Goal: Communication & Community: Answer question/provide support

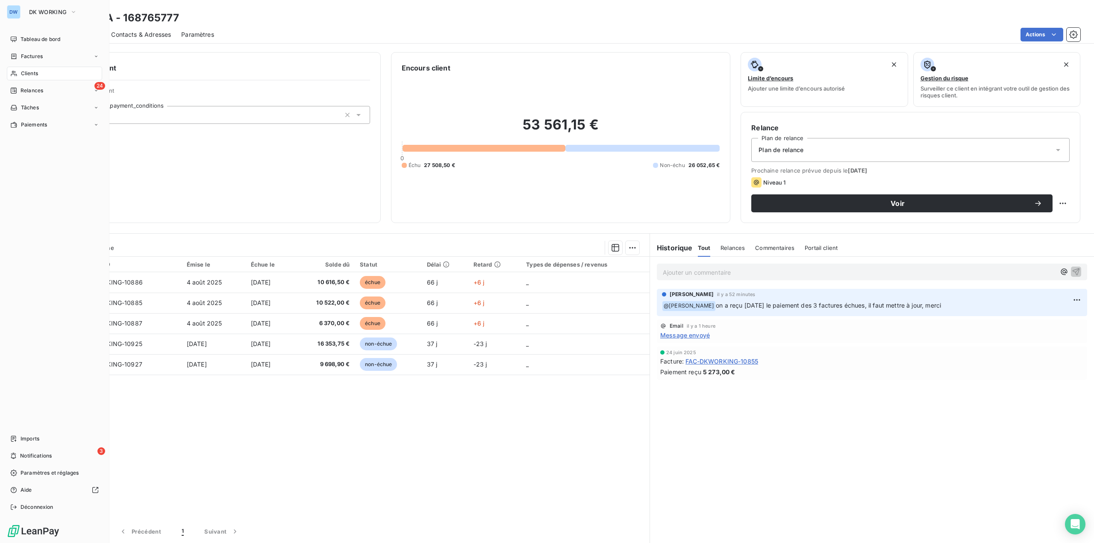
click at [40, 74] on div "Clients" at bounding box center [54, 74] width 95 height 14
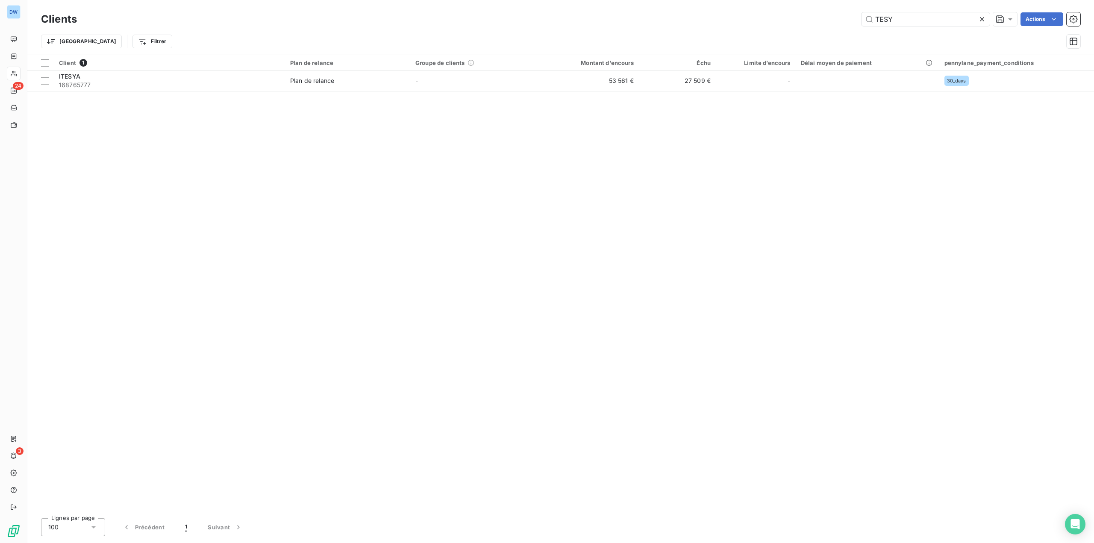
drag, startPoint x: 905, startPoint y: 23, endPoint x: 834, endPoint y: 18, distance: 71.5
click at [834, 18] on div "TESY Actions" at bounding box center [583, 19] width 993 height 14
type input "eiffage"
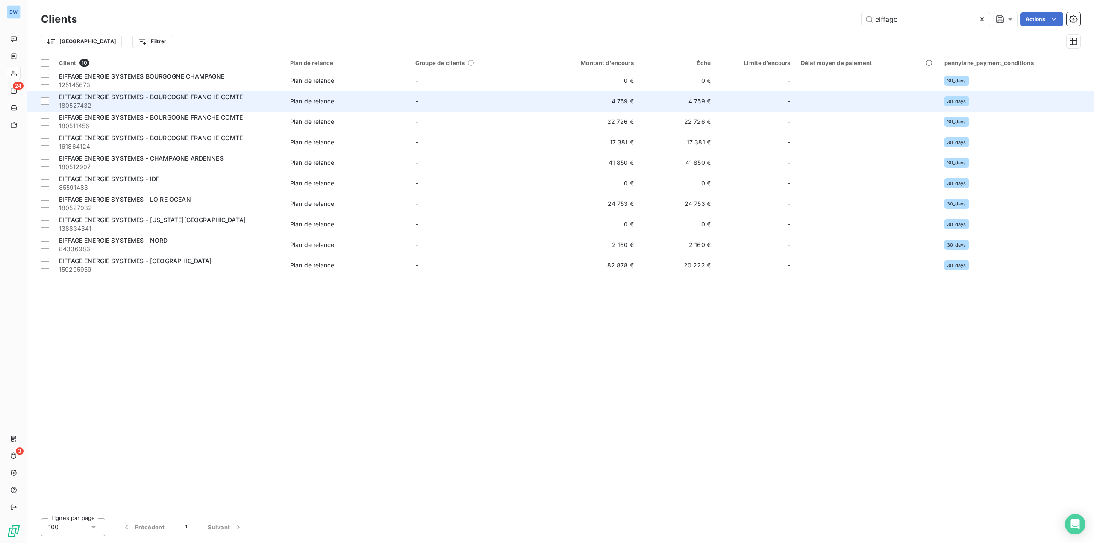
click at [113, 104] on span "180527432" at bounding box center [169, 105] width 221 height 9
click at [173, 100] on span "EIFFAGE ENERGIE SYSTEMES - BOURGOGNE FRANCHE COMTE" at bounding box center [151, 96] width 184 height 7
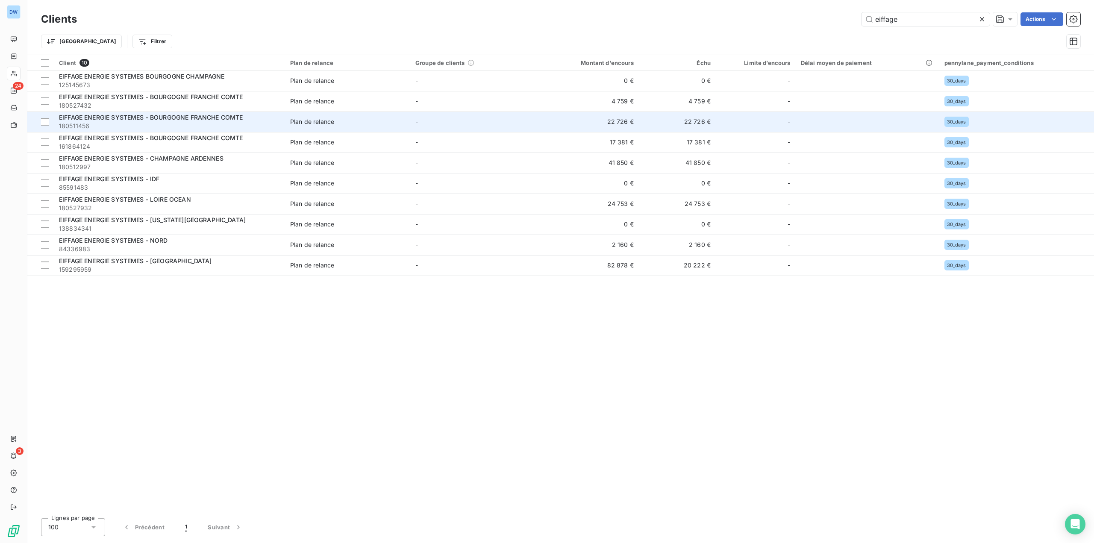
click at [183, 116] on span "EIFFAGE ENERGIE SYSTEMES - BOURGOGNE FRANCHE COMTE" at bounding box center [151, 117] width 184 height 7
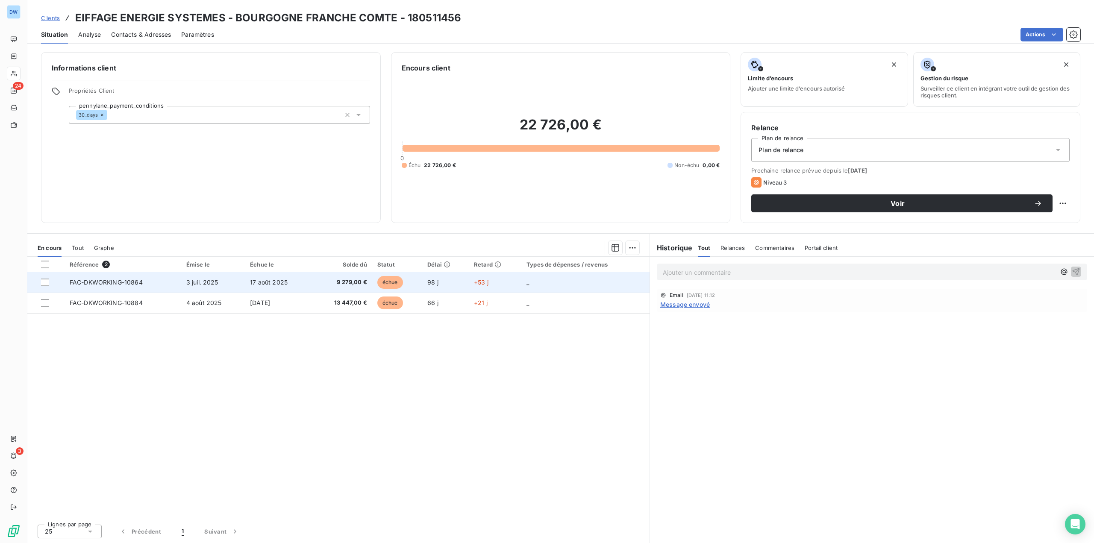
click at [43, 286] on td at bounding box center [45, 282] width 37 height 21
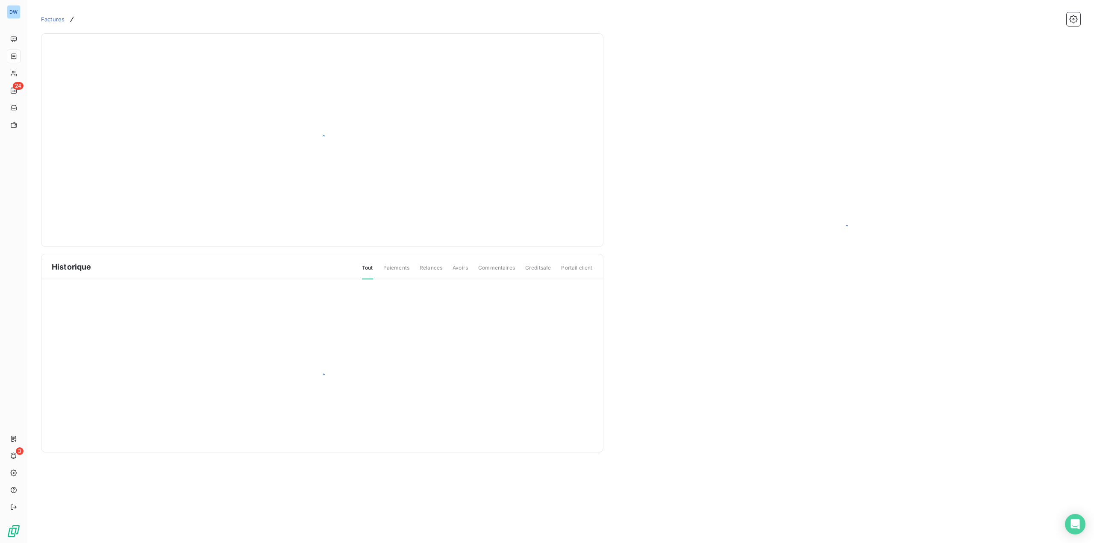
click at [46, 282] on div at bounding box center [322, 379] width 562 height 198
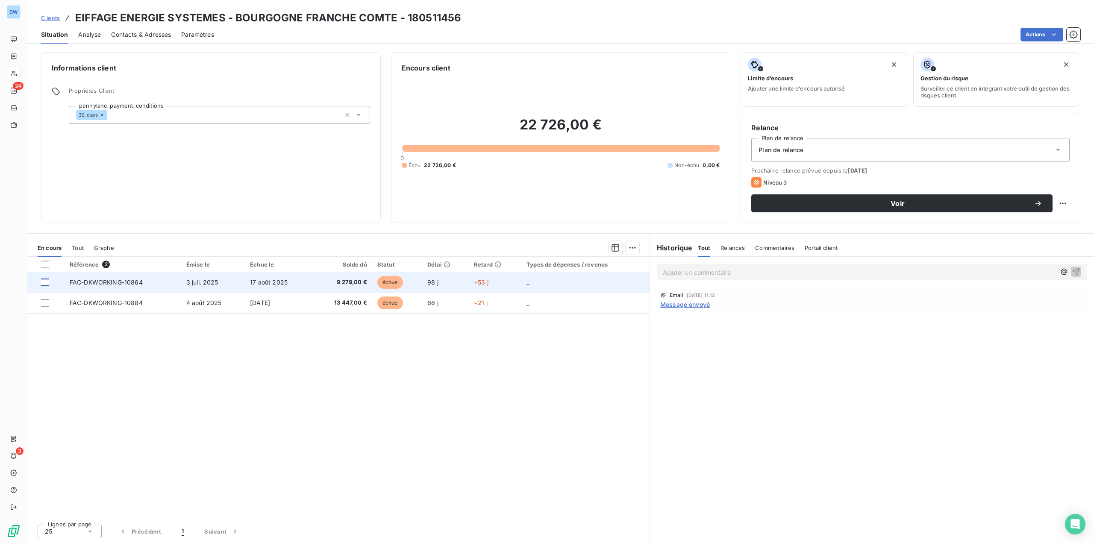
click at [46, 280] on div at bounding box center [45, 283] width 8 height 8
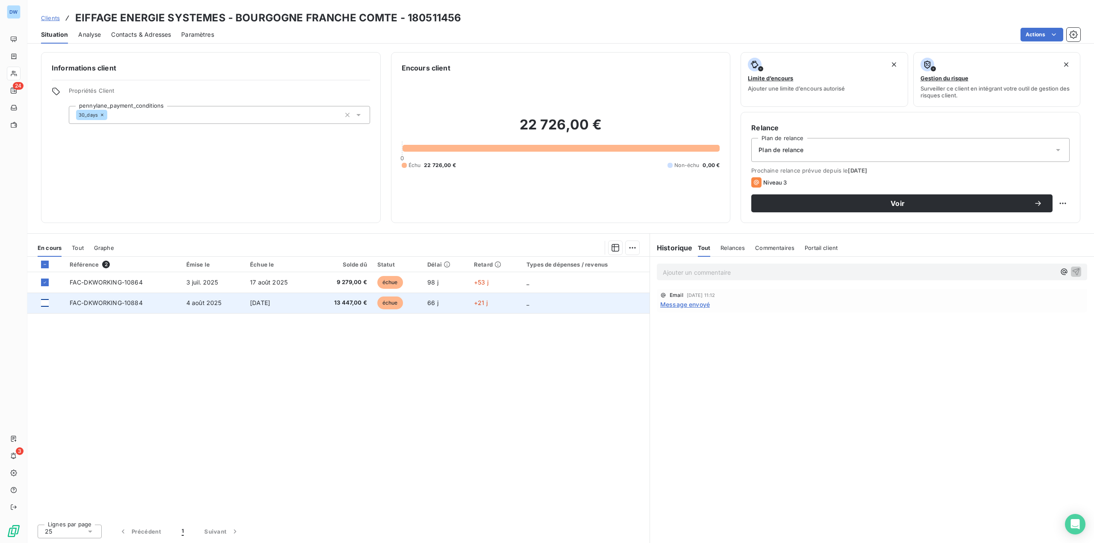
click at [44, 302] on div at bounding box center [45, 303] width 8 height 8
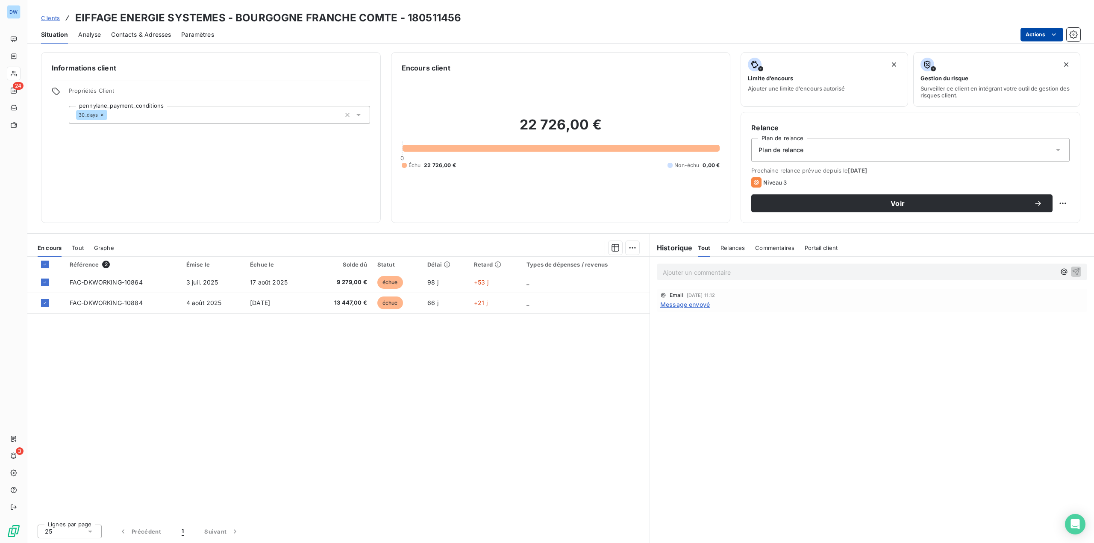
click at [1040, 36] on html "DW 24 3 Clients EIFFAGE ENERGIE SYSTEMES - BOURGOGNE FRANCHE COMTE - 180511456 …" at bounding box center [547, 271] width 1094 height 543
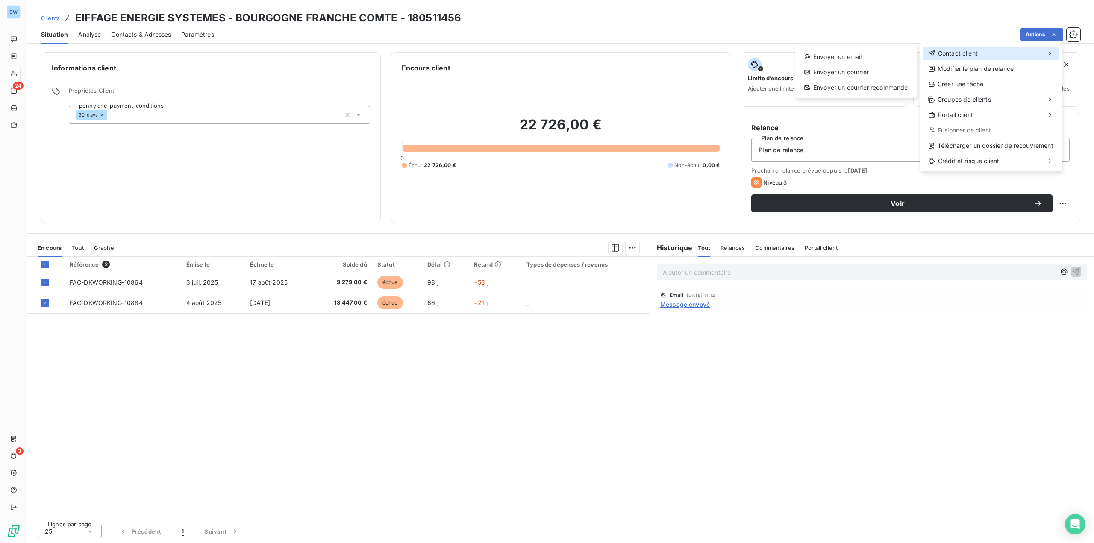
click at [975, 51] on span "Contact client" at bounding box center [958, 53] width 40 height 9
click at [877, 55] on div "Envoyer un email" at bounding box center [856, 57] width 115 height 14
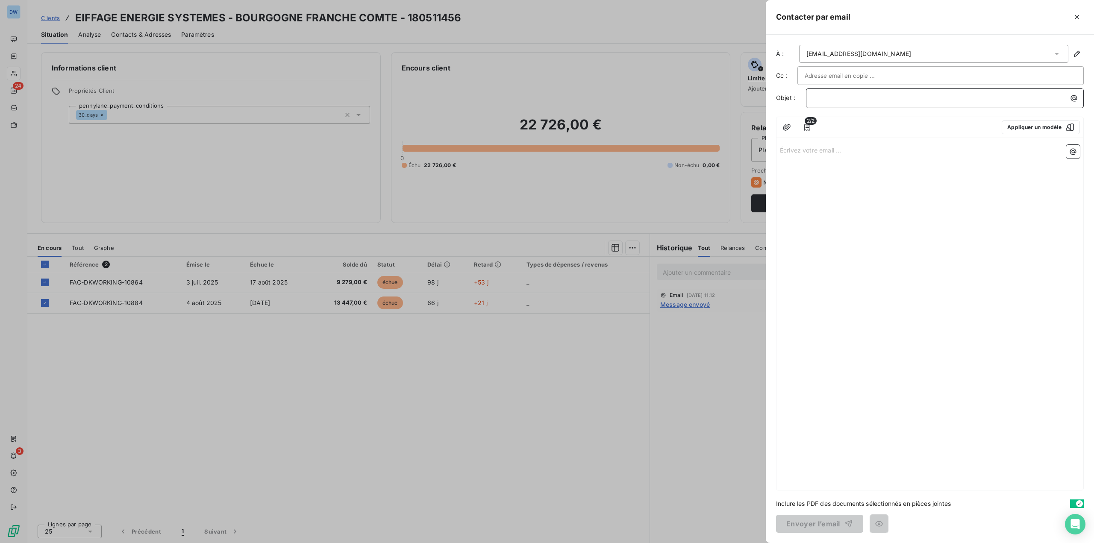
click at [824, 97] on p "﻿" at bounding box center [947, 98] width 268 height 10
click at [1025, 128] on button "Appliquer un modèle" at bounding box center [1041, 128] width 78 height 14
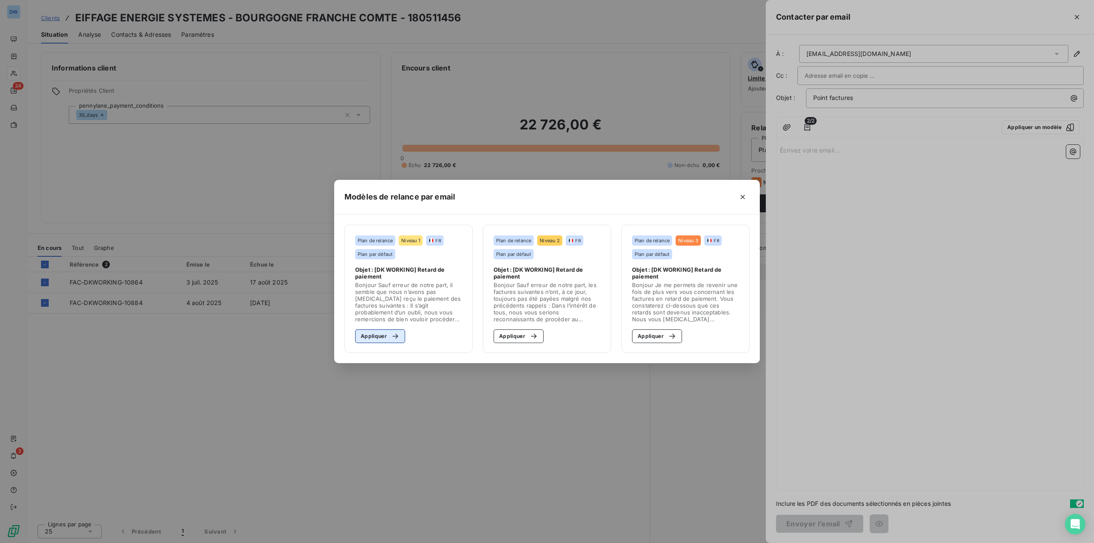
click at [361, 336] on button "Appliquer" at bounding box center [380, 337] width 50 height 14
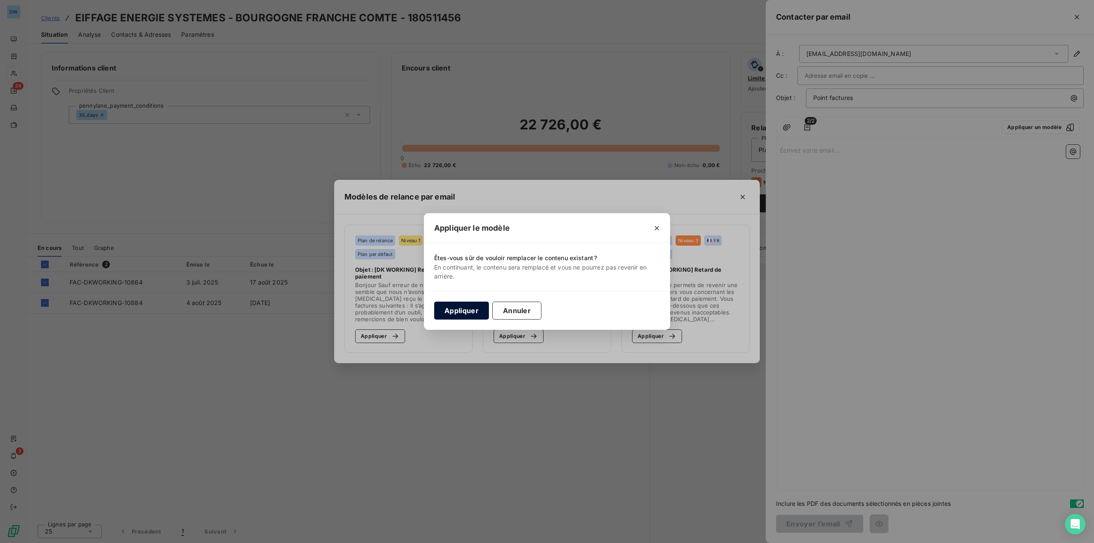
click at [457, 305] on button "Appliquer" at bounding box center [461, 311] width 55 height 18
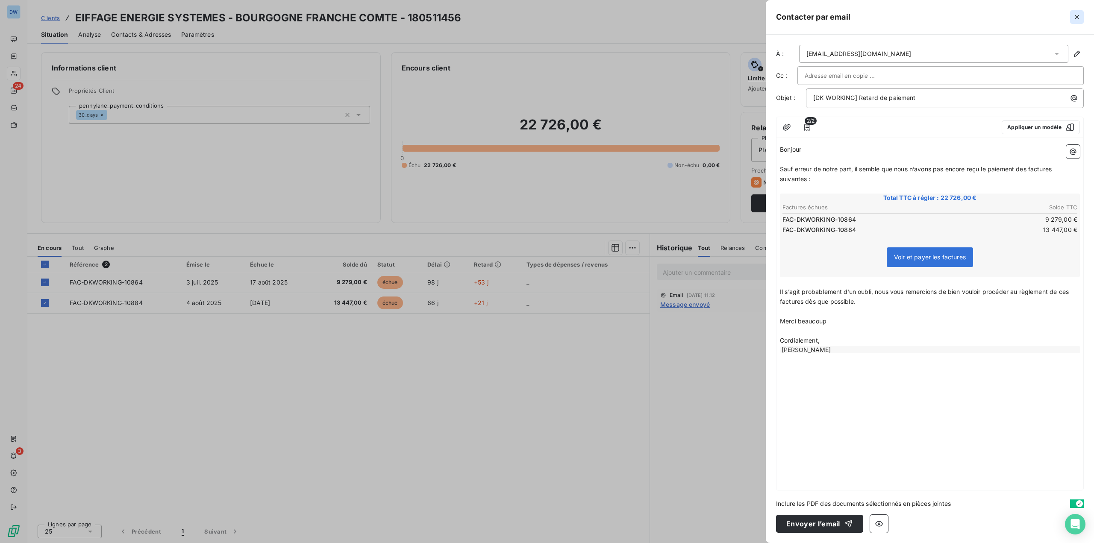
click at [1077, 14] on icon "button" at bounding box center [1077, 17] width 9 height 9
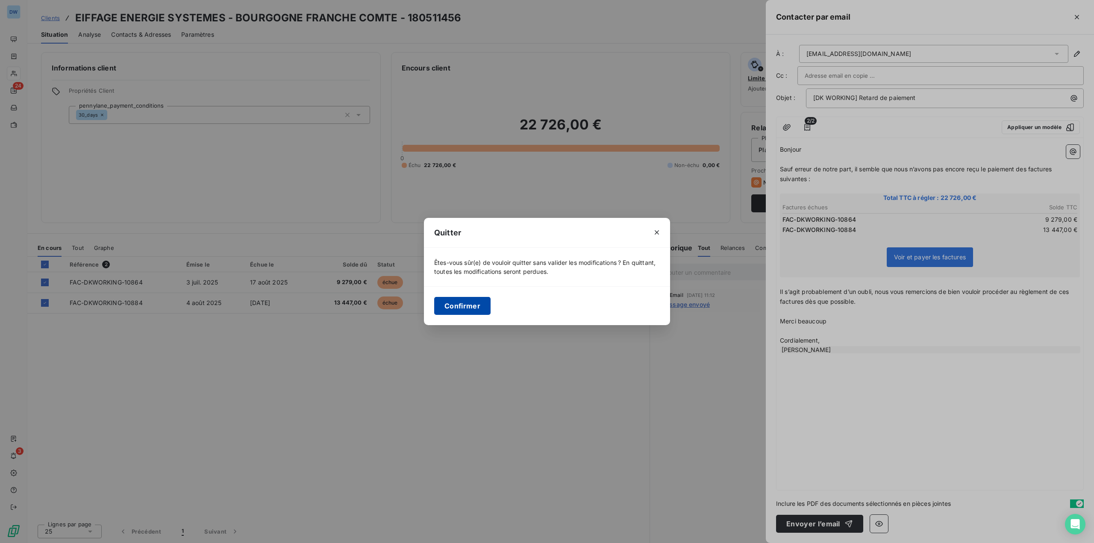
click at [456, 306] on button "Confirmer" at bounding box center [462, 306] width 56 height 18
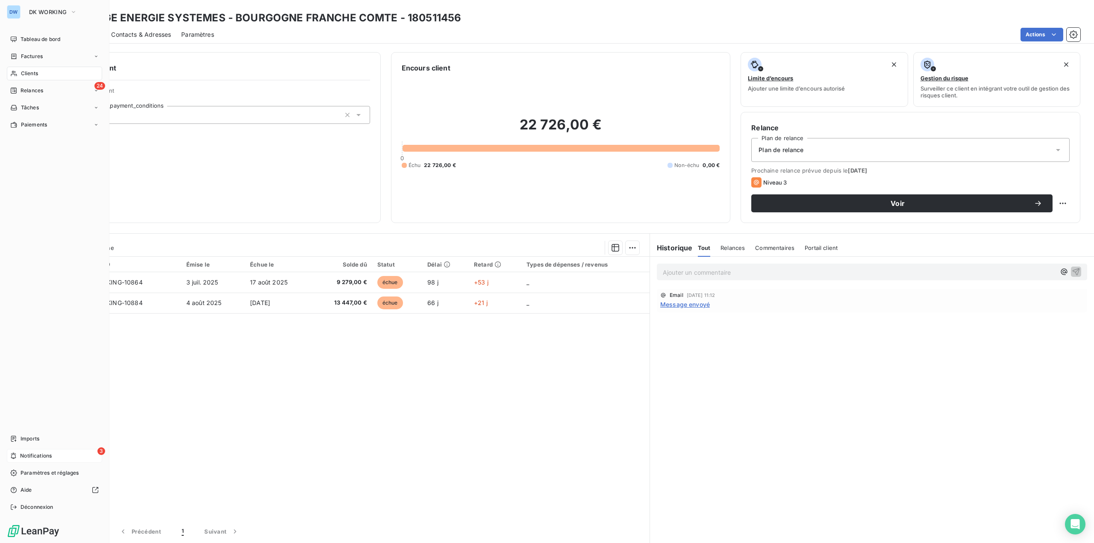
click at [24, 454] on span "Notifications" at bounding box center [36, 456] width 32 height 8
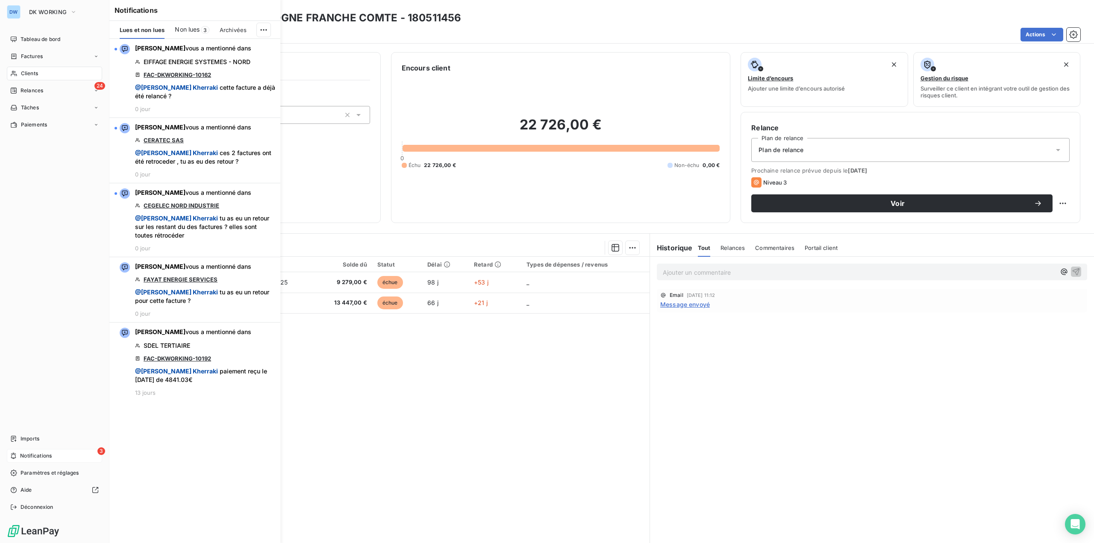
click at [30, 455] on span "Notifications" at bounding box center [36, 456] width 32 height 8
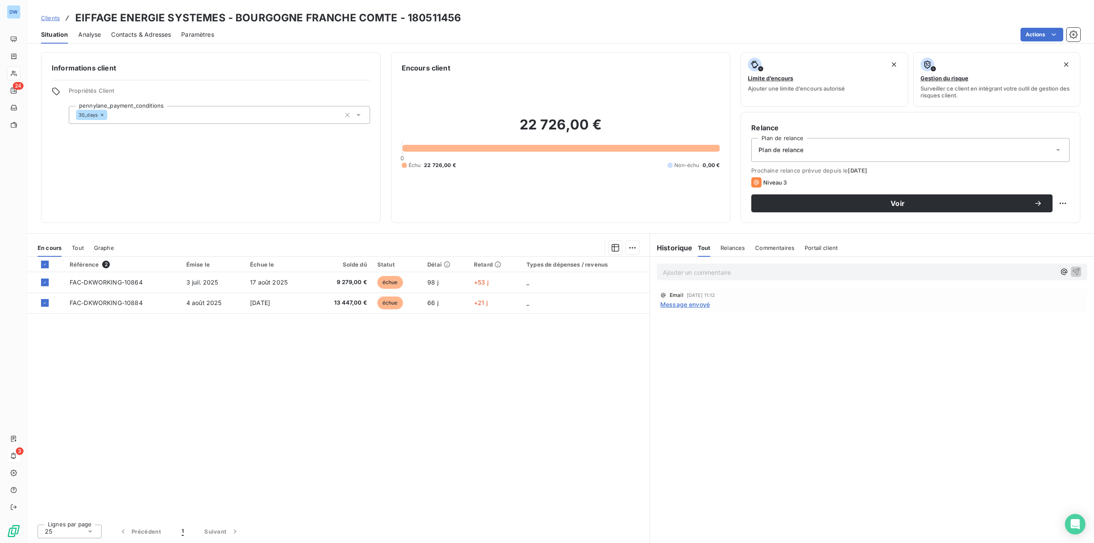
click at [362, 113] on icon at bounding box center [358, 115] width 9 height 9
click at [737, 248] on span "Relances" at bounding box center [733, 247] width 24 height 7
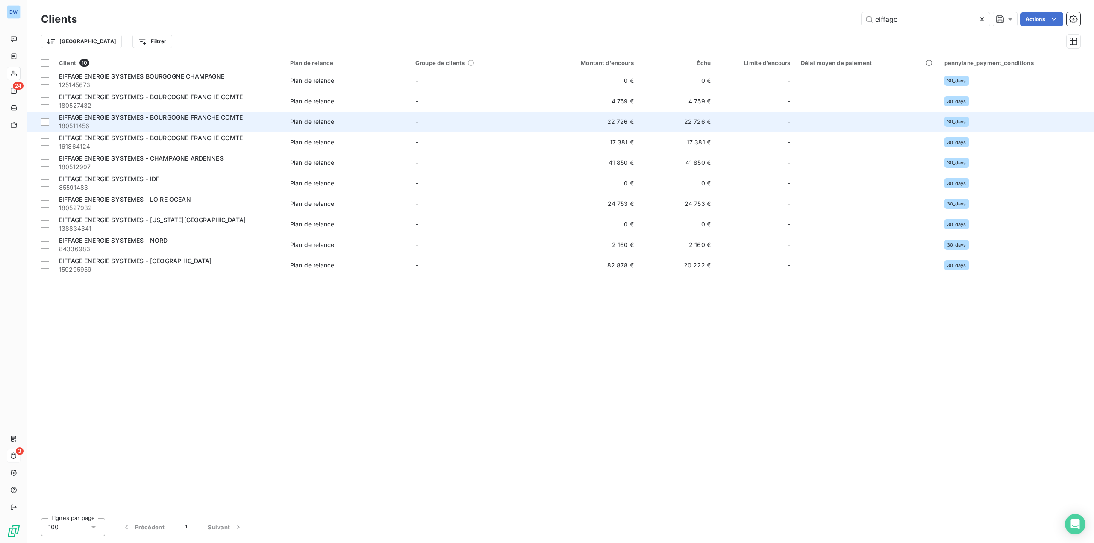
click at [246, 118] on div "EIFFAGE ENERGIE SYSTEMES - BOURGOGNE FRANCHE COMTE" at bounding box center [169, 117] width 221 height 9
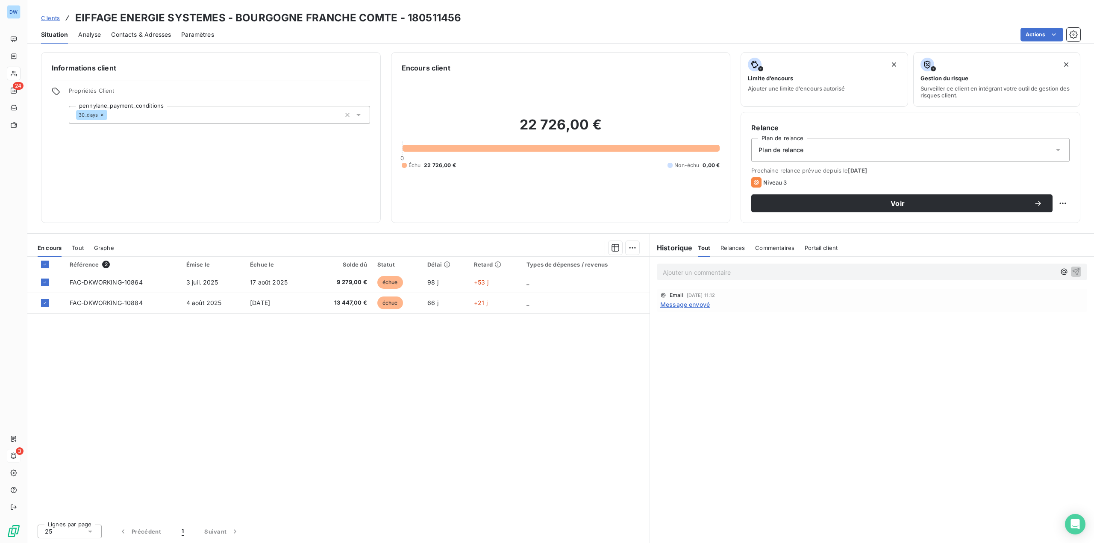
click at [679, 305] on span "Message envoyé" at bounding box center [685, 304] width 50 height 9
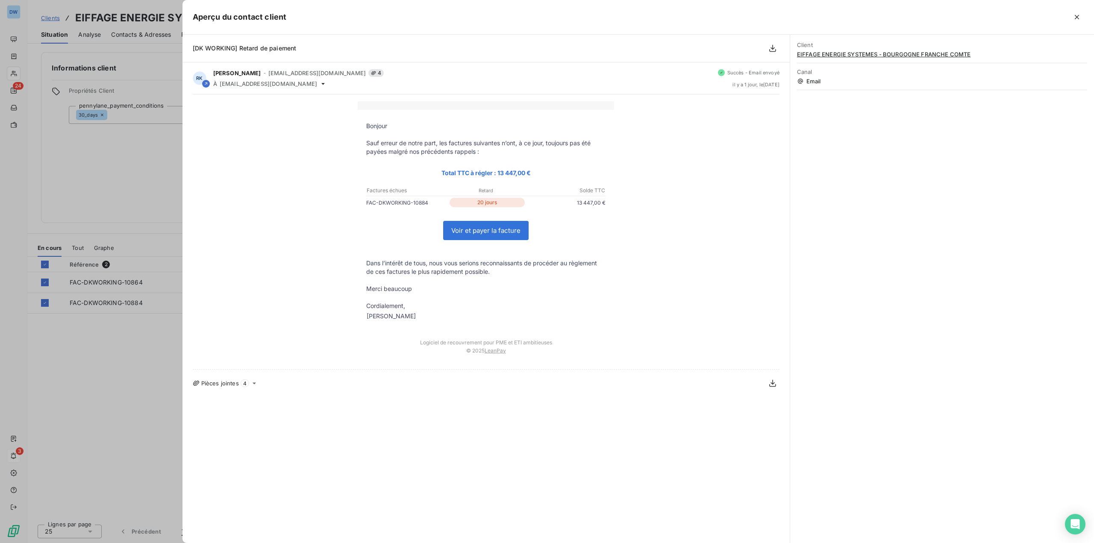
click at [127, 168] on div at bounding box center [547, 271] width 1094 height 543
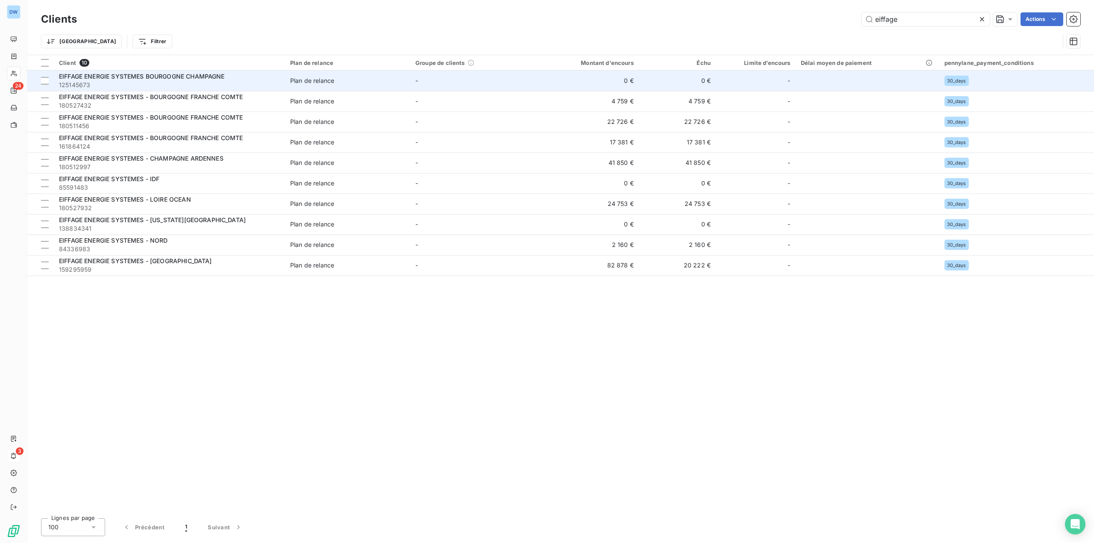
click at [218, 74] on span "EIFFAGE ENERGIE SYSTEMES BOURGOGNE CHAMPAGNE" at bounding box center [142, 76] width 166 height 7
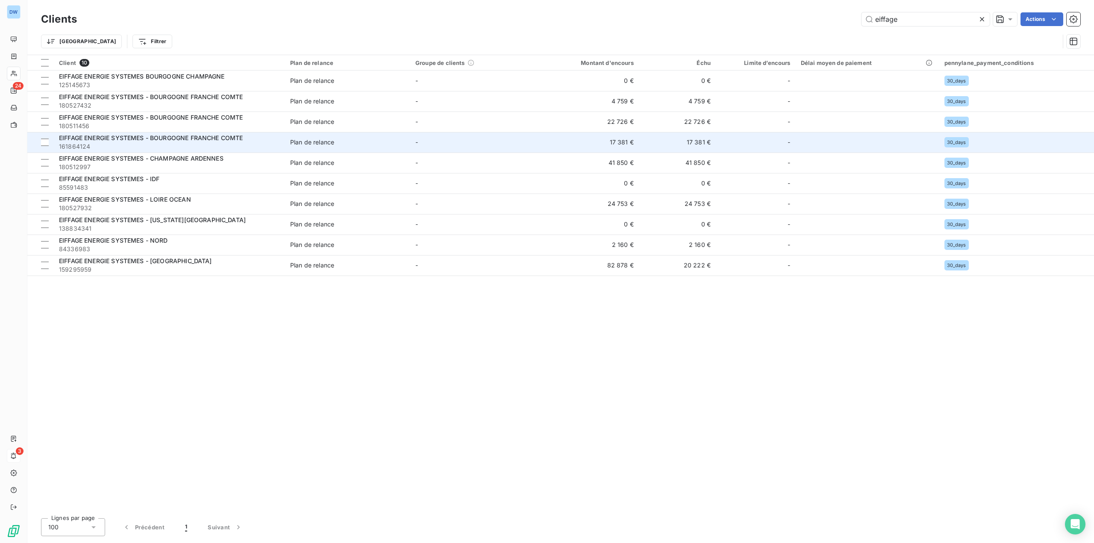
click at [132, 137] on span "EIFFAGE ENERGIE SYSTEMES - BOURGOGNE FRANCHE COMTE" at bounding box center [151, 137] width 184 height 7
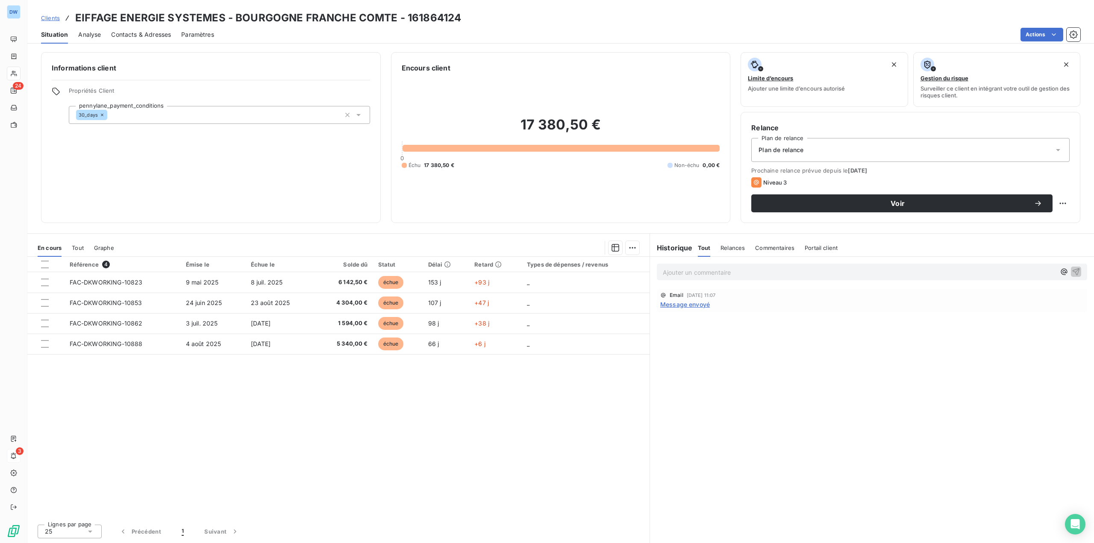
click at [666, 306] on span "Message envoyé" at bounding box center [685, 304] width 50 height 9
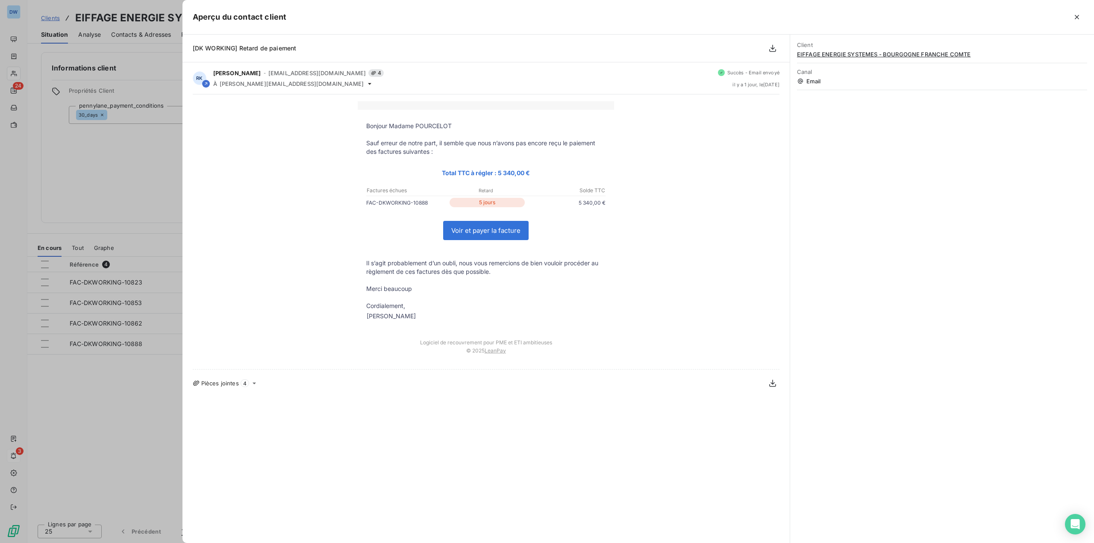
click at [124, 180] on div at bounding box center [547, 271] width 1094 height 543
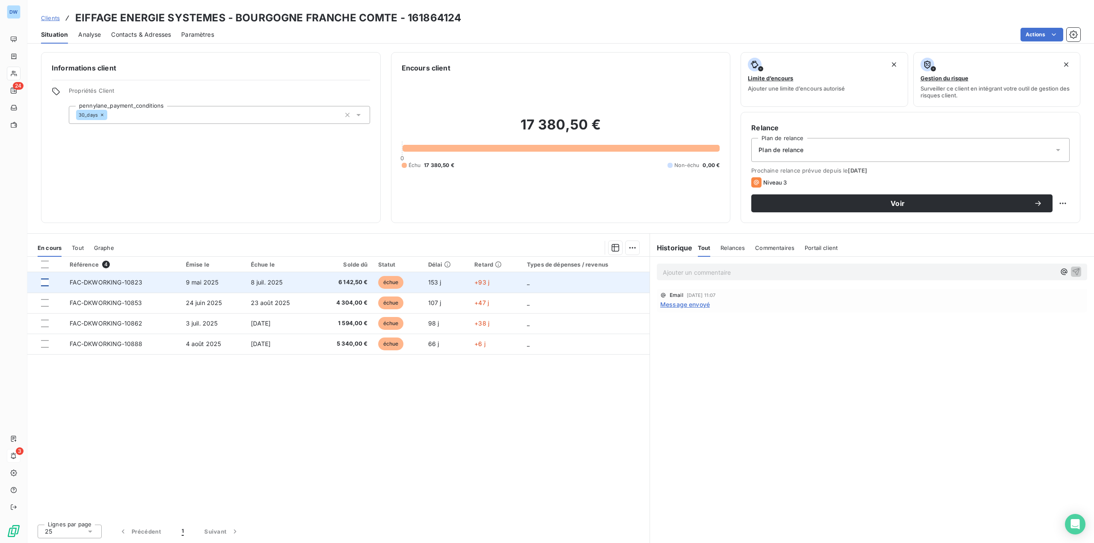
click at [46, 283] on div at bounding box center [45, 283] width 8 height 8
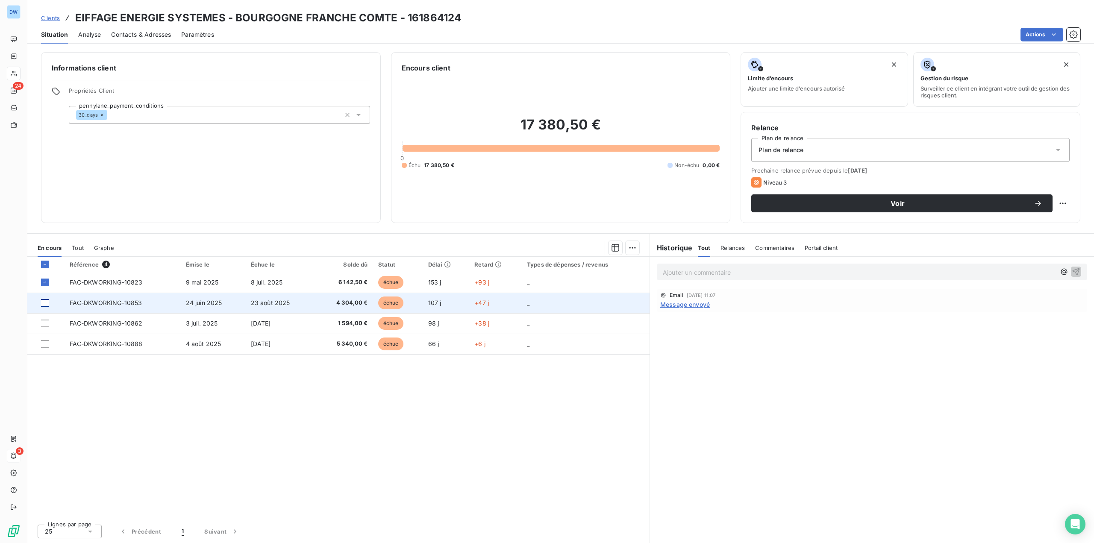
click at [44, 303] on div at bounding box center [45, 303] width 8 height 8
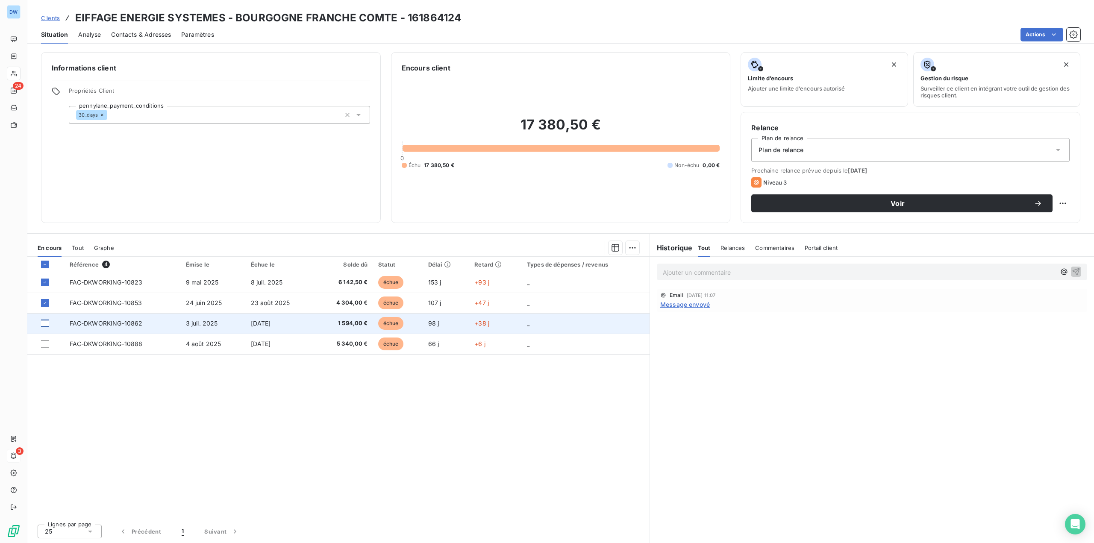
click at [45, 321] on div at bounding box center [45, 324] width 8 height 8
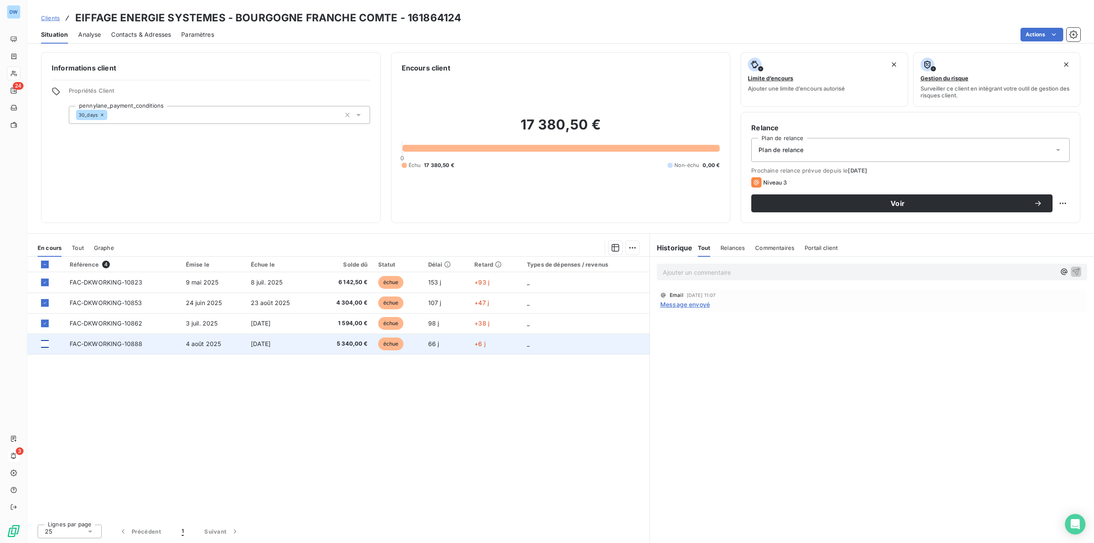
click at [44, 345] on div at bounding box center [45, 344] width 8 height 8
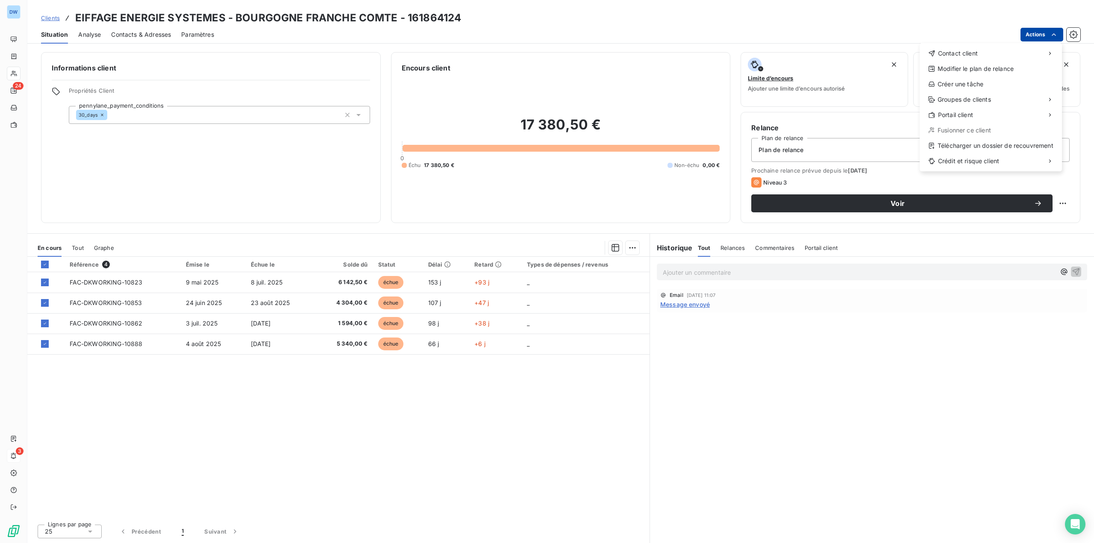
click at [1045, 35] on html "DW 24 3 Clients EIFFAGE ENERGIE SYSTEMES - BOURGOGNE FRANCHE COMTE - 161864124 …" at bounding box center [547, 271] width 1094 height 543
click at [992, 54] on div "Contact client" at bounding box center [990, 54] width 135 height 14
click at [876, 55] on div "Envoyer un email" at bounding box center [856, 57] width 115 height 14
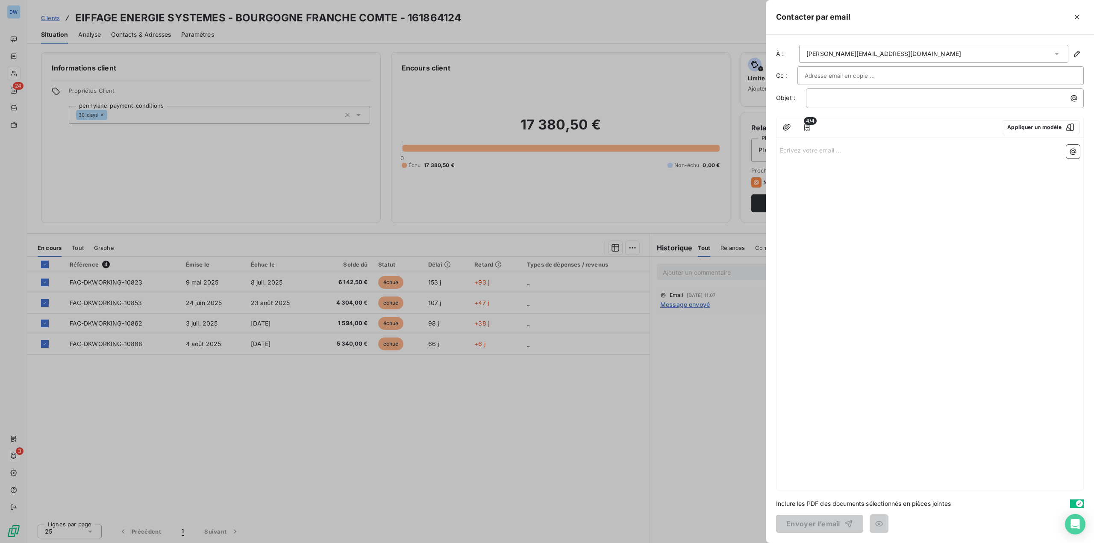
click at [904, 71] on div at bounding box center [941, 75] width 272 height 13
drag, startPoint x: 831, startPoint y: 78, endPoint x: 840, endPoint y: 75, distance: 9.3
click at [840, 75] on input "text" at bounding box center [941, 75] width 272 height 13
paste input "[PERSON_NAME][EMAIL_ADDRESS][DOMAIN_NAME]"
type input "[PERSON_NAME][EMAIL_ADDRESS][DOMAIN_NAME]"
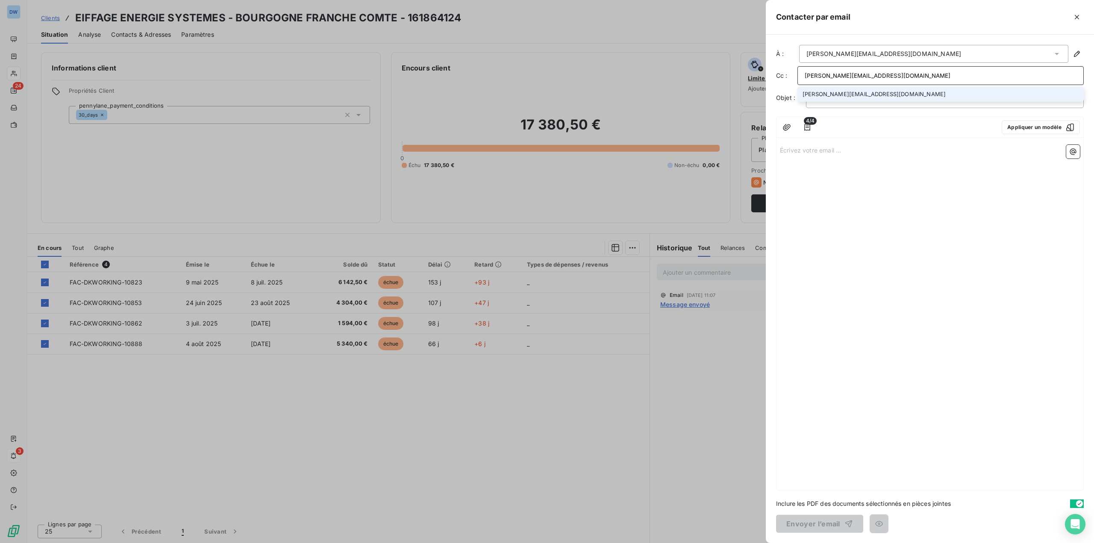
click at [825, 98] on li "[PERSON_NAME][EMAIL_ADDRESS][DOMAIN_NAME]" at bounding box center [941, 94] width 286 height 15
click at [825, 100] on p "﻿" at bounding box center [947, 99] width 268 height 10
click at [822, 148] on p "Écrivez votre email ... ﻿" at bounding box center [930, 151] width 300 height 10
drag, startPoint x: 827, startPoint y: 96, endPoint x: 762, endPoint y: 94, distance: 65.4
click at [762, 543] on div "Contacter par email À : [PERSON_NAME][EMAIL_ADDRESS][DOMAIN_NAME] Cc : [PERSON_…" at bounding box center [547, 543] width 1094 height 0
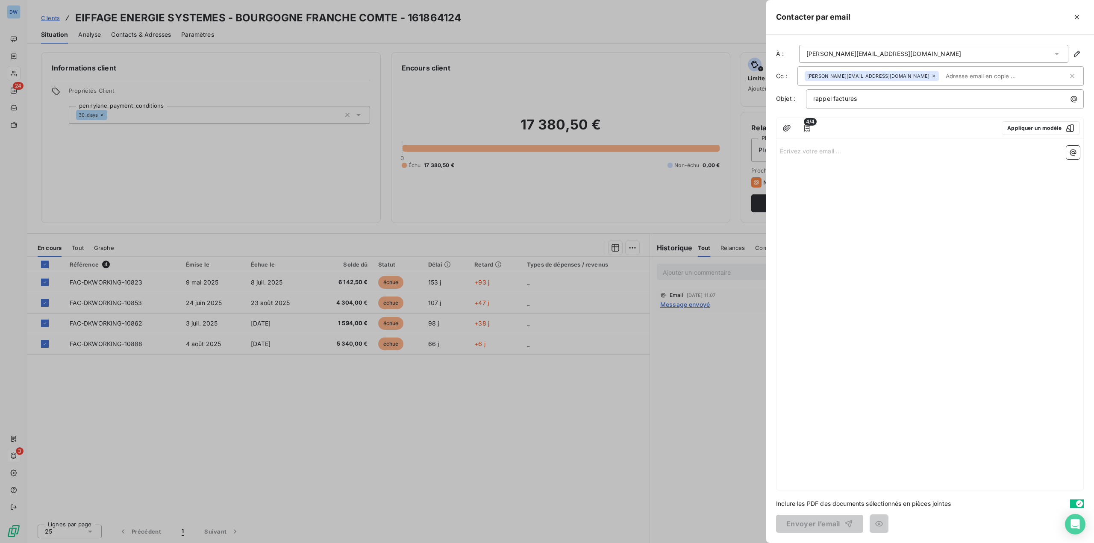
click at [912, 264] on div "Écrivez votre email ... ﻿" at bounding box center [930, 316] width 307 height 348
click at [1043, 130] on button "Appliquer un modèle" at bounding box center [1041, 128] width 78 height 14
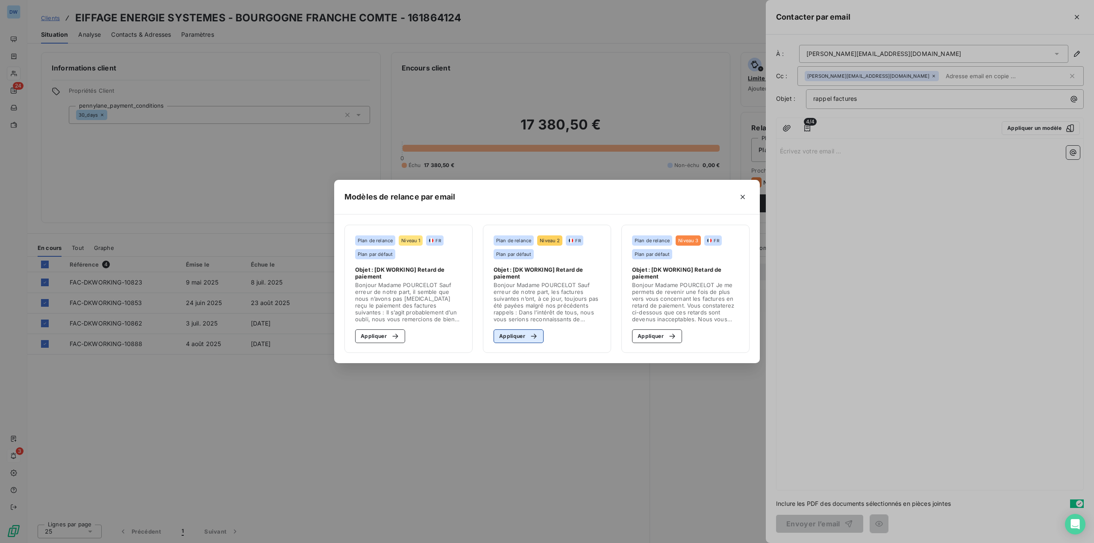
click at [520, 337] on button "Appliquer" at bounding box center [519, 337] width 50 height 14
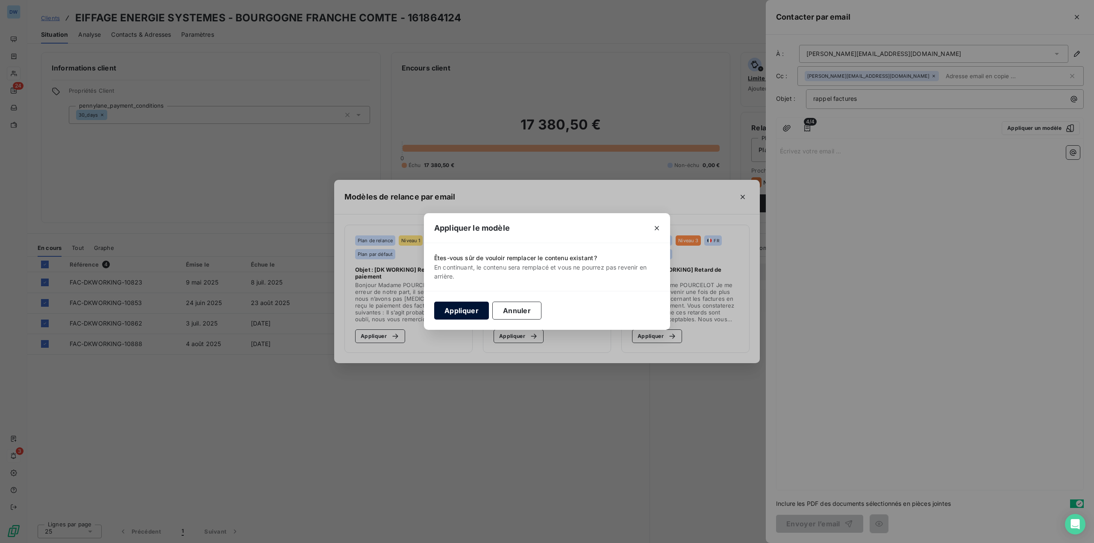
click at [465, 314] on button "Appliquer" at bounding box center [461, 311] width 55 height 18
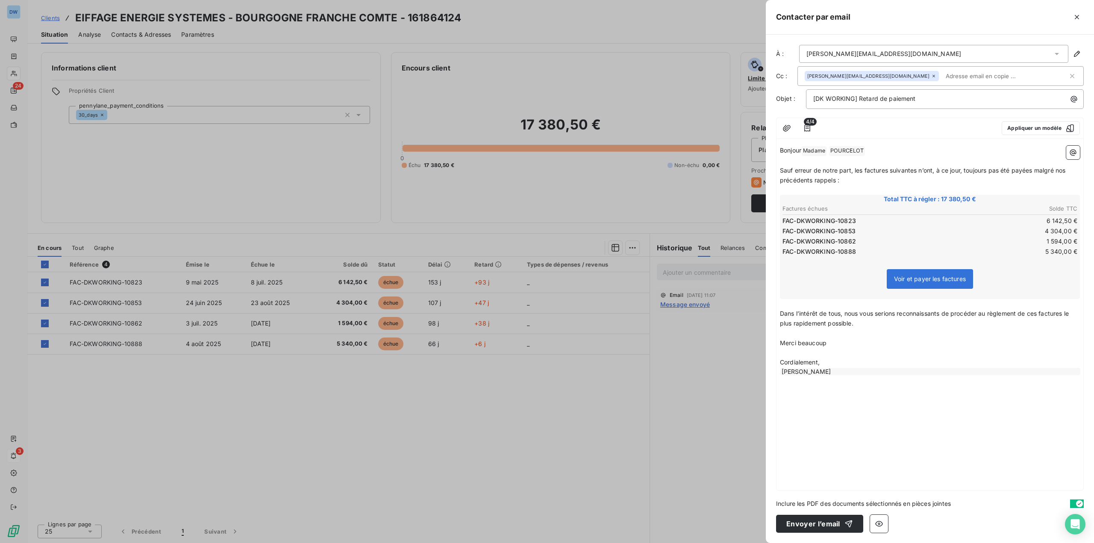
click at [868, 147] on p "Bonjour Madame ﻿ POURCELOT ﻿ ﻿" at bounding box center [930, 151] width 300 height 10
click at [879, 147] on p "Bonjour Madame ﻿ POURCELOT ﻿ ﻿" at bounding box center [930, 151] width 300 height 10
click at [806, 524] on button "Envoyer l’email" at bounding box center [819, 524] width 87 height 18
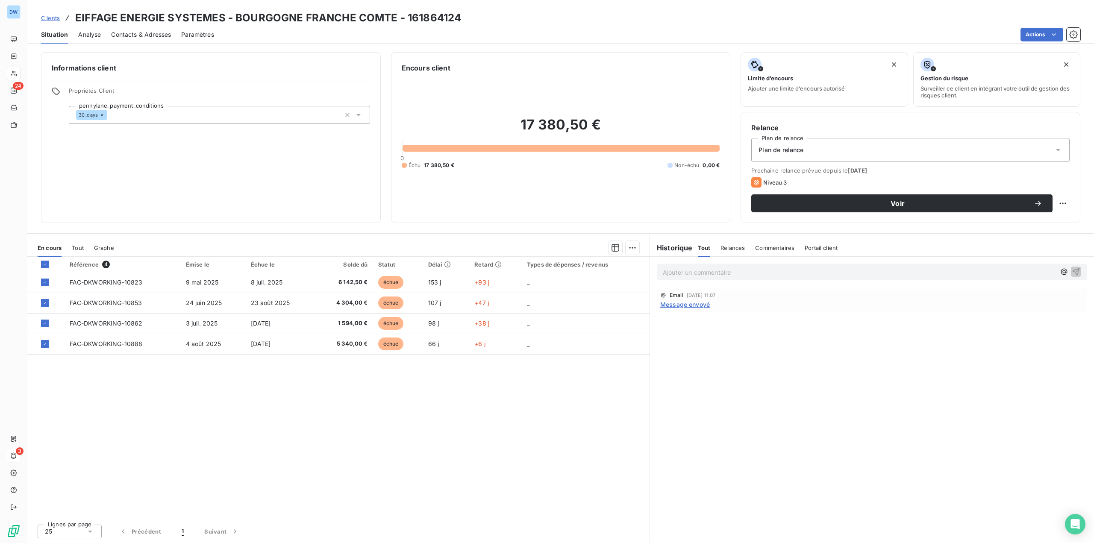
click at [819, 404] on div "Ajouter un commentaire ﻿ Email [DATE] 11:07 Message envoyé" at bounding box center [872, 400] width 444 height 286
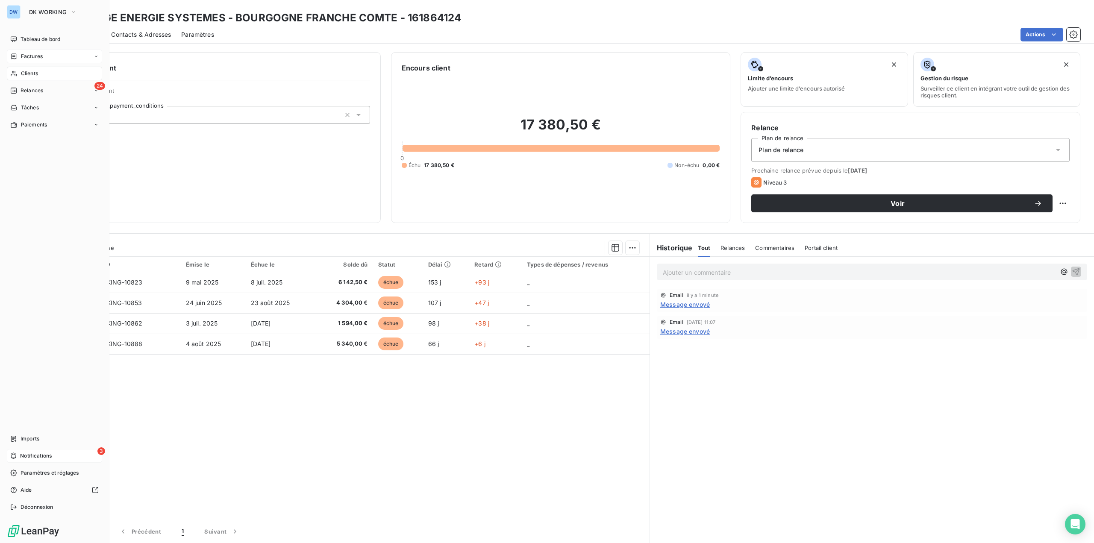
click at [52, 53] on div "Factures" at bounding box center [54, 57] width 95 height 14
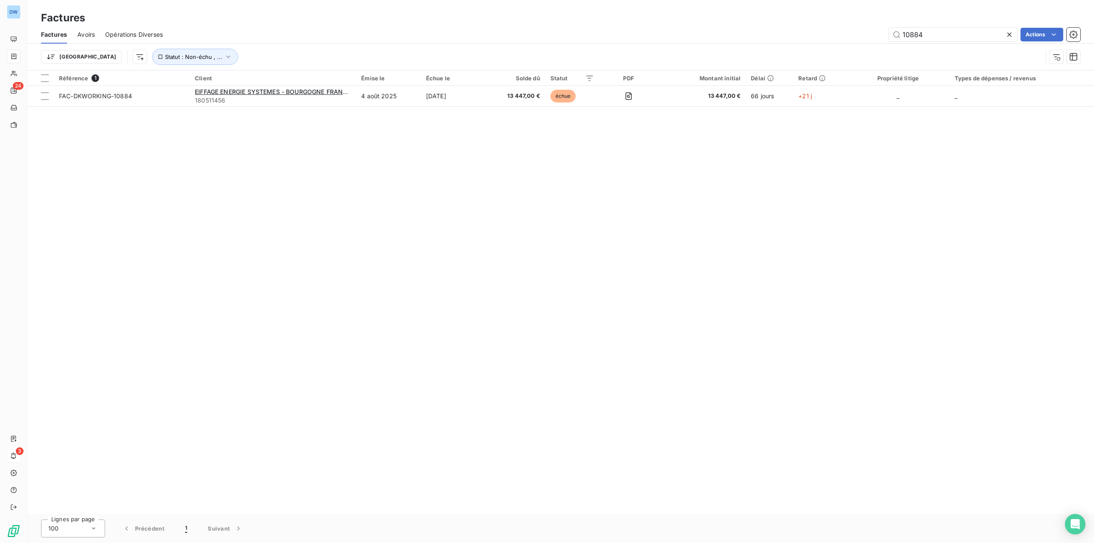
drag, startPoint x: 938, startPoint y: 34, endPoint x: 777, endPoint y: 47, distance: 162.1
click at [817, 44] on div "Factures Avoirs Opérations Diverses 10884 Actions Trier Statut : Non-échu , ..." at bounding box center [560, 48] width 1067 height 44
type input "10914"
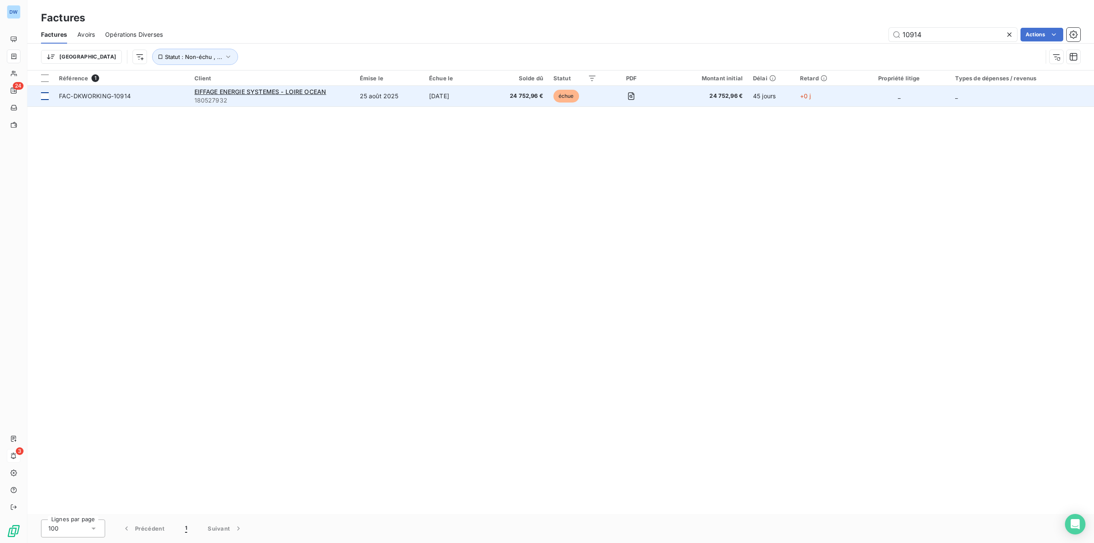
click at [49, 97] on td at bounding box center [40, 96] width 27 height 21
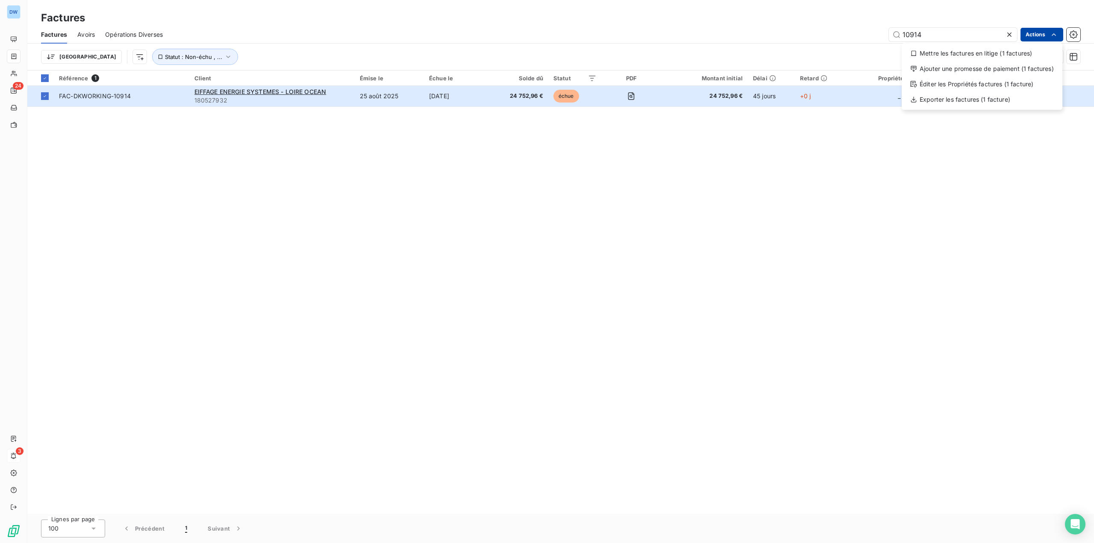
click at [1038, 33] on html "DW 24 3 Factures Factures Avoirs Opérations Diverses 10914 Actions Mettre les f…" at bounding box center [547, 271] width 1094 height 543
click at [779, 296] on html "DW 24 3 Factures Factures Avoirs Opérations Diverses 10914 Actions Mettre les f…" at bounding box center [547, 271] width 1094 height 543
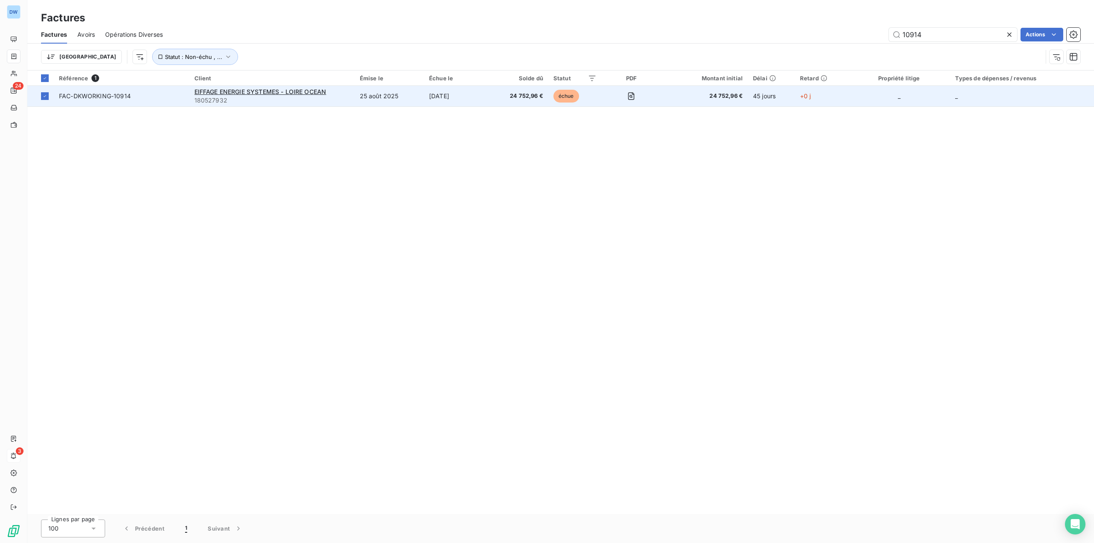
click at [123, 95] on span "FAC-DKWORKING-10914" at bounding box center [95, 95] width 72 height 7
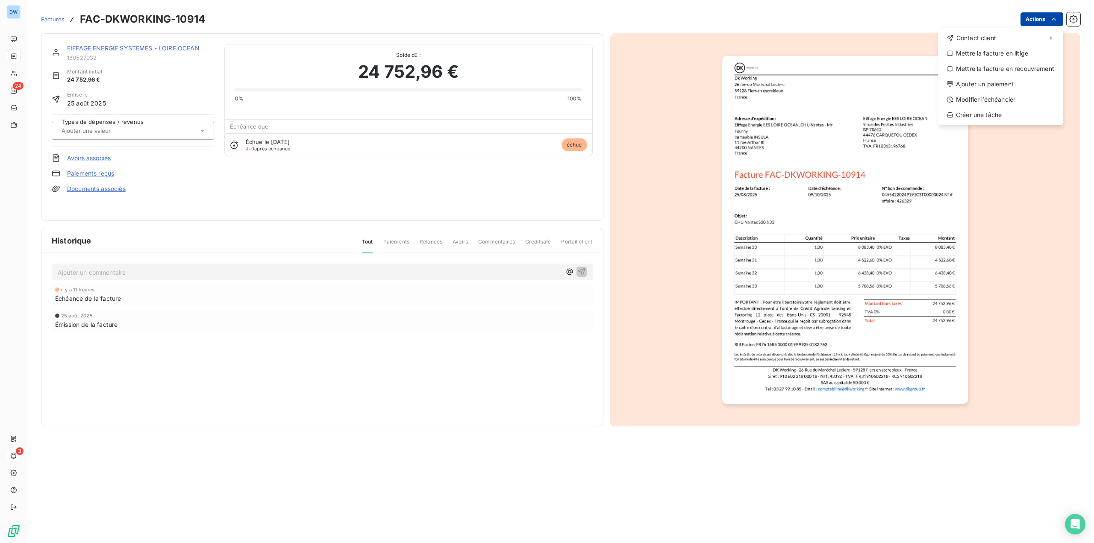
click at [1042, 19] on html "DW 24 3 Factures FAC-DKWORKING-10914 Actions Contact client Mettre la facture e…" at bounding box center [547, 271] width 1094 height 543
click at [994, 36] on span "Contact client" at bounding box center [977, 38] width 40 height 9
click at [865, 40] on div "Envoyer un email" at bounding box center [874, 42] width 115 height 14
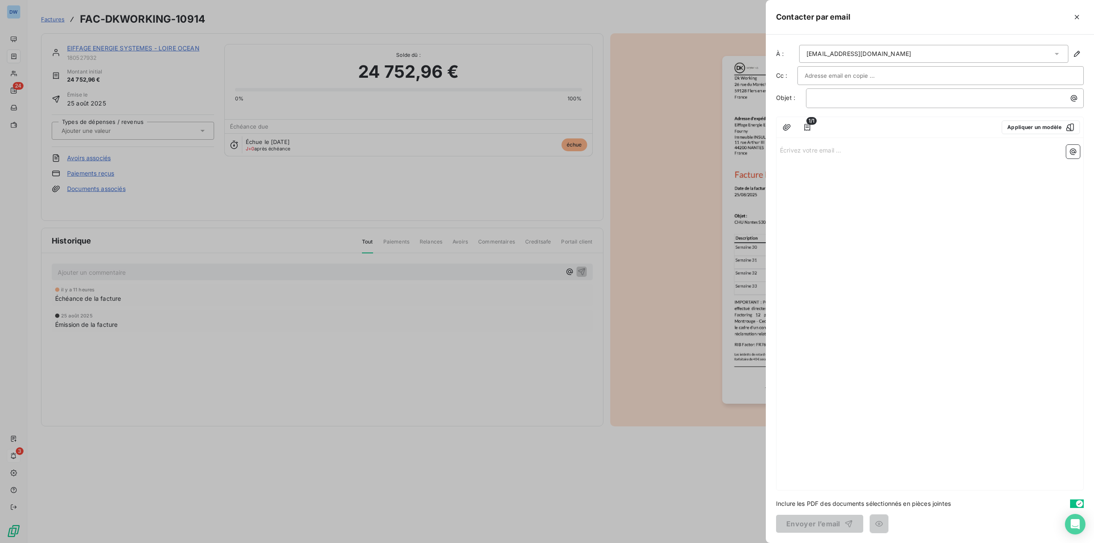
click at [848, 74] on input "text" at bounding box center [851, 75] width 92 height 13
paste input "[PERSON_NAME][EMAIL_ADDRESS][DOMAIN_NAME]"
type input "[PERSON_NAME][EMAIL_ADDRESS][DOMAIN_NAME]"
click at [834, 97] on li "[PERSON_NAME][EMAIL_ADDRESS][DOMAIN_NAME]" at bounding box center [941, 94] width 286 height 15
click at [834, 97] on p "﻿" at bounding box center [947, 99] width 268 height 10
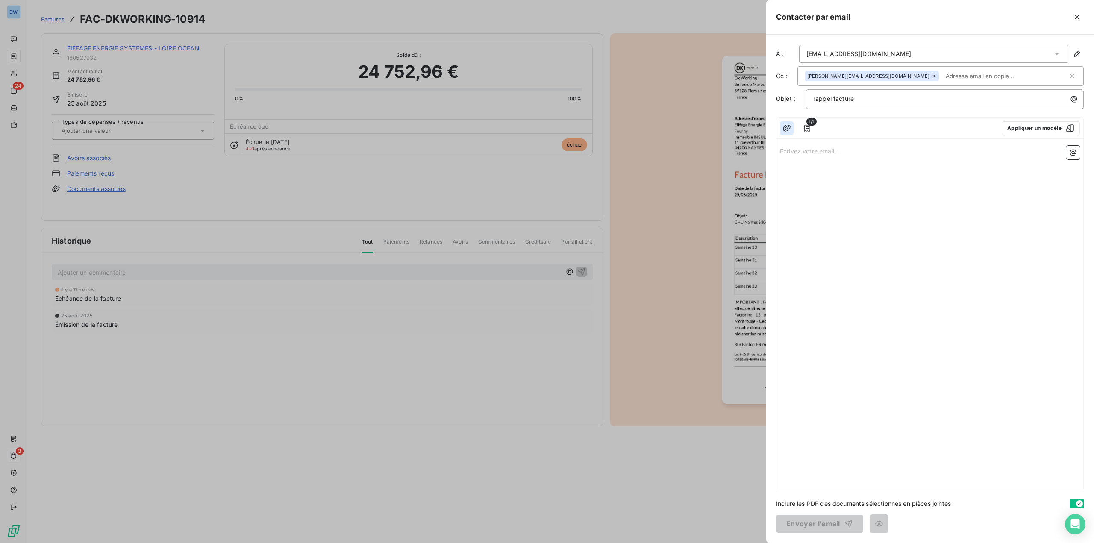
click at [789, 126] on icon "button" at bounding box center [787, 128] width 8 height 6
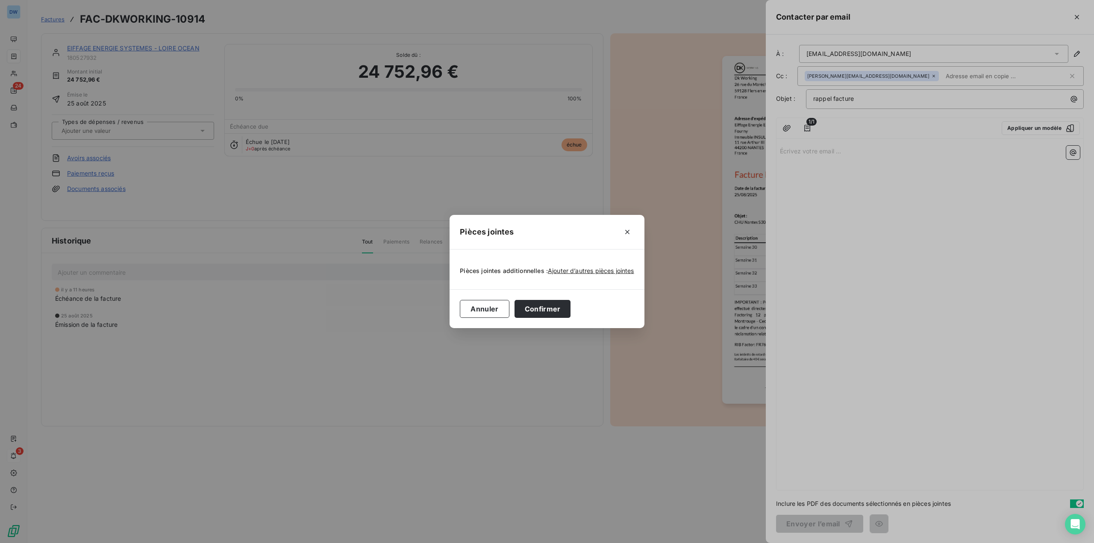
click at [885, 194] on div "Pièces jointes Pièces jointes additionnelles : Ajouter d’autres pièces jointes …" at bounding box center [547, 271] width 1094 height 543
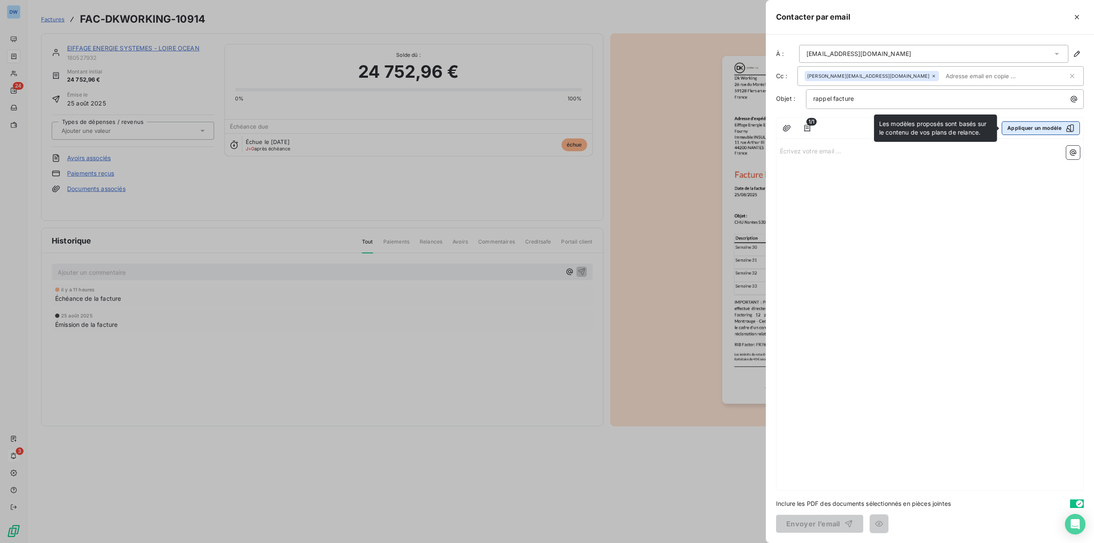
click at [1023, 126] on button "Appliquer un modèle" at bounding box center [1041, 128] width 78 height 14
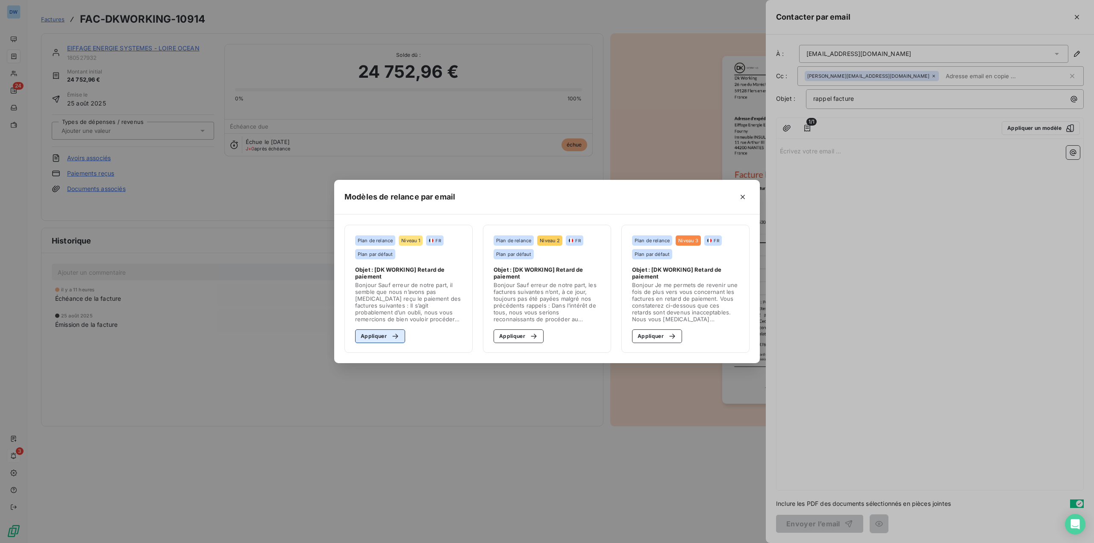
click at [372, 335] on button "Appliquer" at bounding box center [380, 337] width 50 height 14
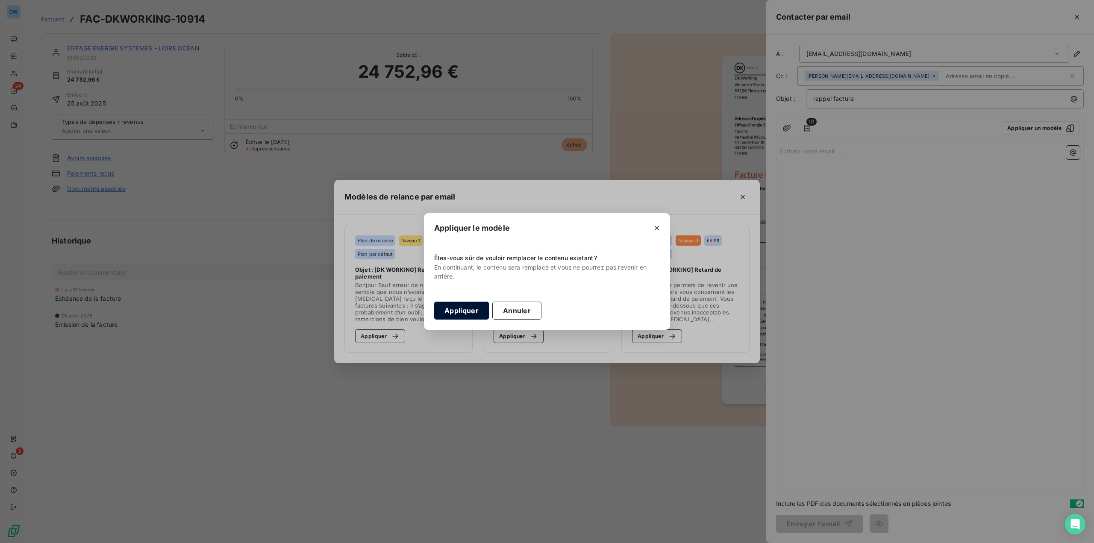
click at [451, 315] on button "Appliquer" at bounding box center [461, 311] width 55 height 18
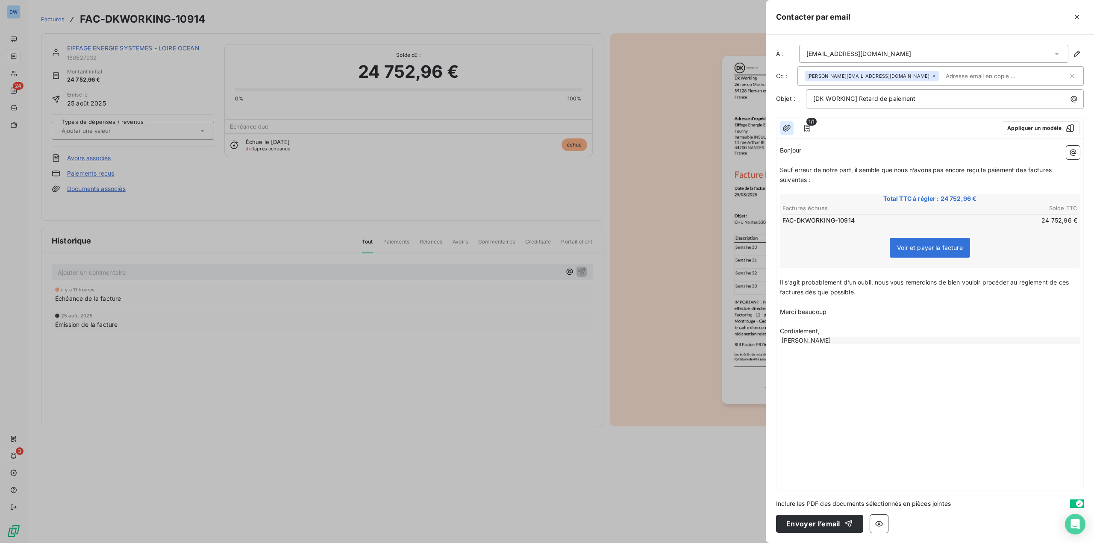
click at [780, 127] on button "button" at bounding box center [787, 128] width 14 height 14
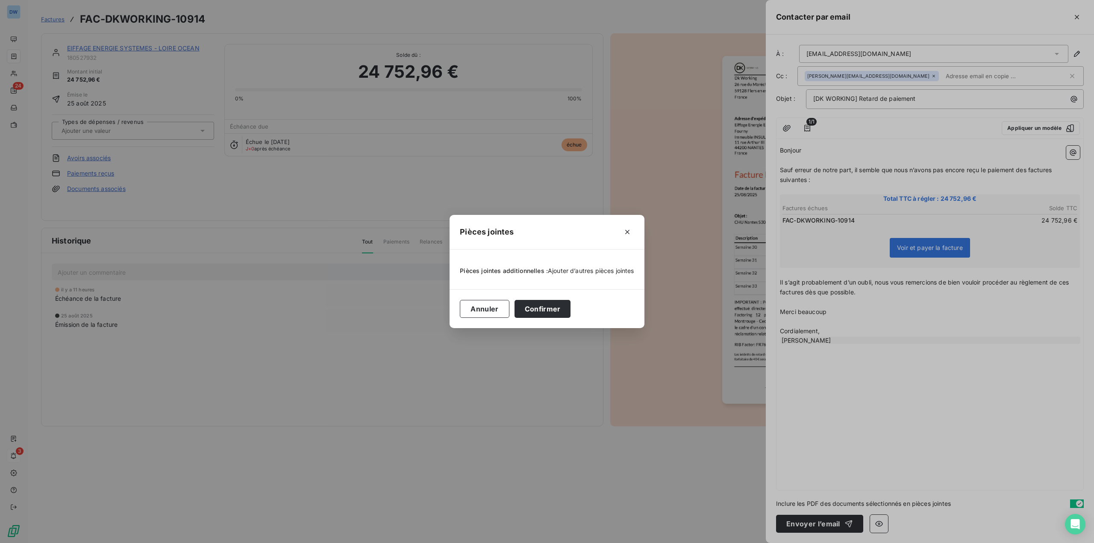
click at [578, 274] on span "Ajouter d’autres pièces jointes" at bounding box center [591, 270] width 86 height 7
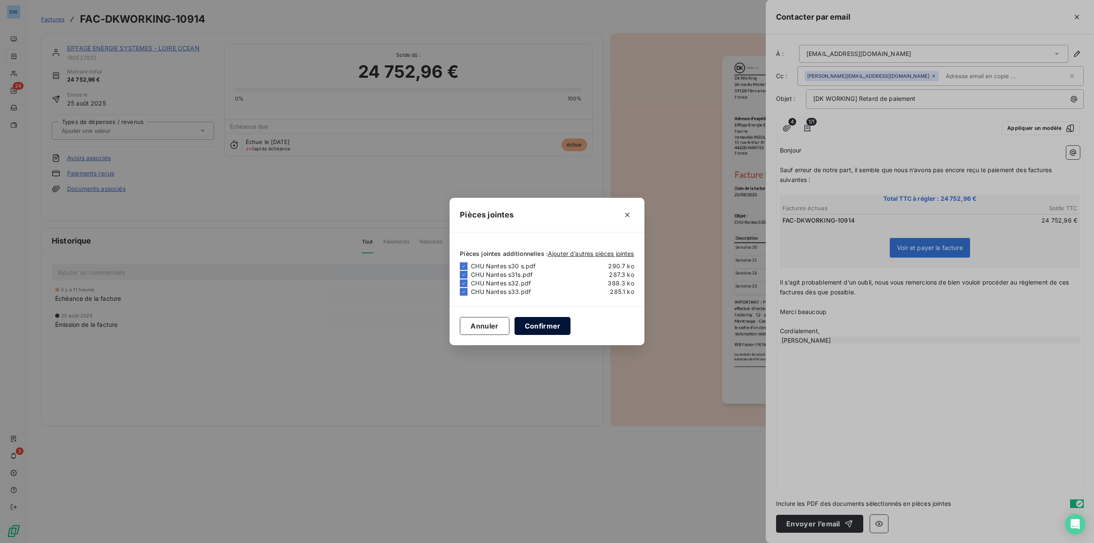
click at [532, 323] on button "Confirmer" at bounding box center [543, 326] width 56 height 18
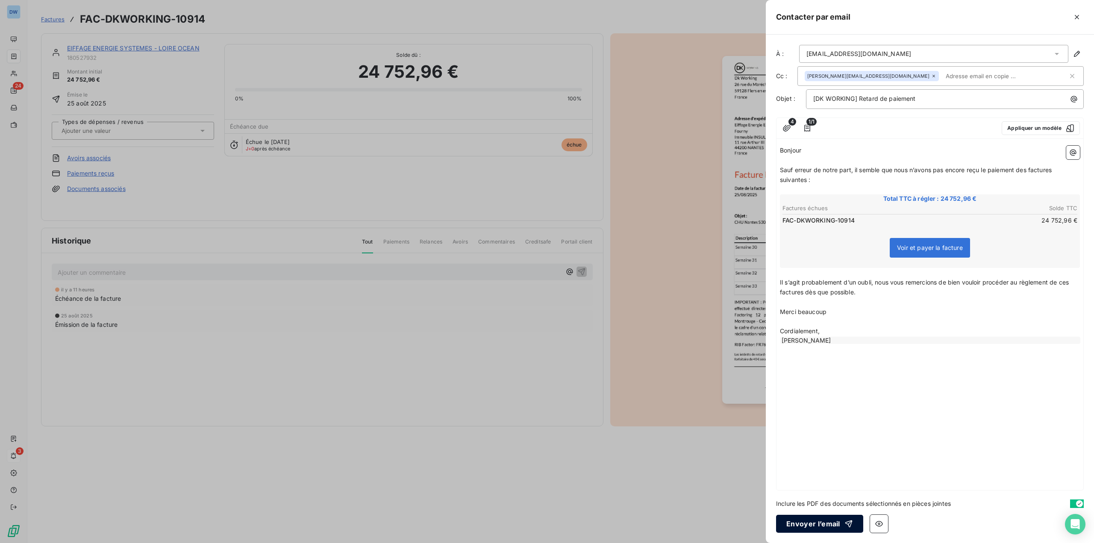
click at [800, 521] on button "Envoyer l’email" at bounding box center [819, 524] width 87 height 18
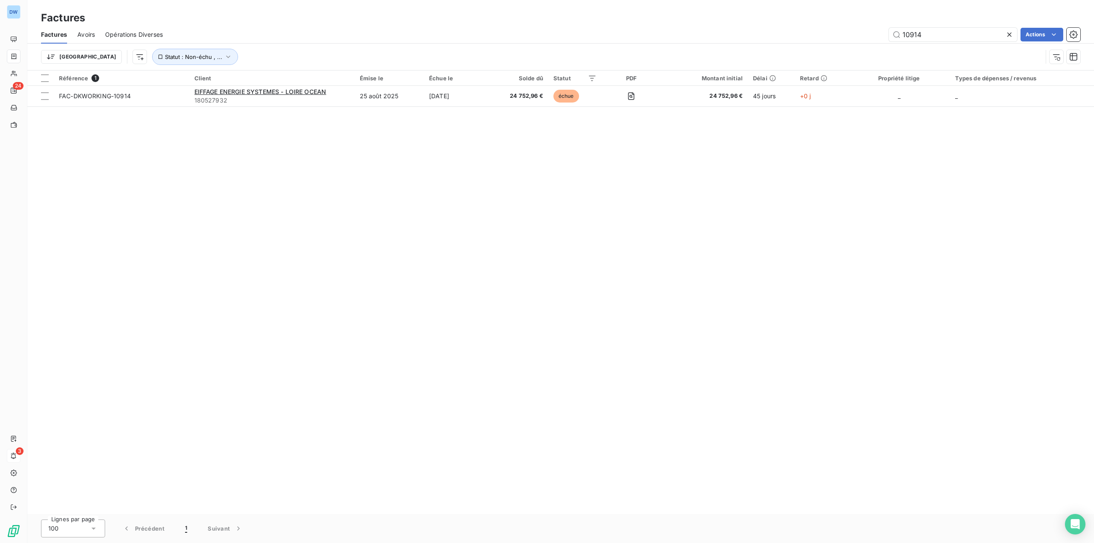
click at [62, 37] on span "Factures" at bounding box center [54, 34] width 26 height 9
click at [931, 38] on input "10914" at bounding box center [953, 35] width 128 height 14
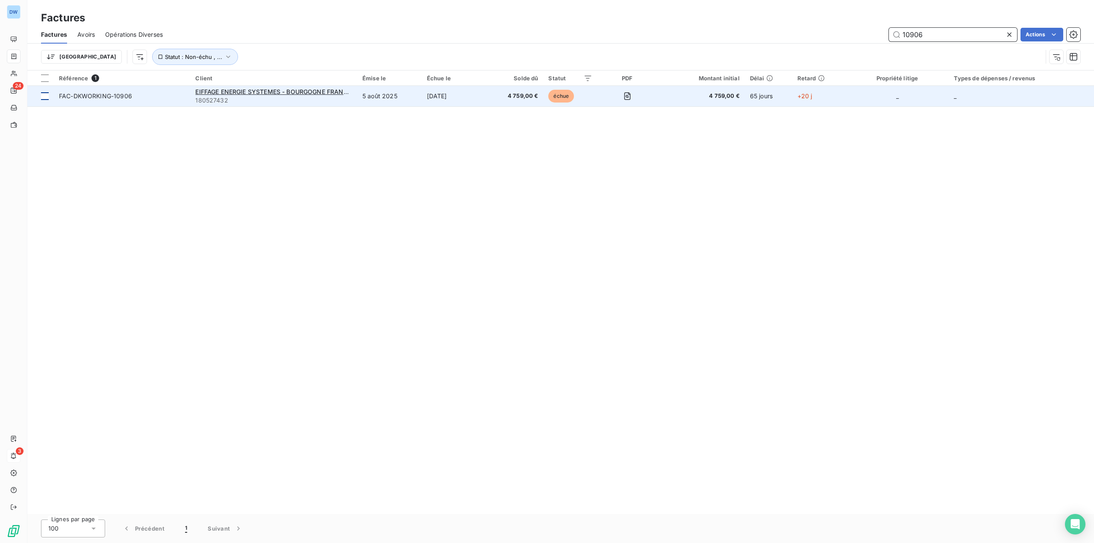
type input "10906"
click at [51, 97] on td at bounding box center [40, 96] width 27 height 21
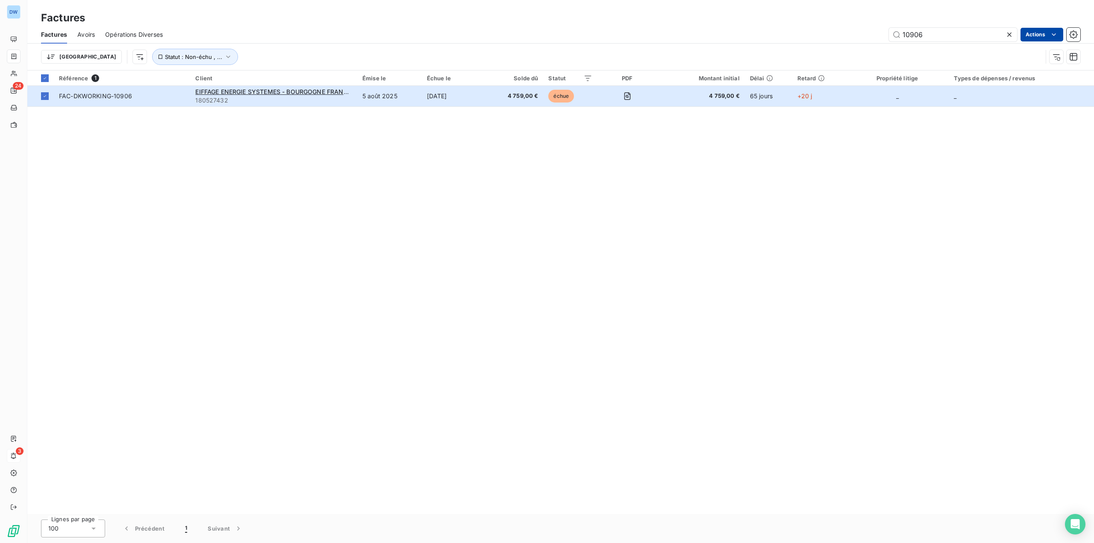
click at [1027, 37] on html "DW 24 3 Factures Factures Avoirs Opérations Diverses 10906 Actions Trier Statut…" at bounding box center [547, 271] width 1094 height 543
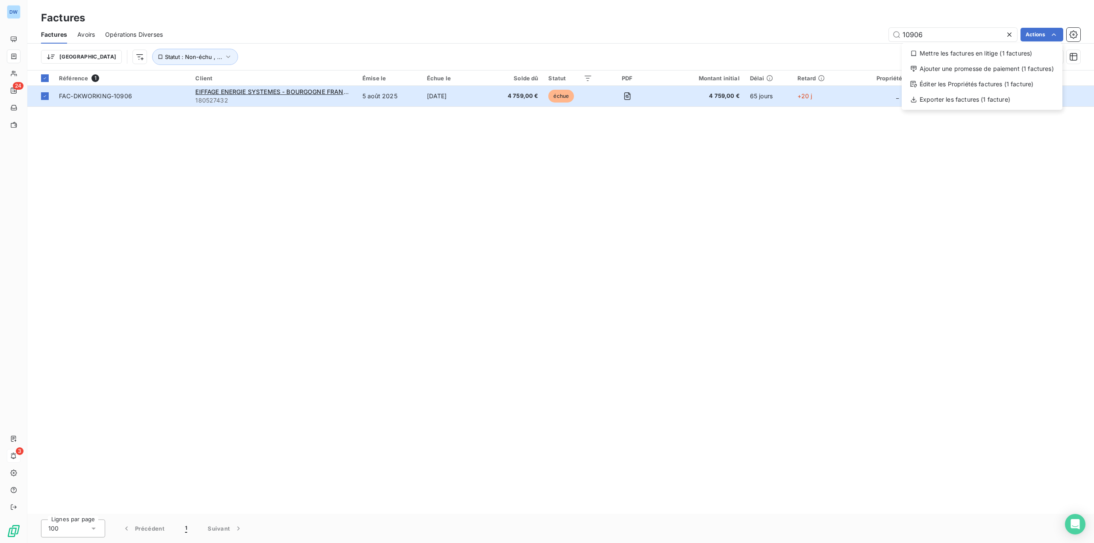
click at [640, 345] on html "DW 24 3 Factures Factures Avoirs Opérations Diverses 10906 Actions Mettre les f…" at bounding box center [547, 271] width 1094 height 543
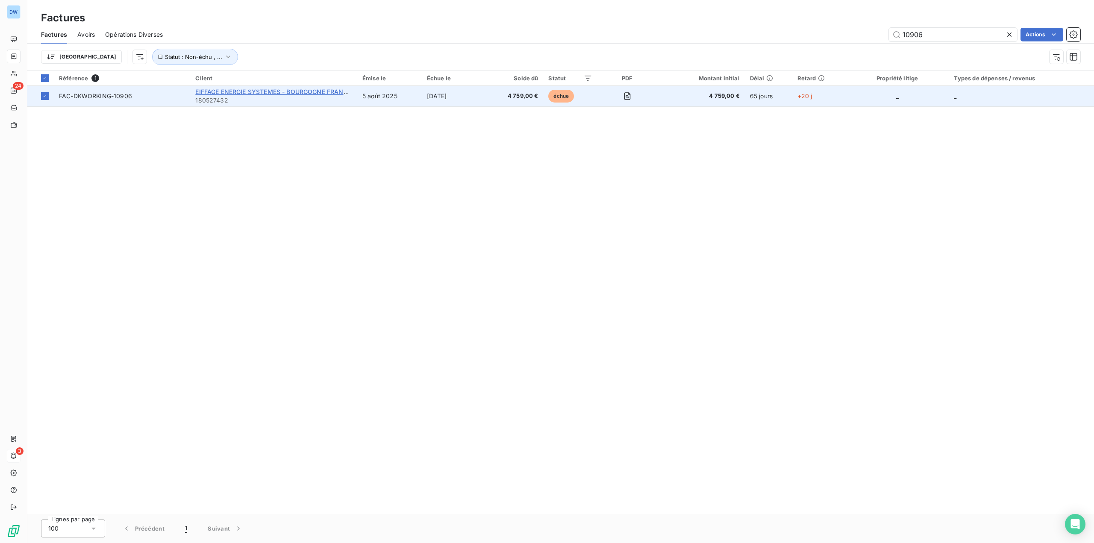
click at [281, 94] on span "EIFFAGE ENERGIE SYSTEMES - BOURGOGNE FRANCHE COMTE" at bounding box center [287, 91] width 184 height 7
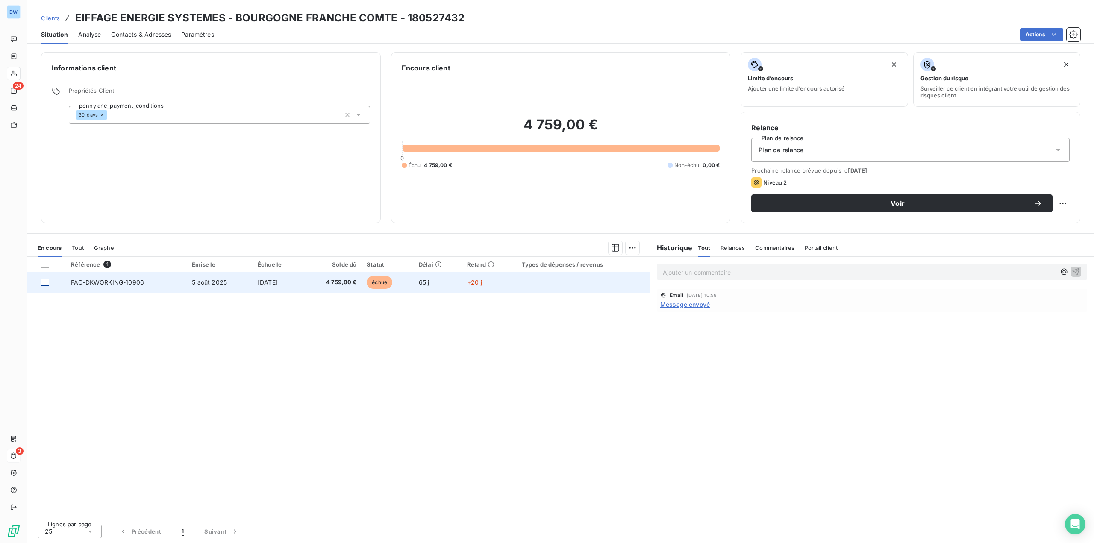
click at [43, 285] on div at bounding box center [45, 283] width 8 height 8
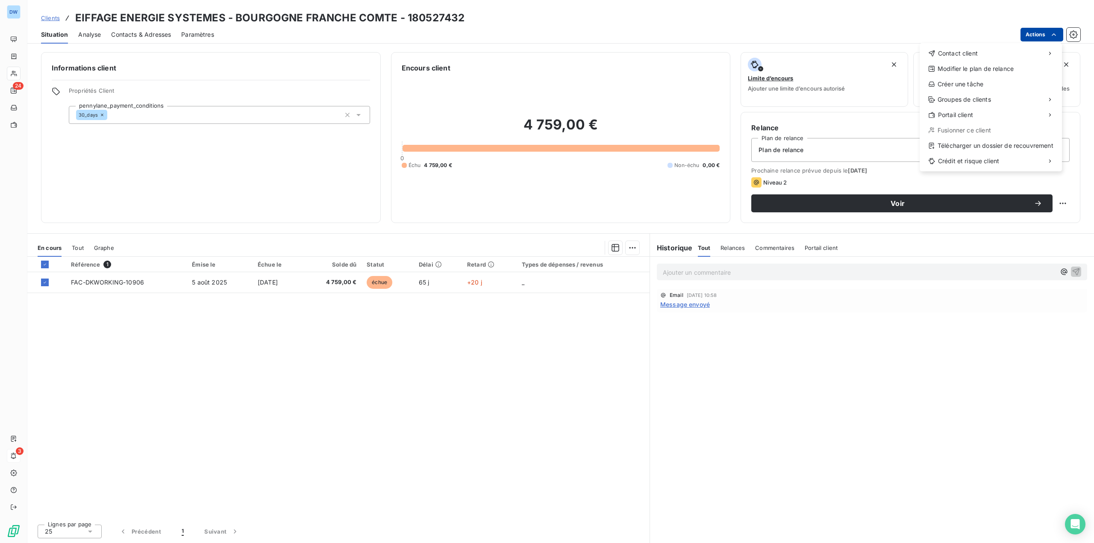
click at [1040, 29] on html "DW 24 3 Clients EIFFAGE ENERGIE SYSTEMES - BOURGOGNE FRANCHE COMTE - 180527432 …" at bounding box center [547, 271] width 1094 height 543
click at [996, 48] on div "Contact client" at bounding box center [990, 54] width 135 height 14
click at [865, 53] on div "Envoyer un email" at bounding box center [856, 57] width 115 height 14
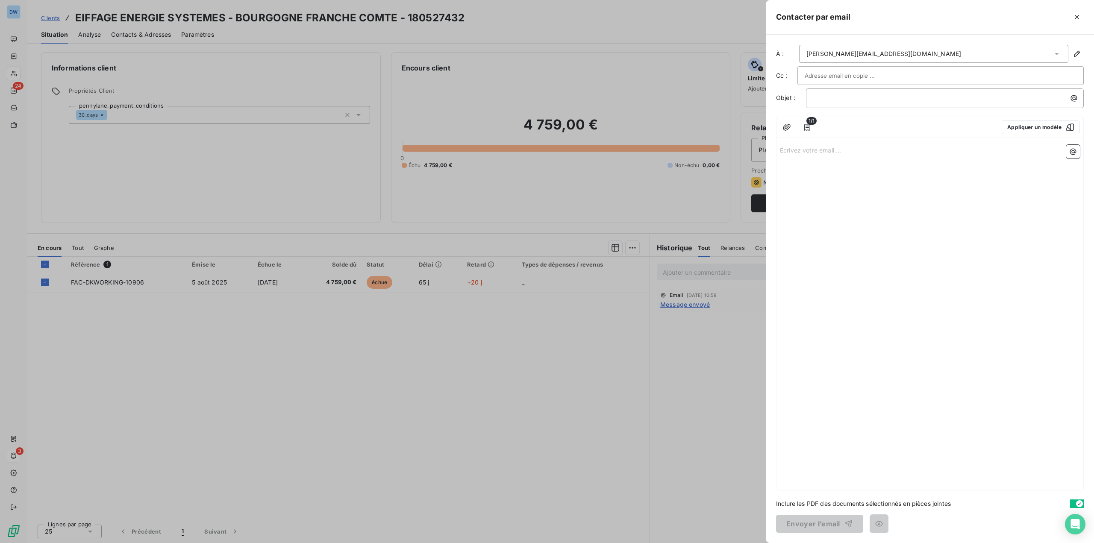
click at [885, 72] on div at bounding box center [941, 75] width 272 height 13
paste input "[PERSON_NAME][EMAIL_ADDRESS][DOMAIN_NAME]"
type input "[PERSON_NAME][EMAIL_ADDRESS][DOMAIN_NAME]"
drag, startPoint x: 892, startPoint y: 76, endPoint x: 487, endPoint y: 75, distance: 405.2
click at [541, 543] on div "Contacter par email À : [PERSON_NAME][EMAIL_ADDRESS][DOMAIN_NAME] Cc : [DOMAIN_…" at bounding box center [547, 543] width 1094 height 0
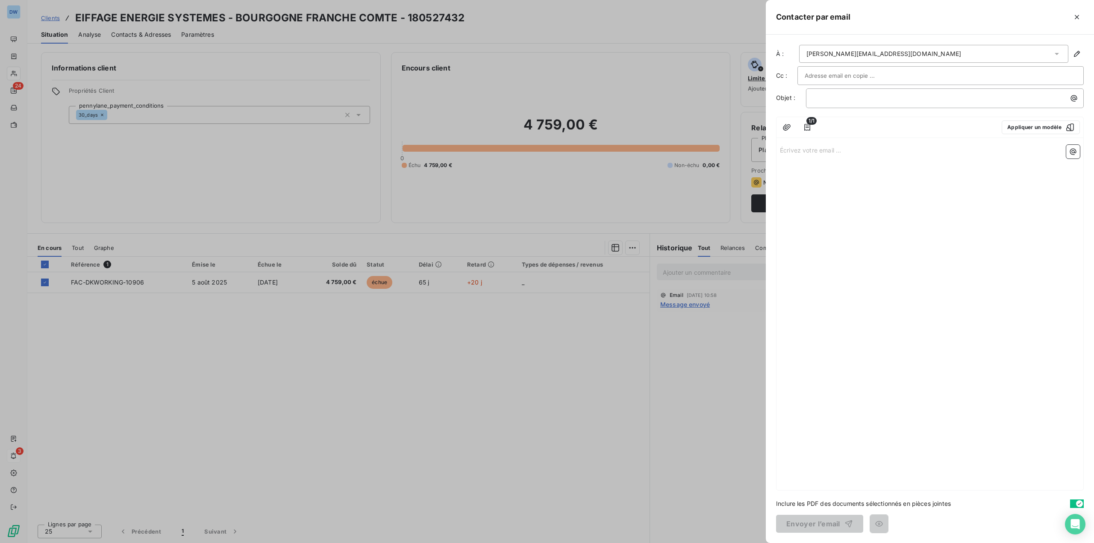
paste input "[PERSON_NAME][EMAIL_ADDRESS][DOMAIN_NAME]"
type input "[PERSON_NAME][EMAIL_ADDRESS][DOMAIN_NAME]"
click at [830, 118] on div "1/1 Appliquer un modèle" at bounding box center [930, 127] width 307 height 21
click at [819, 92] on div "﻿" at bounding box center [945, 97] width 272 height 12
click at [1021, 127] on button "Appliquer un modèle" at bounding box center [1041, 128] width 78 height 14
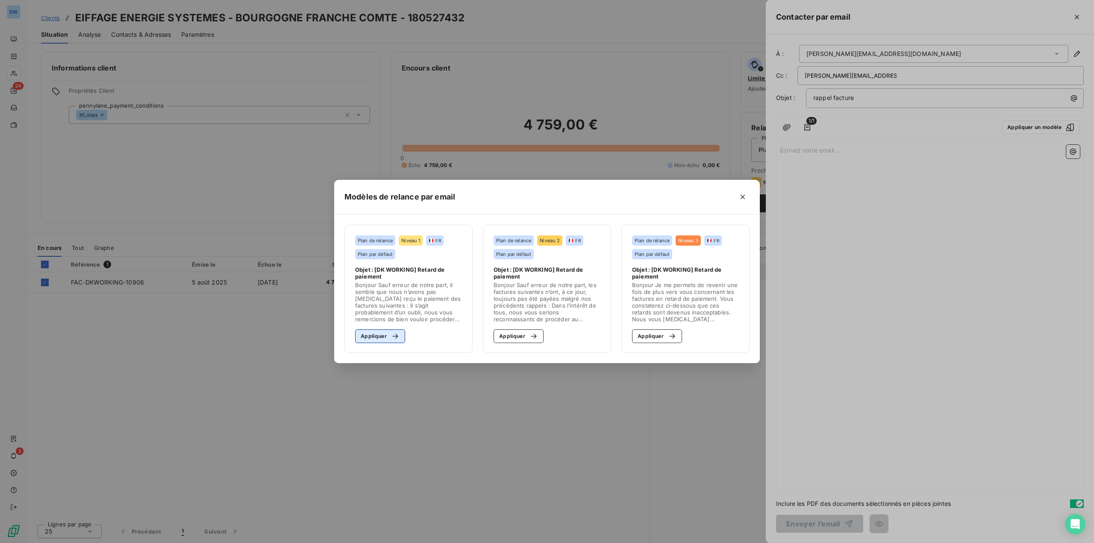
click at [394, 333] on icon "button" at bounding box center [395, 336] width 9 height 9
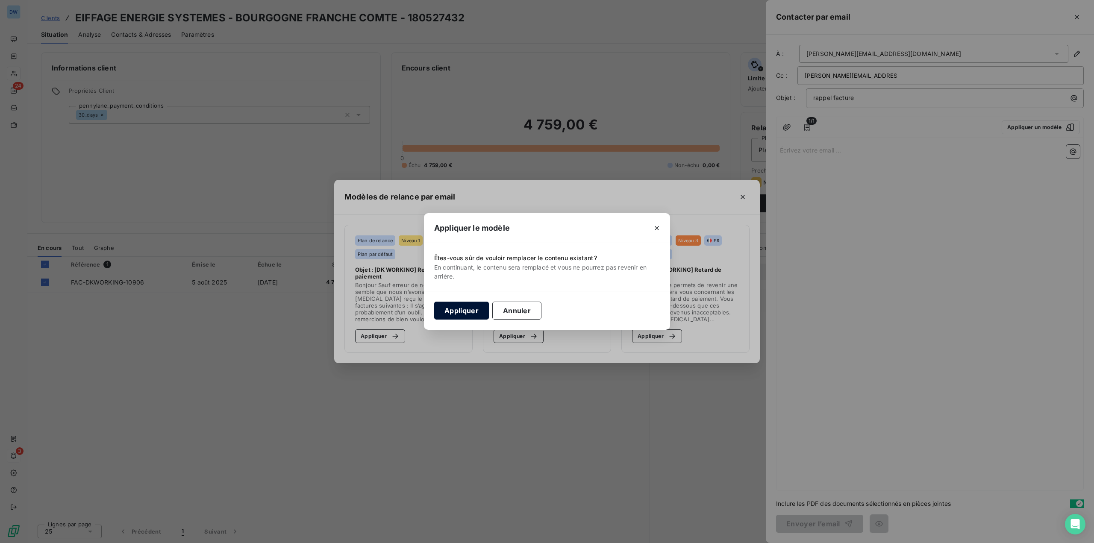
click at [460, 312] on button "Appliquer" at bounding box center [461, 311] width 55 height 18
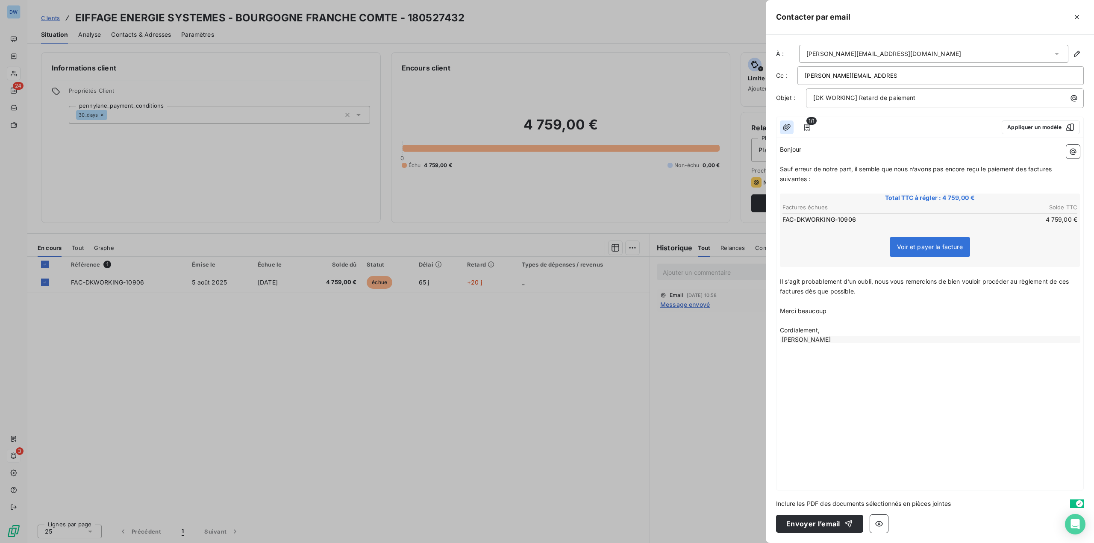
click at [783, 126] on icon "button" at bounding box center [787, 127] width 9 height 9
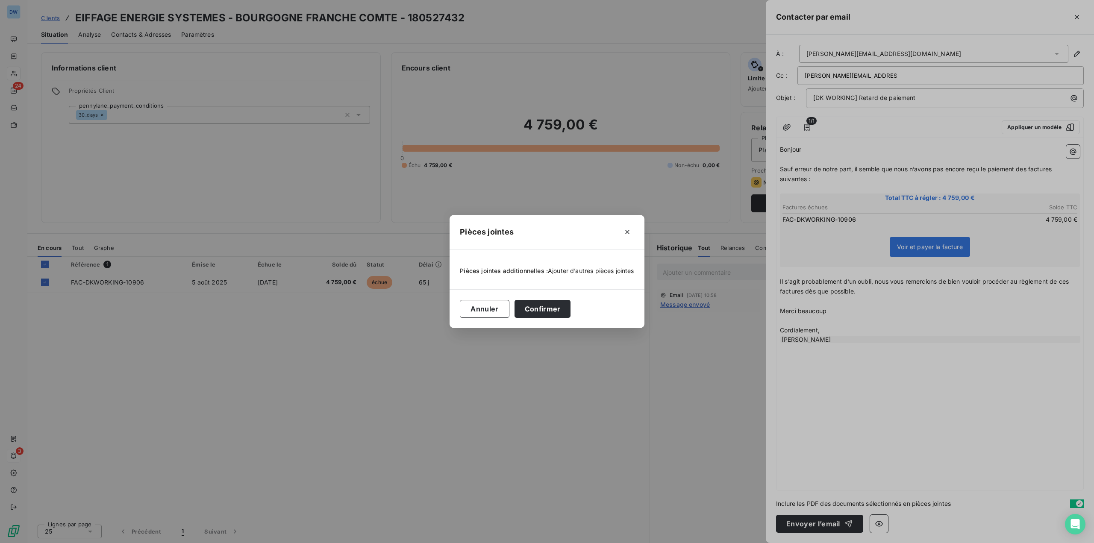
click at [569, 268] on span "Ajouter d’autres pièces jointes" at bounding box center [591, 270] width 86 height 7
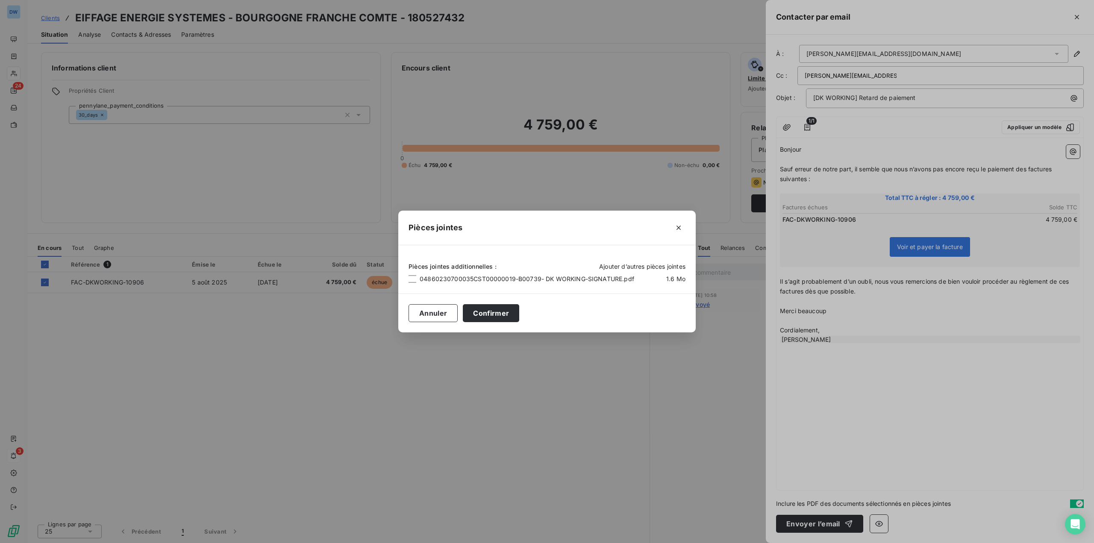
click at [617, 267] on span "Ajouter d’autres pièces jointes" at bounding box center [642, 266] width 86 height 7
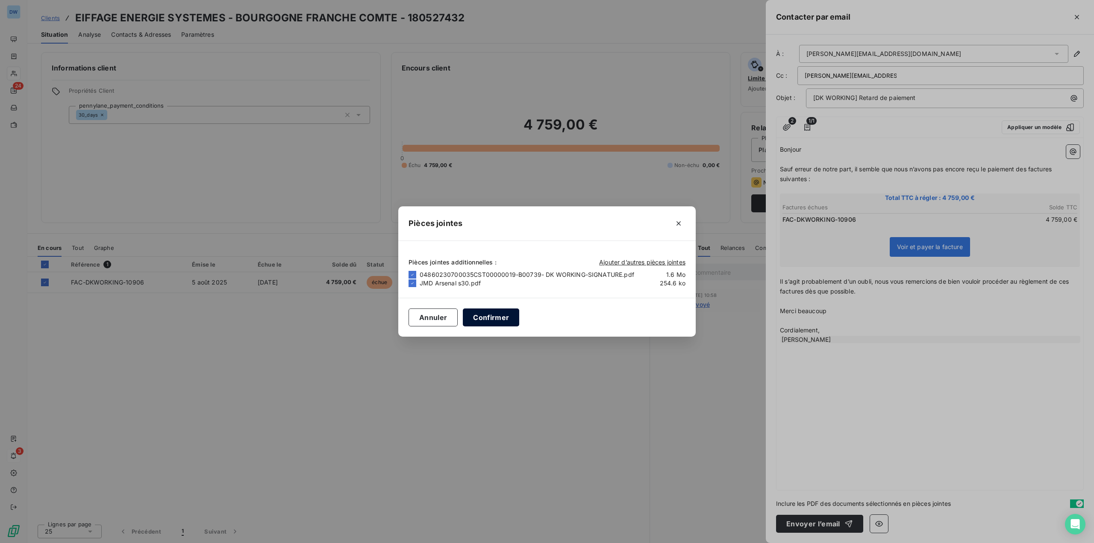
click at [488, 319] on button "Confirmer" at bounding box center [491, 318] width 56 height 18
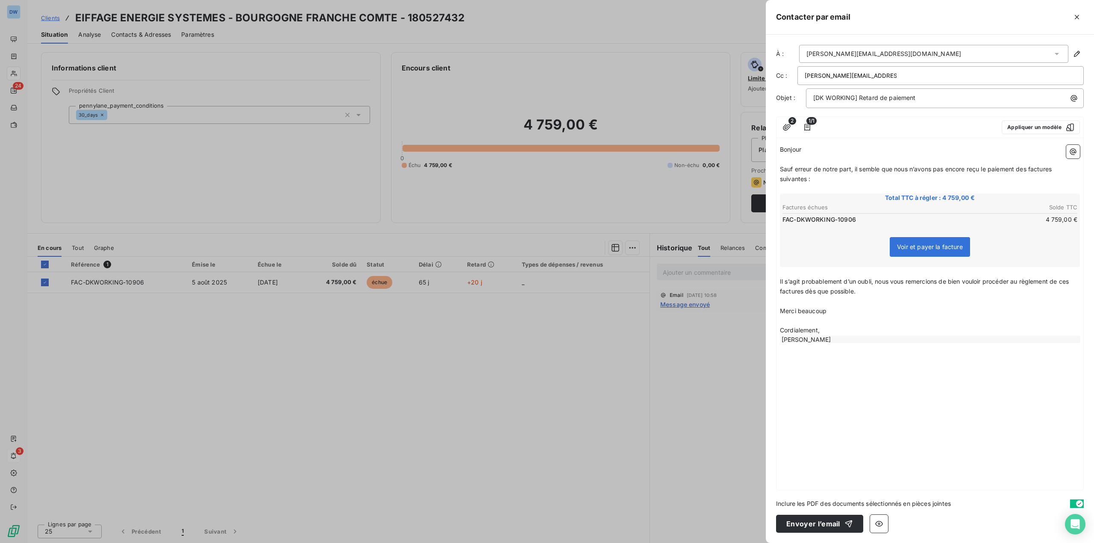
click at [389, 420] on div at bounding box center [547, 271] width 1094 height 543
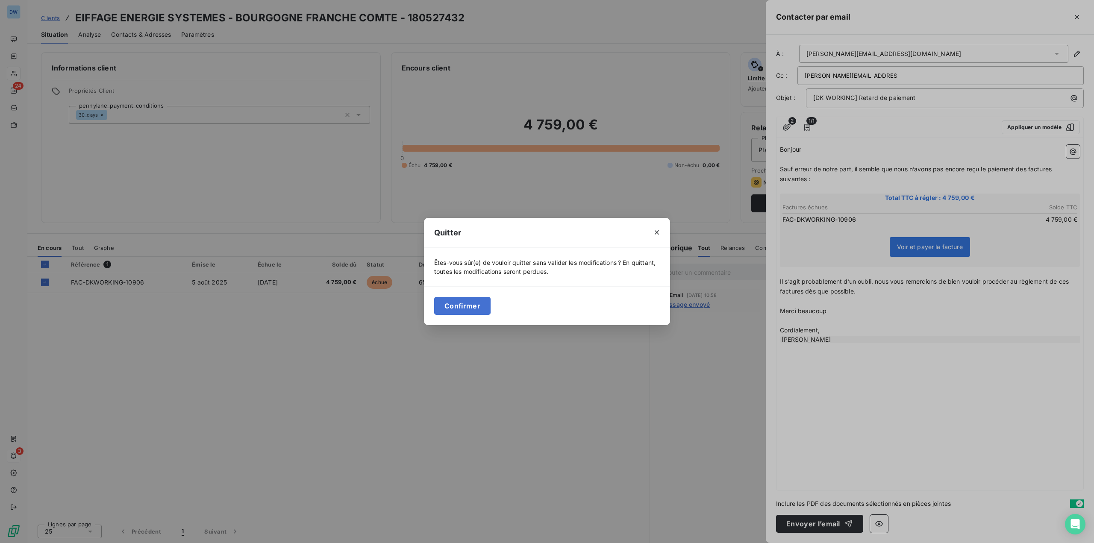
click at [652, 479] on div "Quitter Êtes-vous sûr(e) de vouloir quitter sans valider les modifications ? En…" at bounding box center [547, 271] width 1094 height 543
click at [660, 235] on icon "button" at bounding box center [657, 232] width 9 height 9
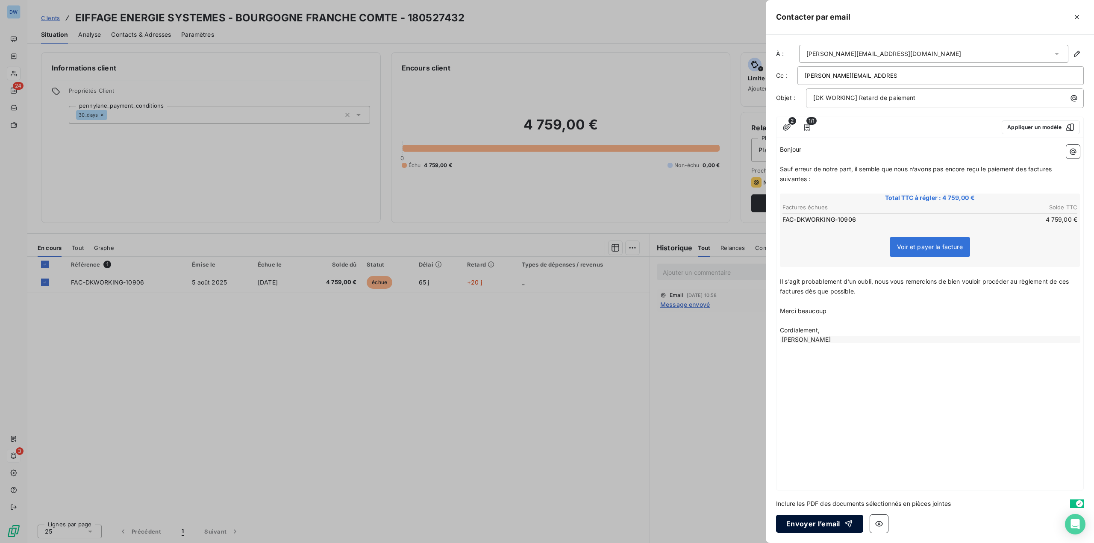
click at [815, 524] on button "Envoyer l’email" at bounding box center [819, 524] width 87 height 18
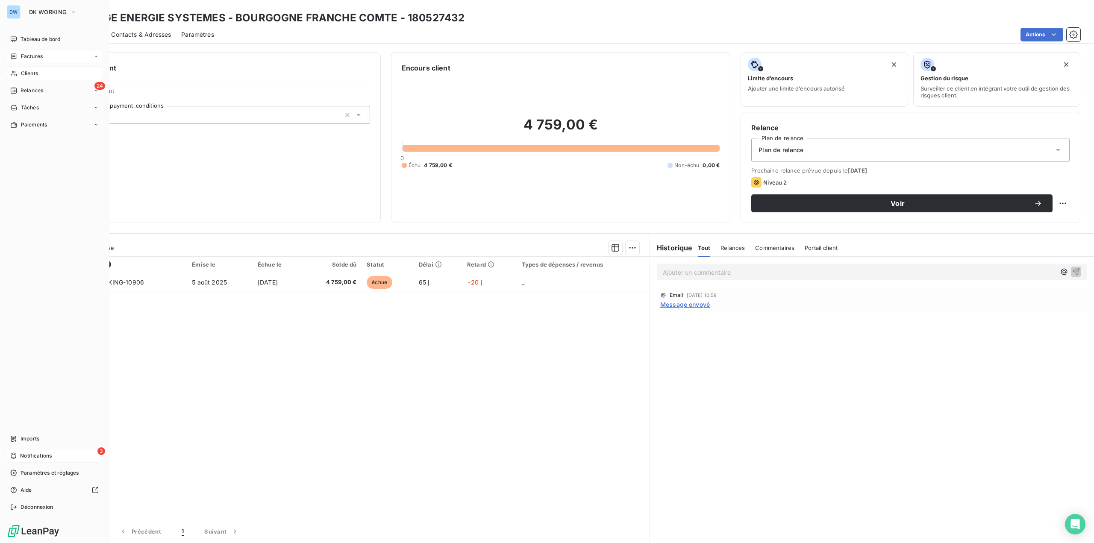
click at [35, 59] on span "Factures" at bounding box center [32, 57] width 22 height 8
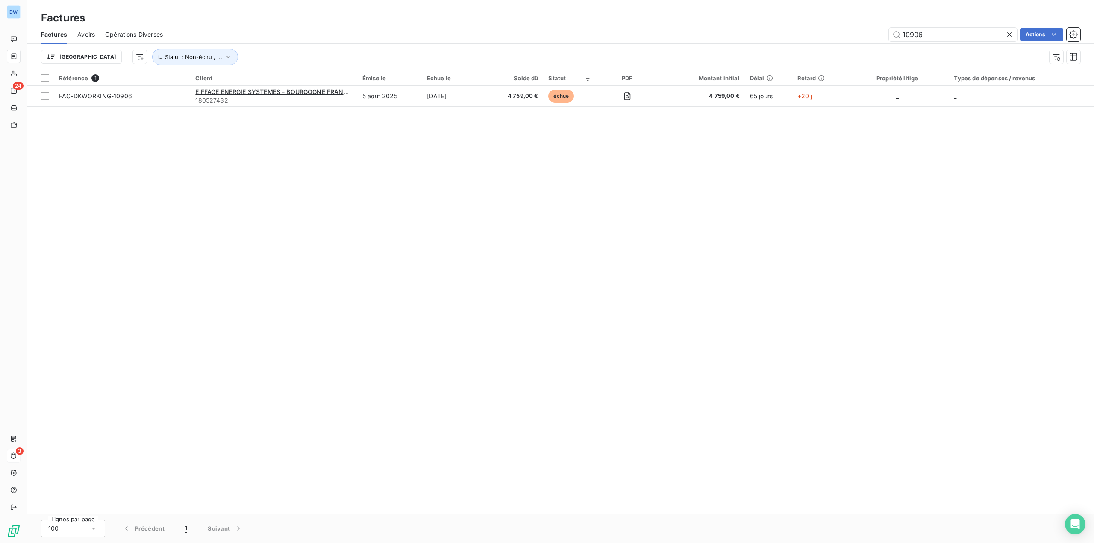
drag, startPoint x: 933, startPoint y: 31, endPoint x: 835, endPoint y: 37, distance: 98.0
click at [837, 35] on div "10906 Actions" at bounding box center [626, 35] width 907 height 14
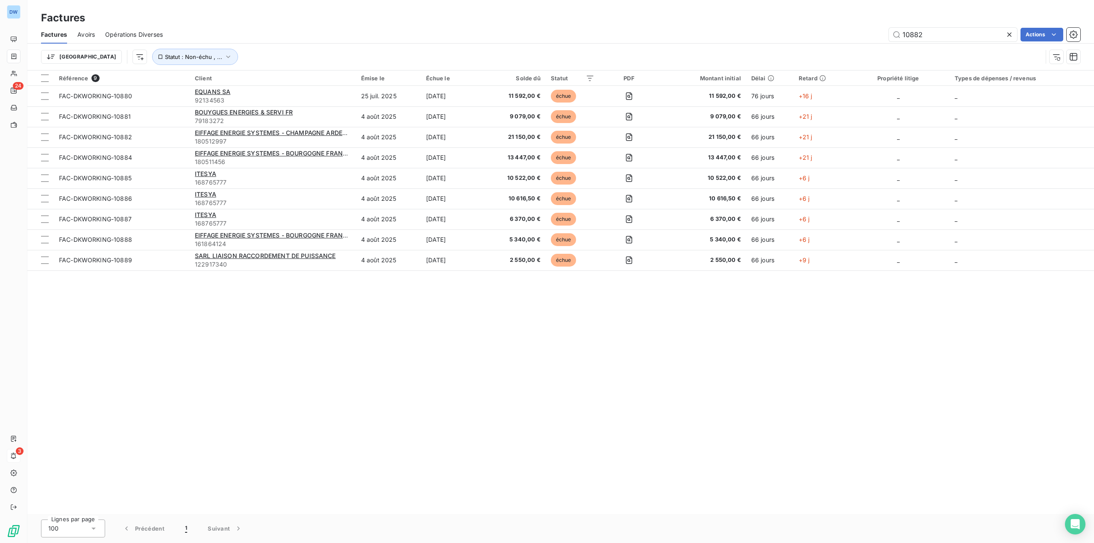
type input "10882"
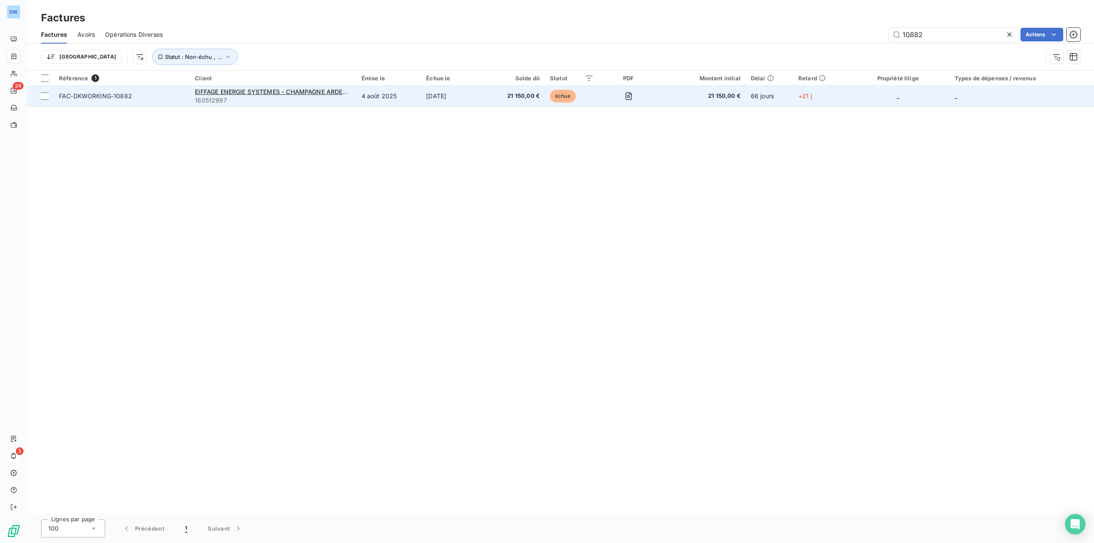
click at [324, 100] on span "180512997" at bounding box center [273, 100] width 156 height 9
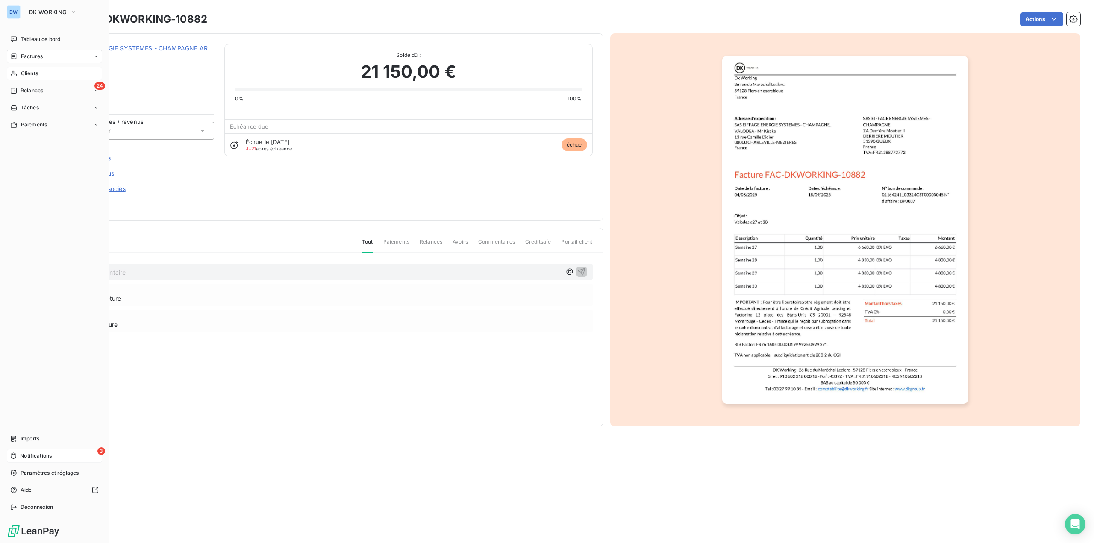
click at [33, 68] on div "Clients" at bounding box center [54, 74] width 95 height 14
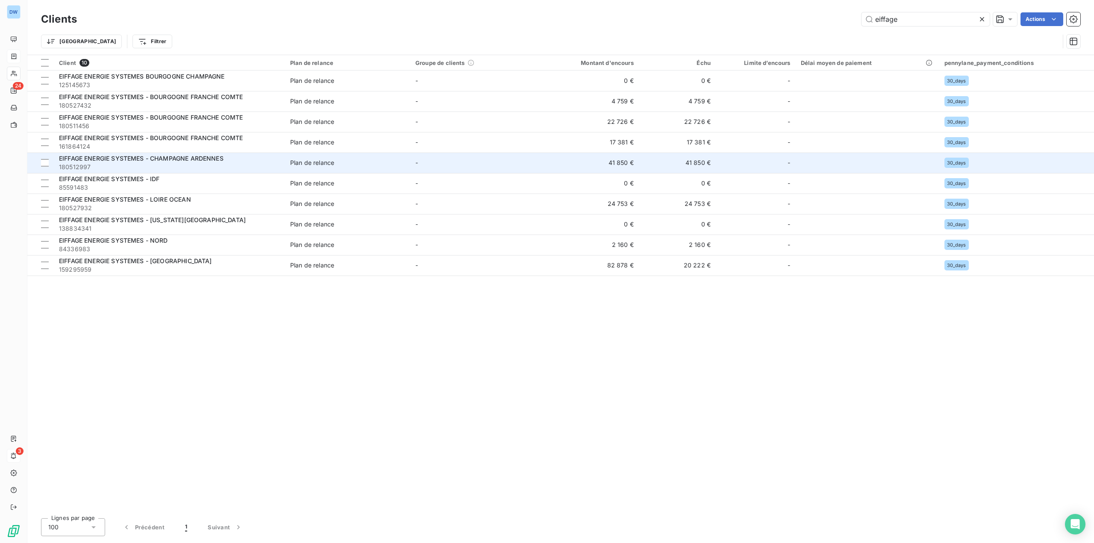
click at [218, 162] on div "EIFFAGE ENERGIE SYSTEMES - CHAMPAGNE ARDENNES" at bounding box center [169, 158] width 221 height 9
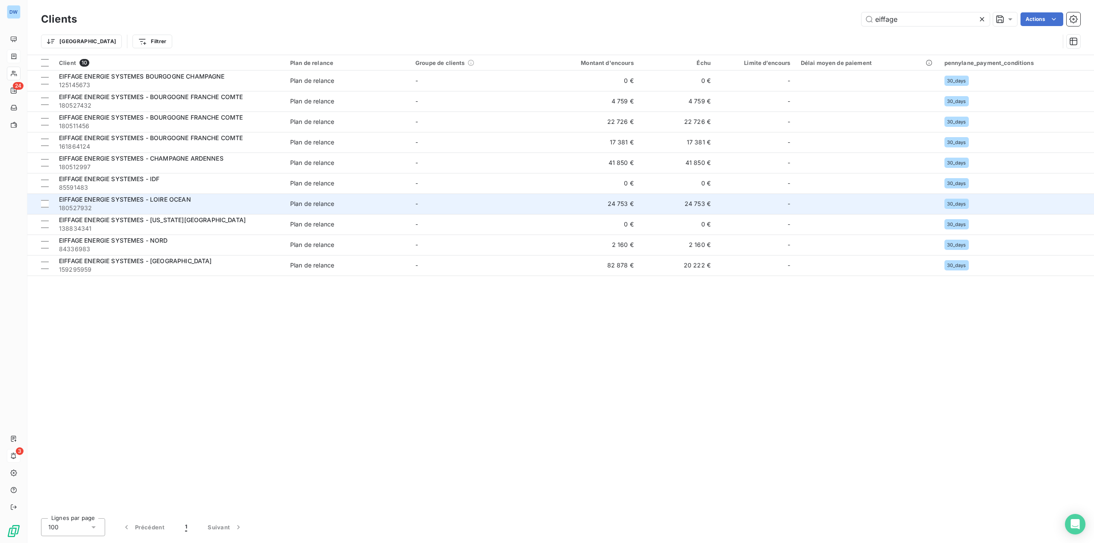
click at [196, 201] on div "EIFFAGE ENERGIE SYSTEMES - LOIRE OCEAN" at bounding box center [169, 199] width 221 height 9
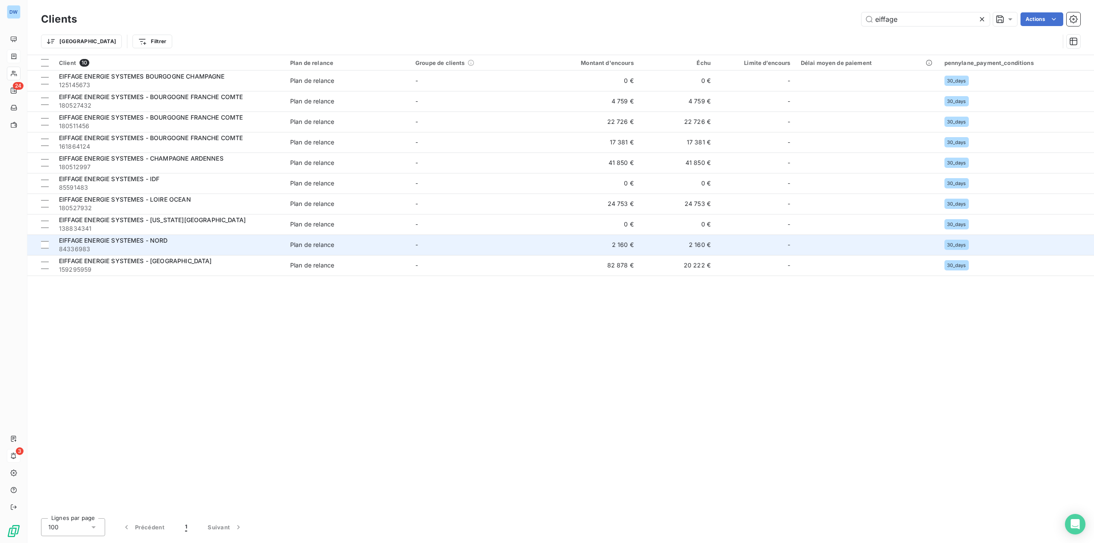
click at [221, 245] on span "84336983" at bounding box center [169, 249] width 221 height 9
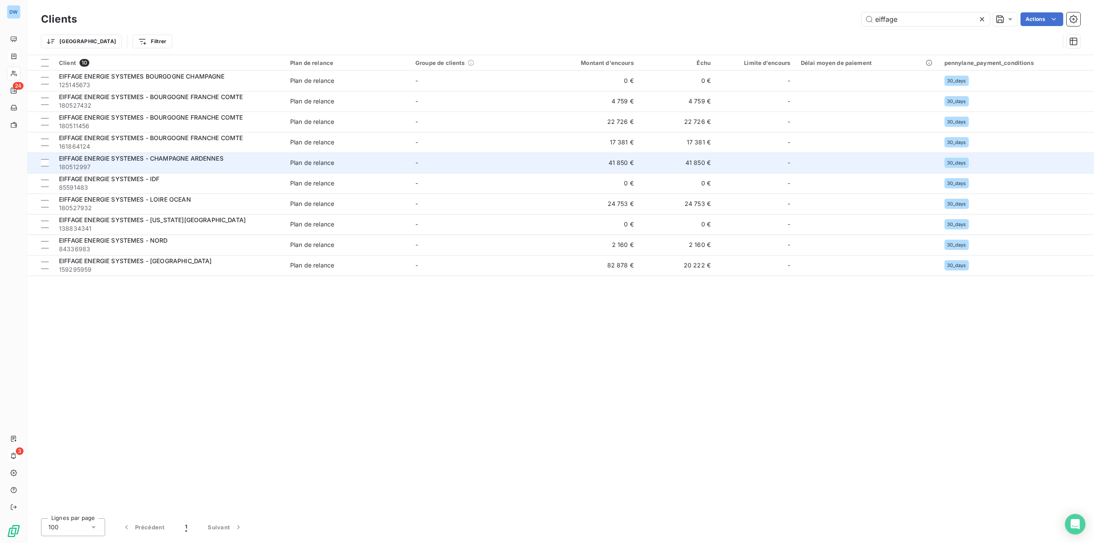
click at [236, 166] on span "180512997" at bounding box center [169, 167] width 221 height 9
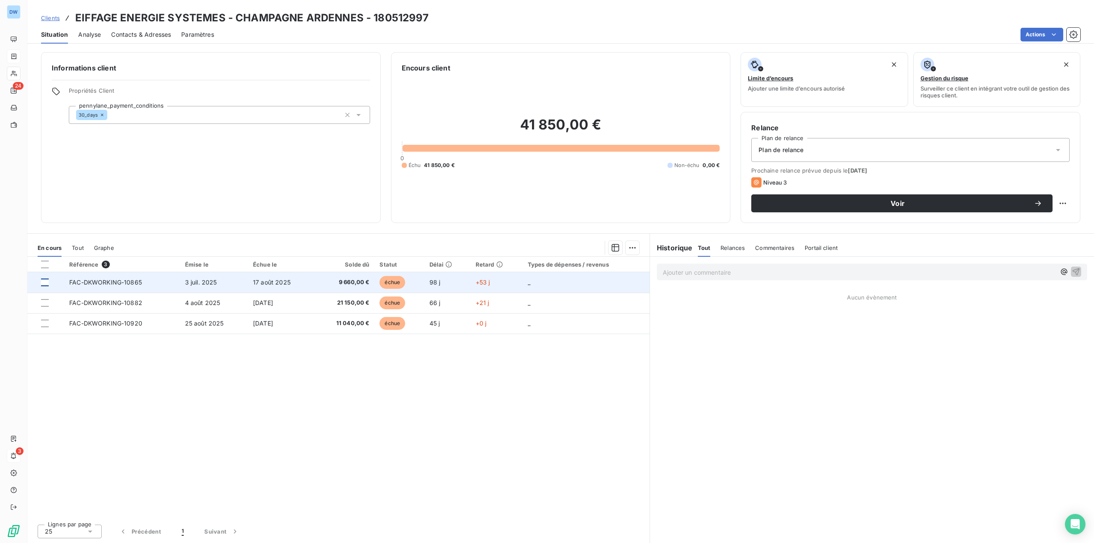
click at [46, 279] on div at bounding box center [45, 283] width 8 height 8
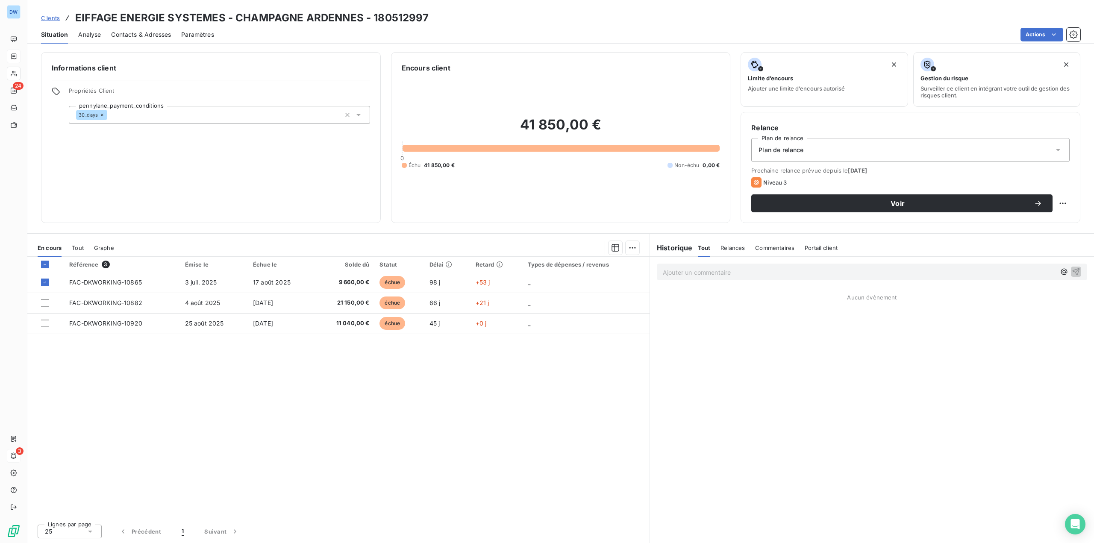
drag, startPoint x: 344, startPoint y: 277, endPoint x: 778, endPoint y: 419, distance: 457.1
click at [778, 419] on div "Ajouter un commentaire ﻿ Aucun évènement" at bounding box center [872, 400] width 444 height 286
click at [725, 249] on span "Relances" at bounding box center [733, 247] width 24 height 7
click at [1060, 273] on button "button" at bounding box center [1064, 272] width 10 height 10
click at [1004, 310] on span "[PERSON_NAME]" at bounding box center [993, 310] width 57 height 7
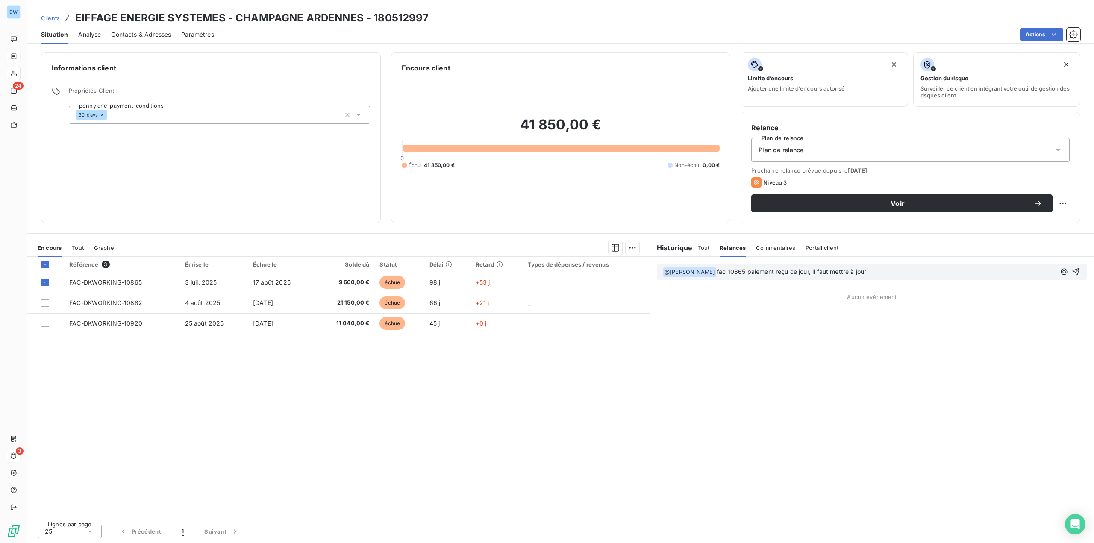
click at [756, 380] on div "﻿ @ [PERSON_NAME] ﻿ fac 10865 paiement reçu ce jour, il faut mettre à jour Aucu…" at bounding box center [872, 400] width 444 height 286
click at [759, 295] on div "Aucun évènement" at bounding box center [872, 297] width 444 height 7
click at [916, 294] on div "Aucun évènement" at bounding box center [872, 297] width 444 height 7
drag, startPoint x: 886, startPoint y: 269, endPoint x: 786, endPoint y: 371, distance: 143.0
click at [786, 371] on div "﻿ @ [PERSON_NAME] ﻿ fac 10865 paiement reçu ce jour, il faut mettre à jour Aucu…" at bounding box center [872, 400] width 444 height 286
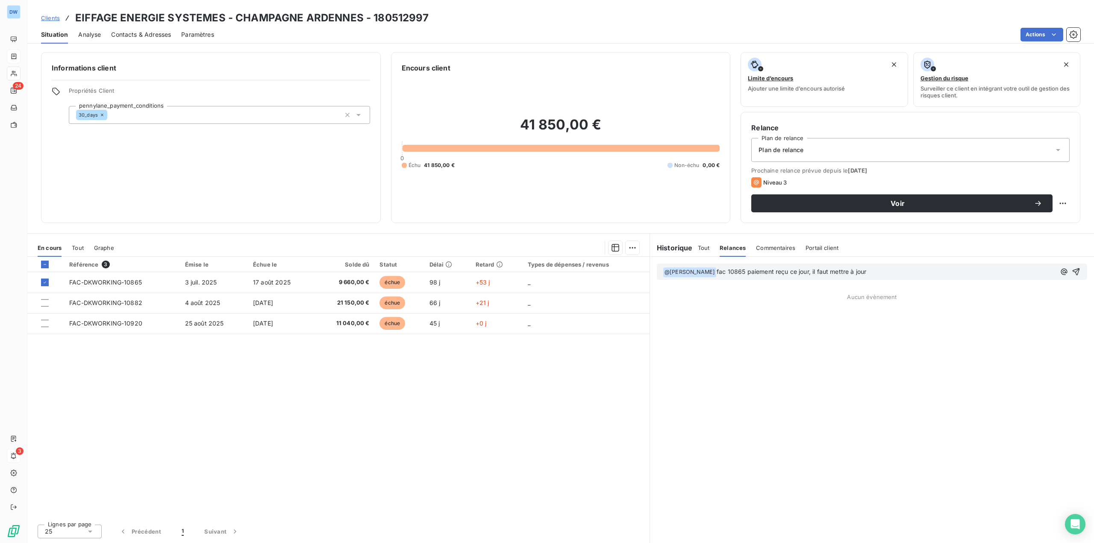
click at [885, 271] on p "﻿ @ [PERSON_NAME] ﻿ fac 10865 paiement reçu ce jour, il faut mettre à jour" at bounding box center [859, 272] width 393 height 10
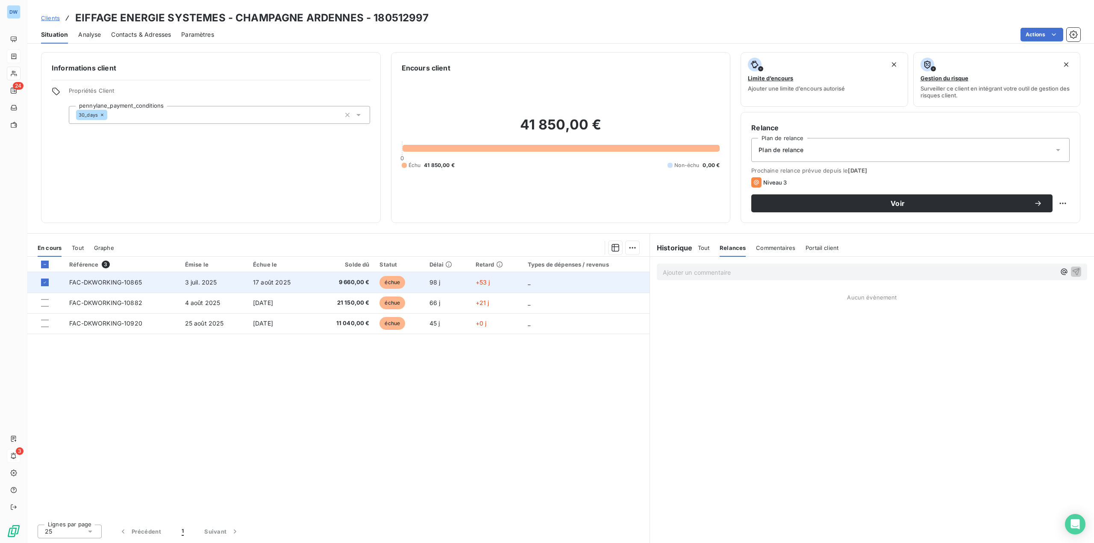
click at [50, 282] on div at bounding box center [50, 283] width 18 height 8
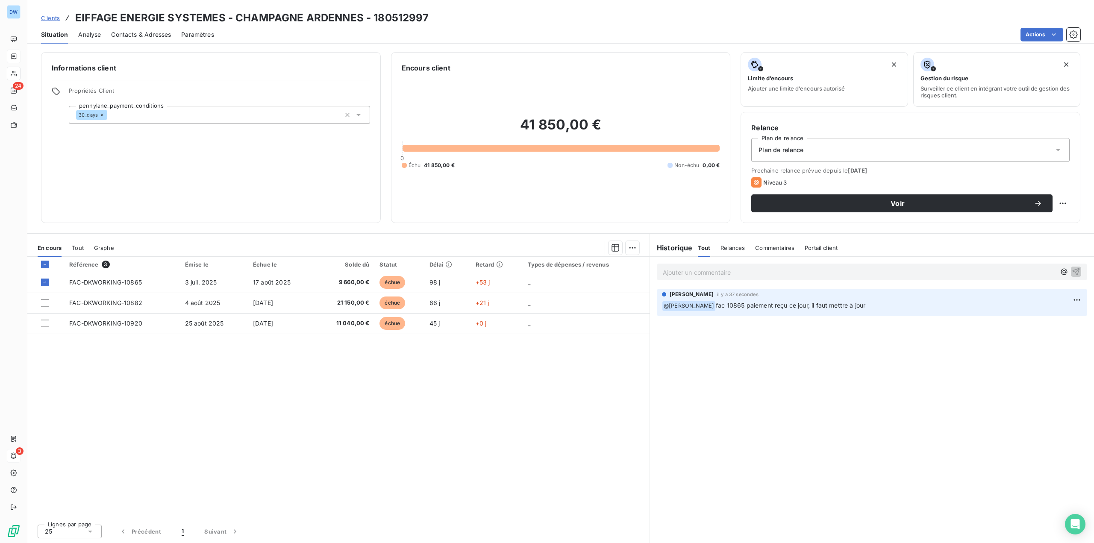
click at [752, 402] on div "Ajouter un commentaire ﻿ [PERSON_NAME] il y a 37 secondes ﻿ @ [PERSON_NAME] fac…" at bounding box center [872, 400] width 444 height 286
click at [137, 357] on div "Référence 3 Émise le Échue le Solde dû Statut Délai Retard Types de dépenses / …" at bounding box center [338, 387] width 622 height 261
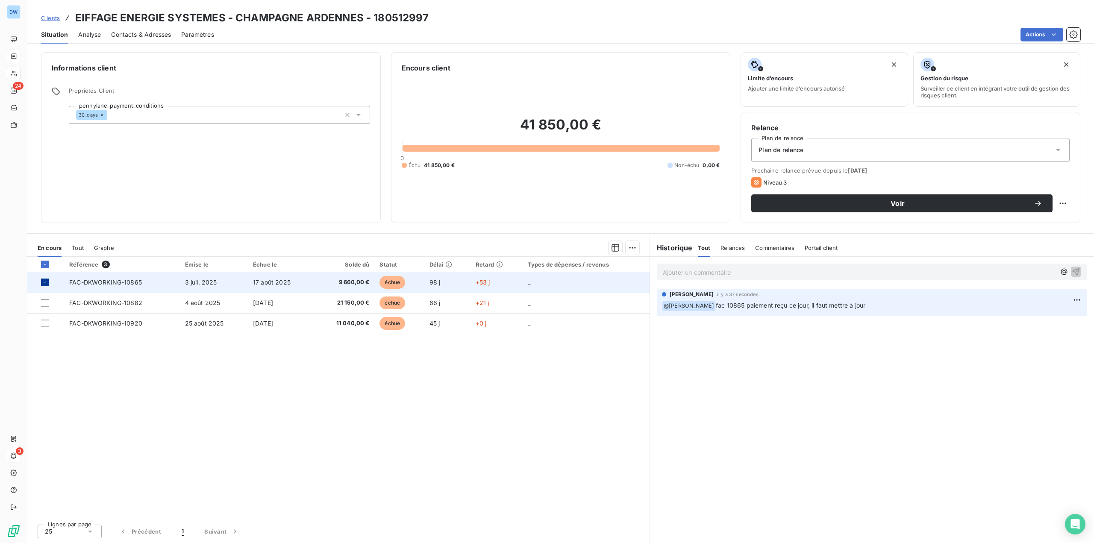
click at [44, 282] on icon at bounding box center [44, 282] width 5 height 5
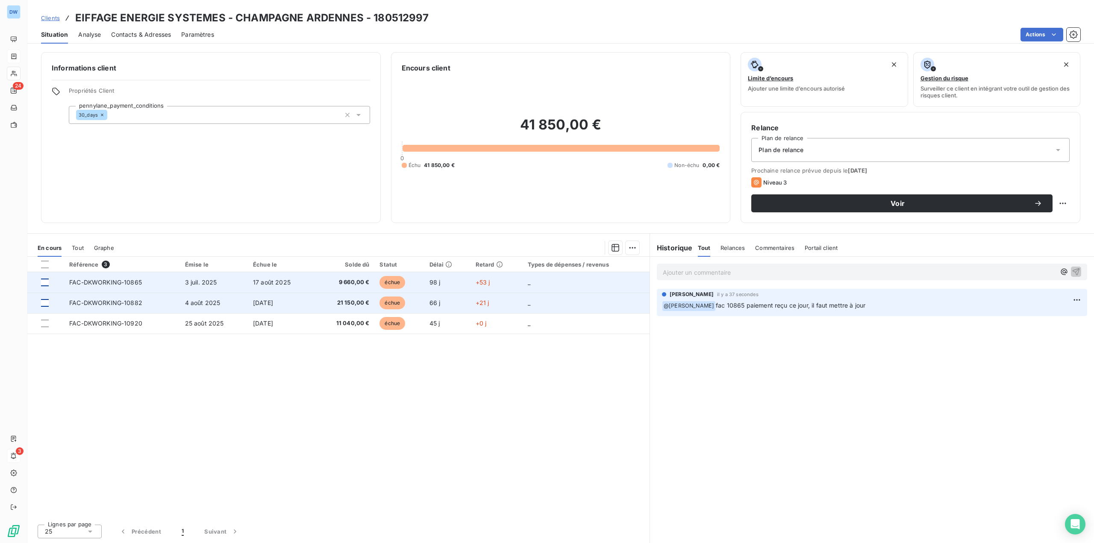
click at [48, 303] on div at bounding box center [45, 303] width 8 height 8
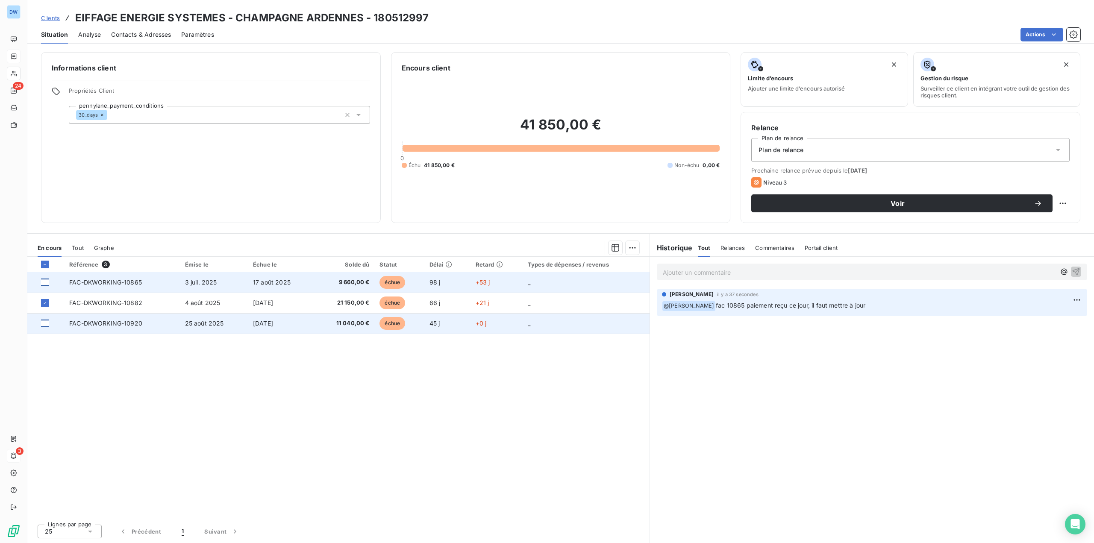
click at [46, 324] on div at bounding box center [45, 324] width 8 height 8
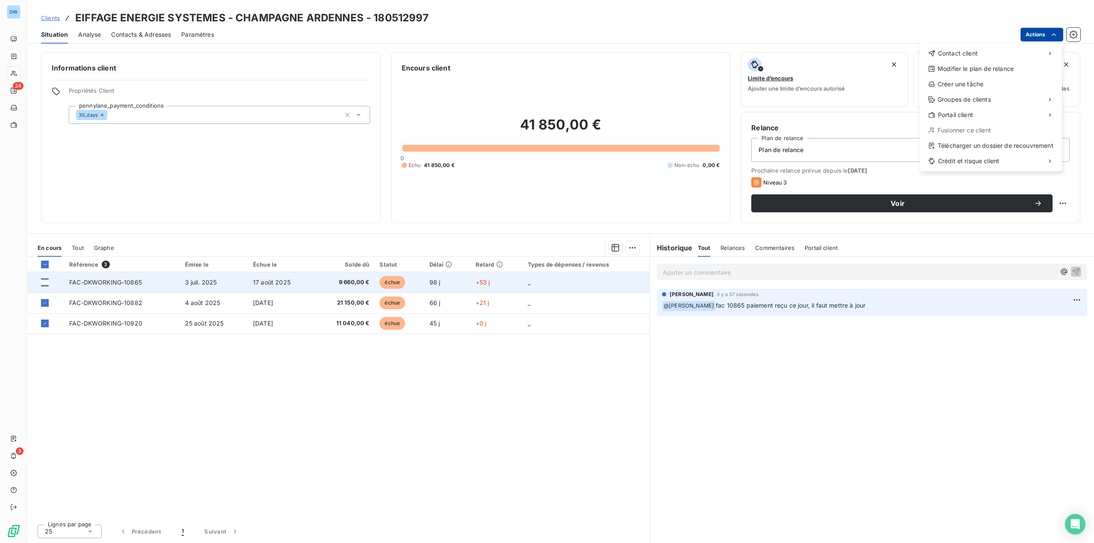
click at [1032, 34] on html "DW 24 3 Clients EIFFAGE ENERGIE SYSTEMES - CHAMPAGNE ARDENNES - 180512997 Situa…" at bounding box center [547, 271] width 1094 height 543
click at [980, 54] on div "Contact client" at bounding box center [990, 54] width 135 height 14
click at [845, 58] on div "Envoyer un email" at bounding box center [856, 57] width 115 height 14
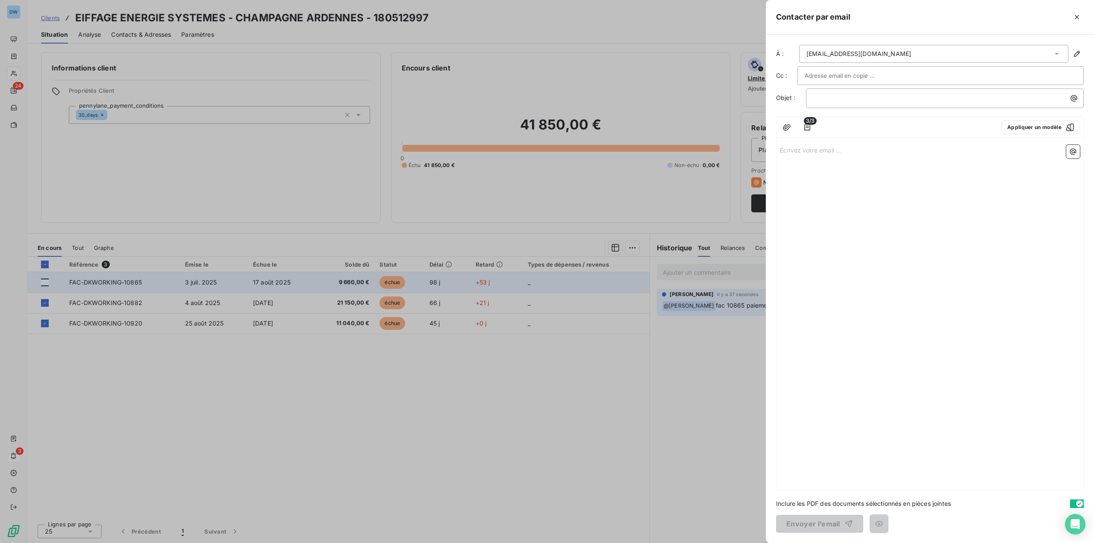
click at [912, 47] on div "[EMAIL_ADDRESS][DOMAIN_NAME]" at bounding box center [933, 54] width 269 height 18
click at [1075, 16] on icon "button" at bounding box center [1077, 17] width 9 height 9
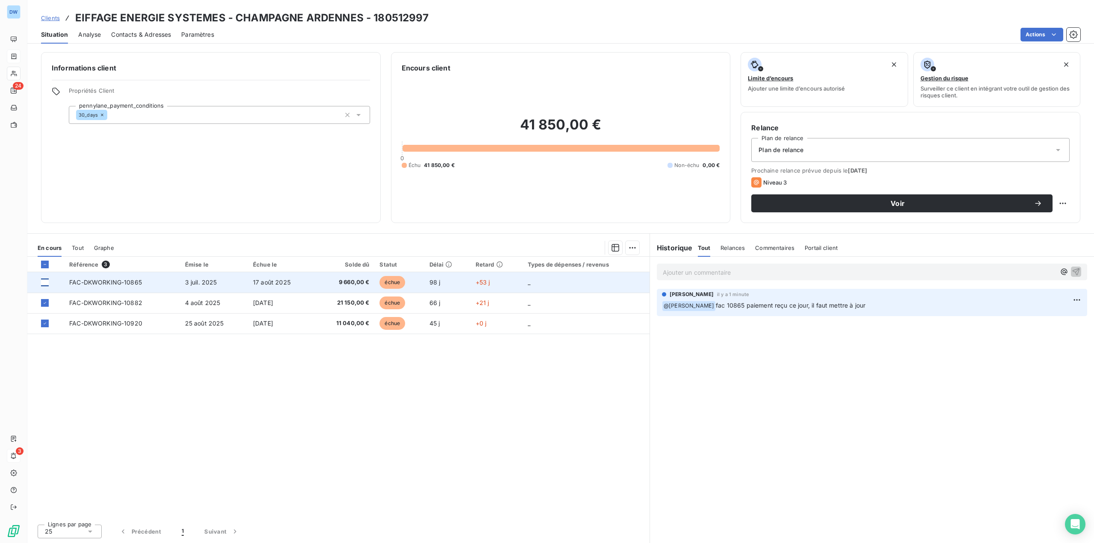
click at [44, 280] on div at bounding box center [45, 283] width 8 height 8
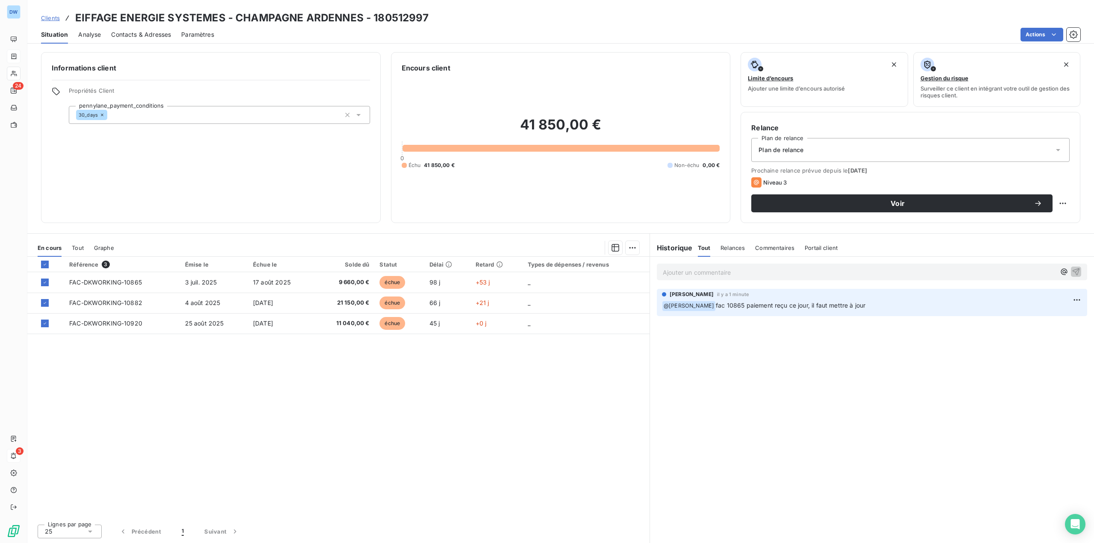
click at [507, 422] on div "Référence 3 Émise le Échue le Solde dû Statut Délai Retard Types de dépenses / …" at bounding box center [338, 387] width 622 height 261
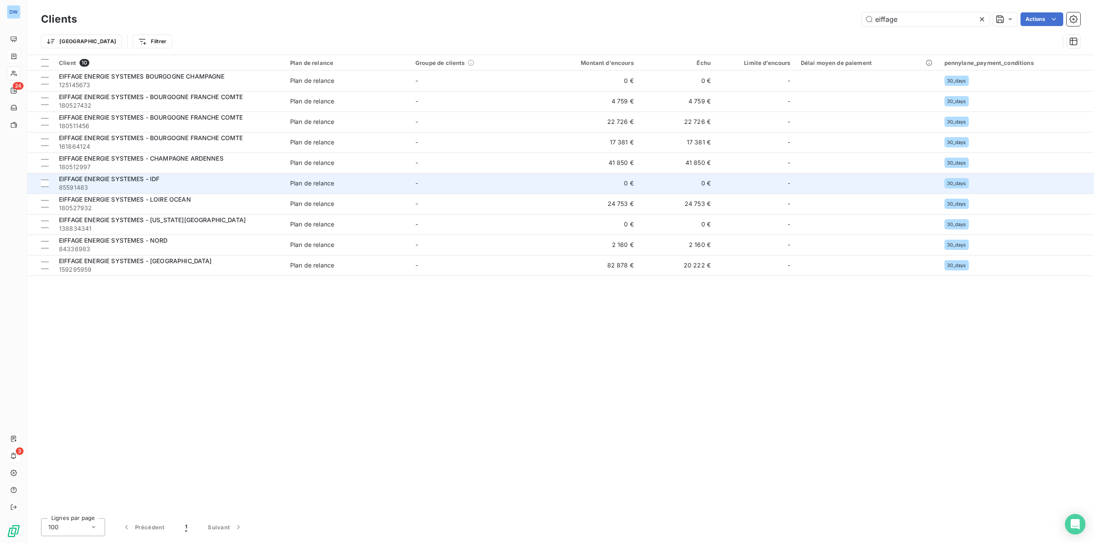
click at [186, 183] on span "85591483" at bounding box center [169, 187] width 221 height 9
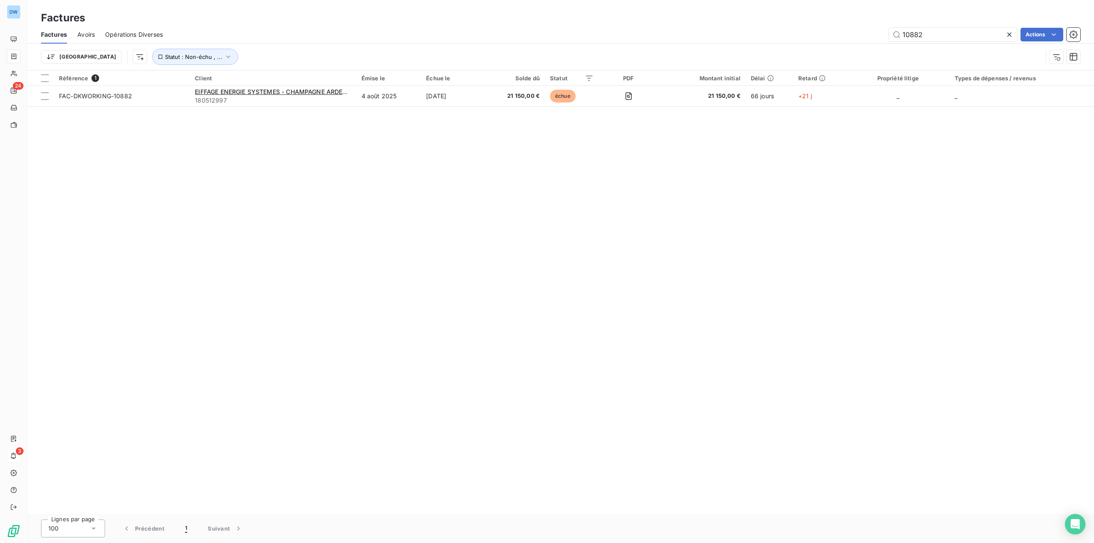
drag, startPoint x: 928, startPoint y: 32, endPoint x: 507, endPoint y: 79, distance: 424.4
click at [680, 51] on div "Factures Avoirs Opérations Diverses 10882 Actions Trier Statut : Non-échu , ..." at bounding box center [560, 48] width 1067 height 44
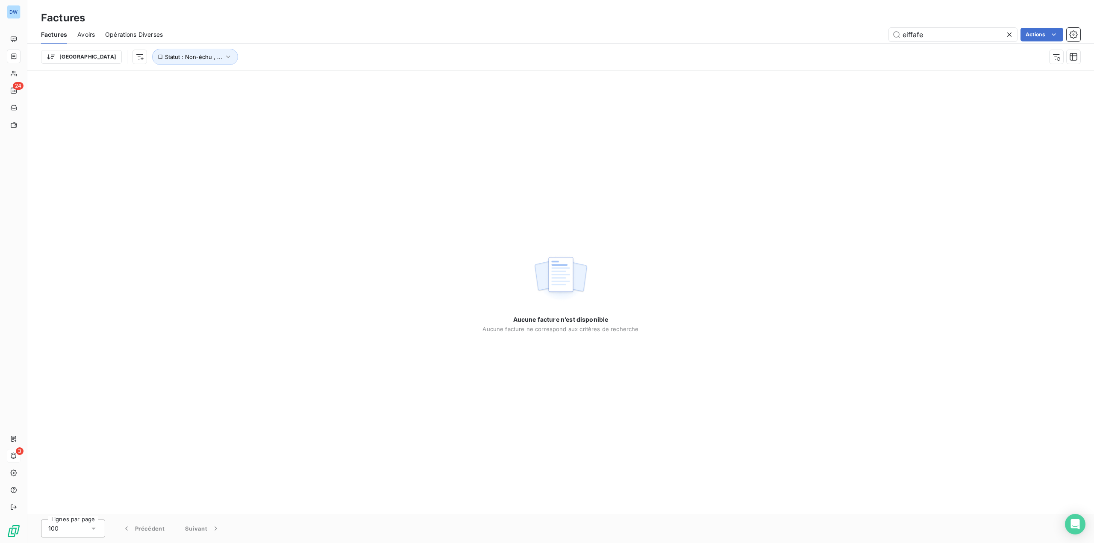
type input "eiffafe"
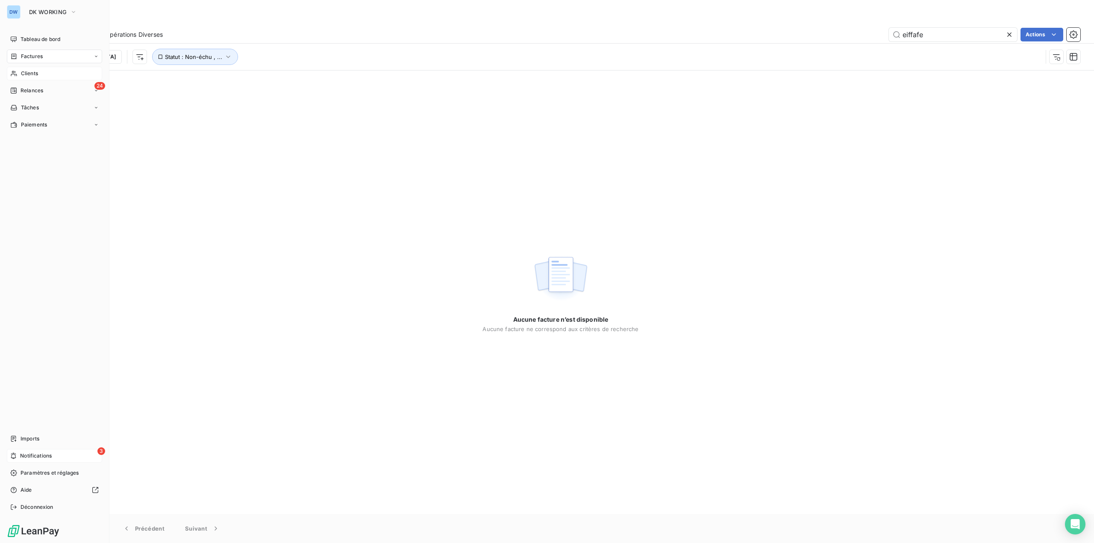
click at [22, 70] on span "Clients" at bounding box center [29, 74] width 17 height 8
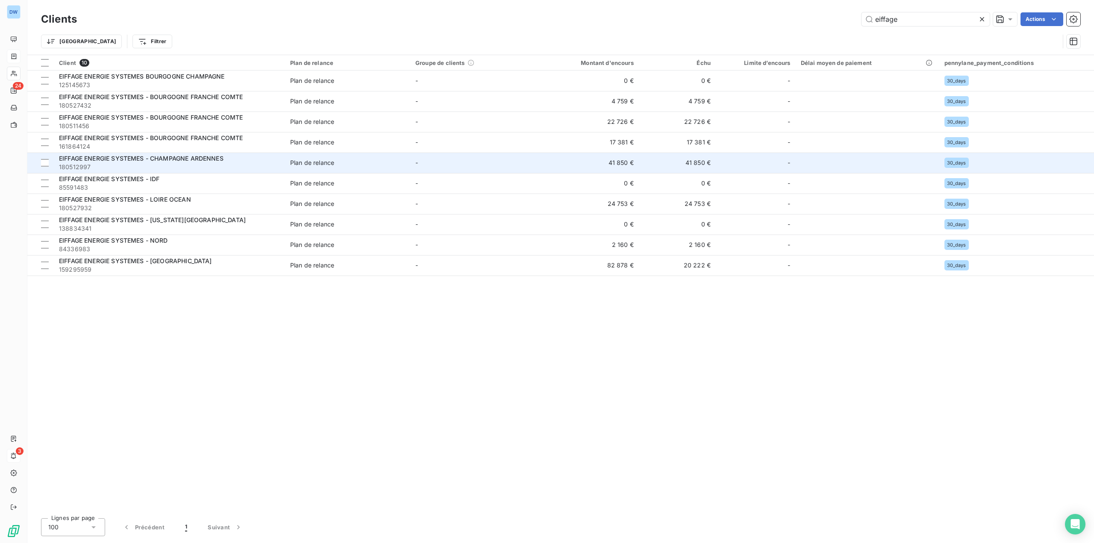
click at [182, 154] on td "EIFFAGE ENERGIE SYSTEMES - CHAMPAGNE ARDENNES 180512997" at bounding box center [169, 163] width 231 height 21
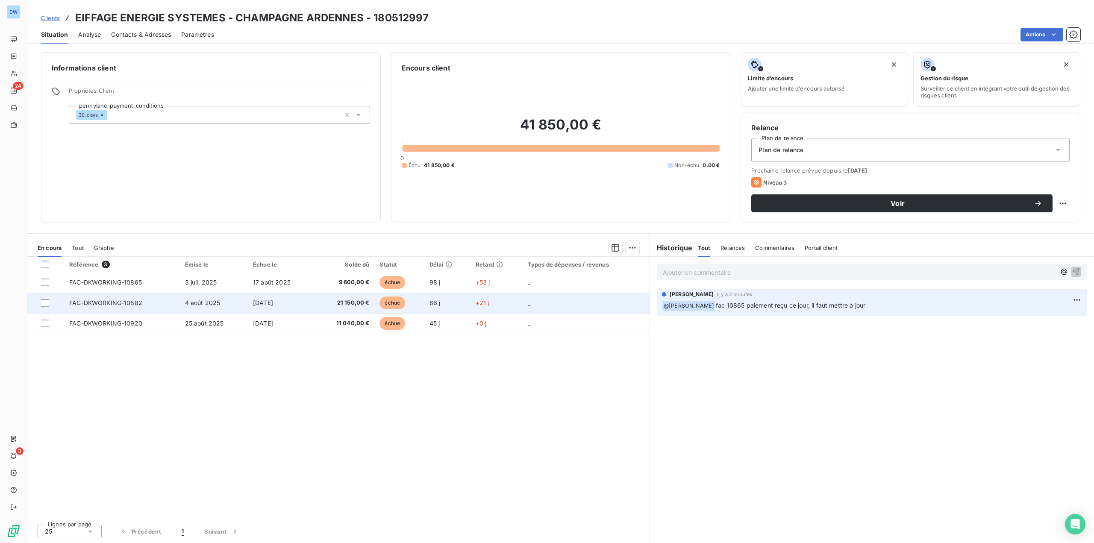
click at [50, 303] on div at bounding box center [50, 303] width 18 height 8
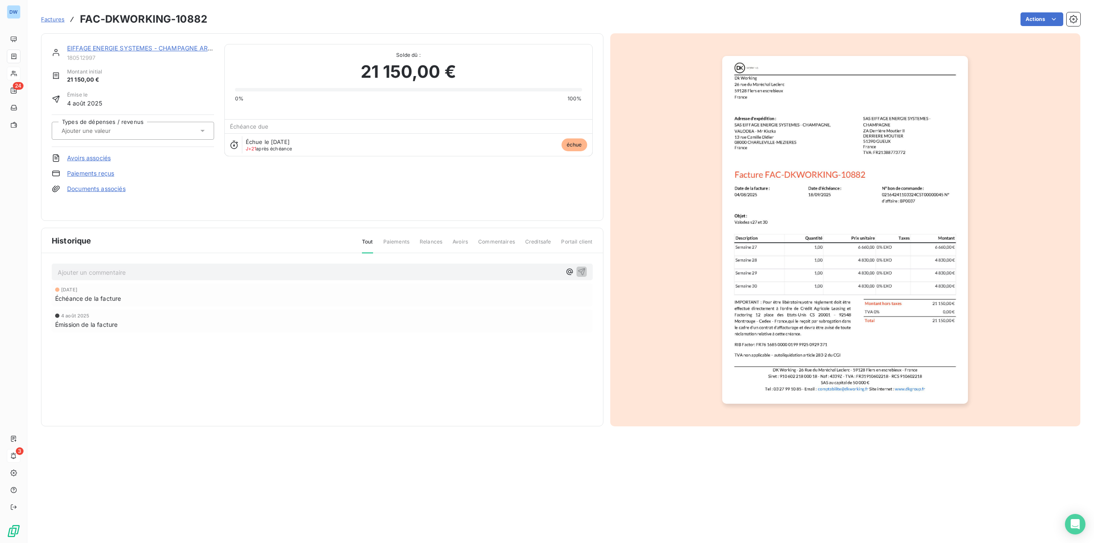
click at [64, 242] on span "Historique" at bounding box center [72, 241] width 40 height 12
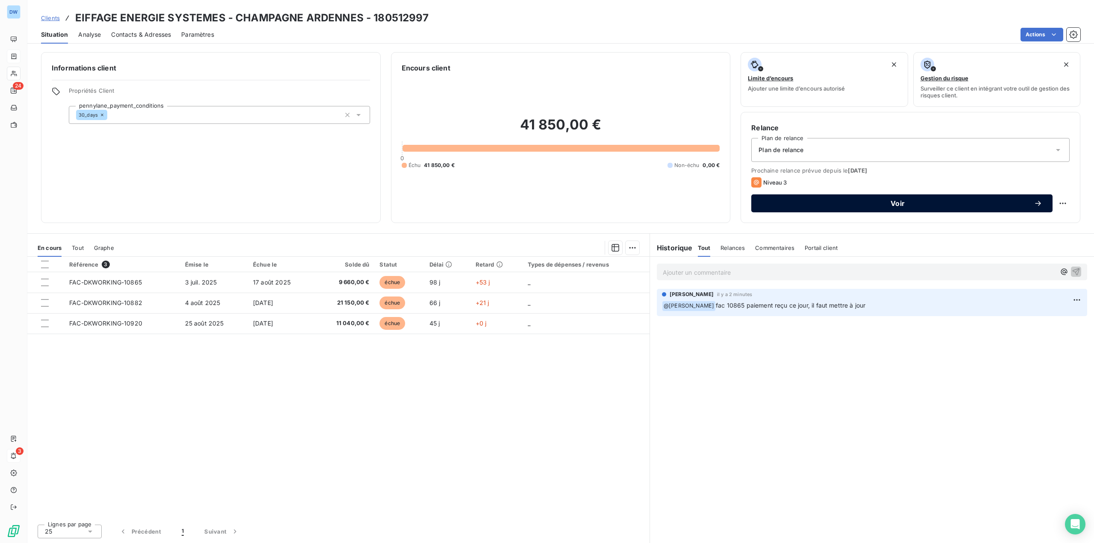
click at [910, 202] on span "Voir" at bounding box center [898, 203] width 272 height 7
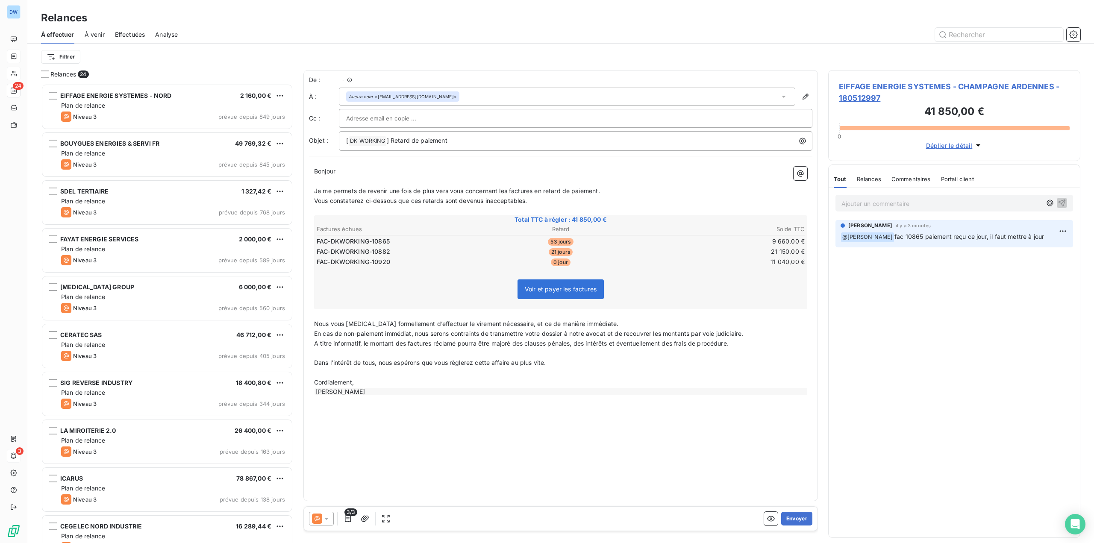
scroll to position [453, 246]
click at [470, 100] on div "Aucun nom <[EMAIL_ADDRESS][DOMAIN_NAME]>" at bounding box center [567, 97] width 456 height 18
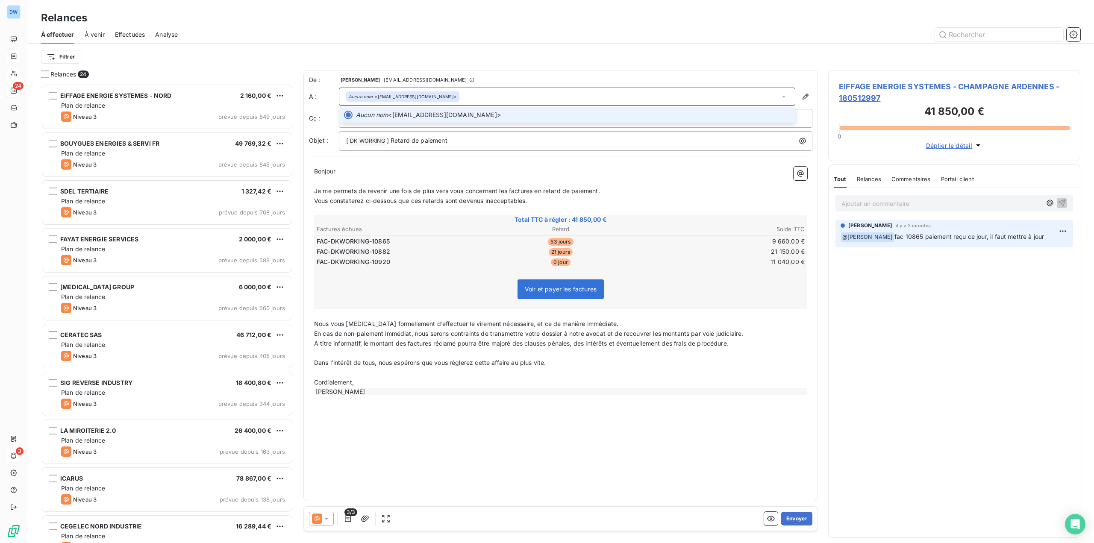
click at [419, 100] on div "Aucun nom <[EMAIL_ADDRESS][DOMAIN_NAME]>" at bounding box center [402, 96] width 113 height 10
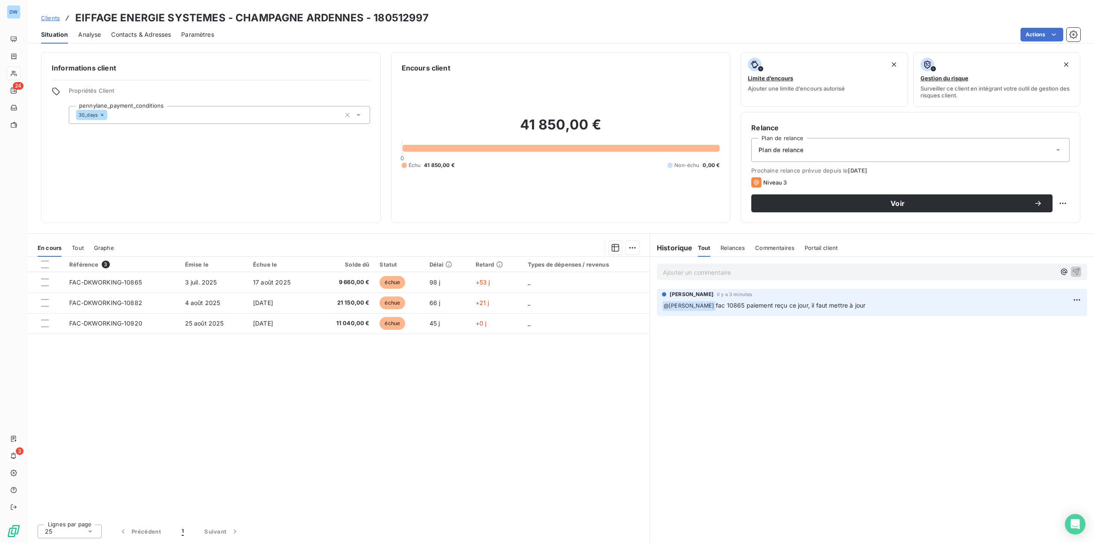
click at [736, 250] on span "Relances" at bounding box center [733, 247] width 24 height 7
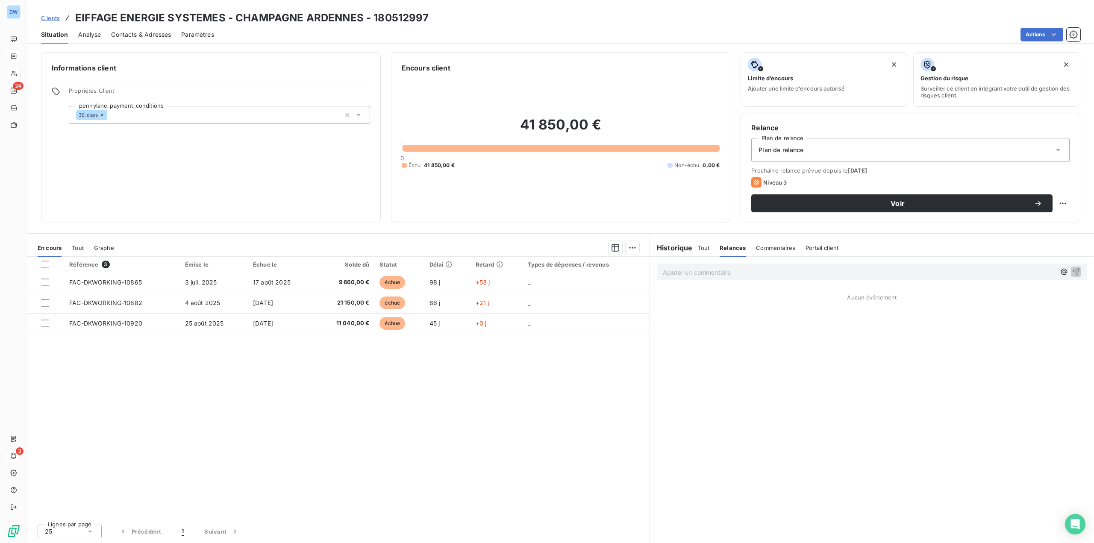
click at [670, 251] on h6 "Historique" at bounding box center [671, 248] width 43 height 10
click at [704, 248] on span "Tout" at bounding box center [704, 247] width 12 height 7
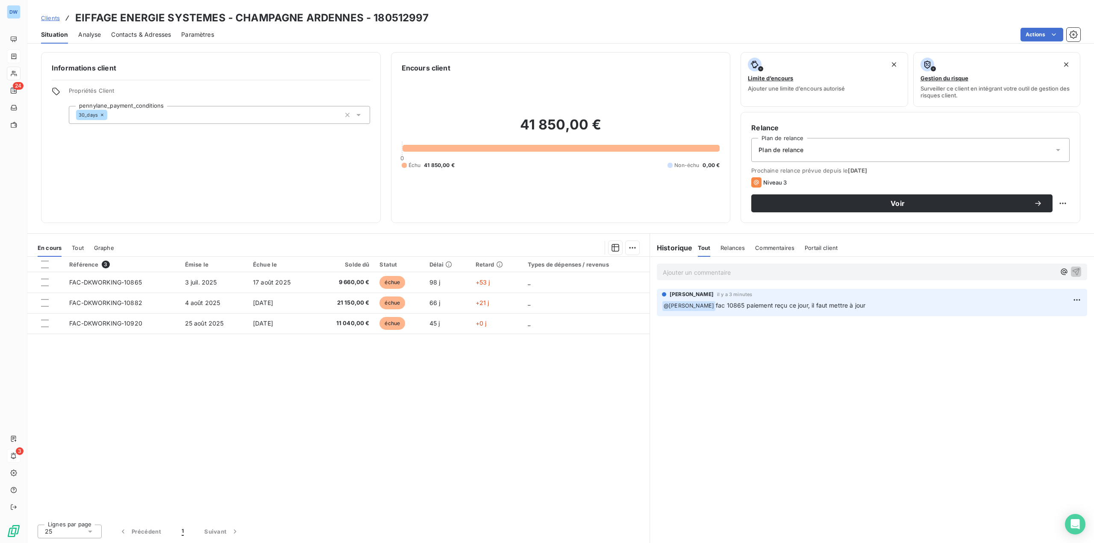
click at [820, 246] on span "Portail client" at bounding box center [821, 247] width 33 height 7
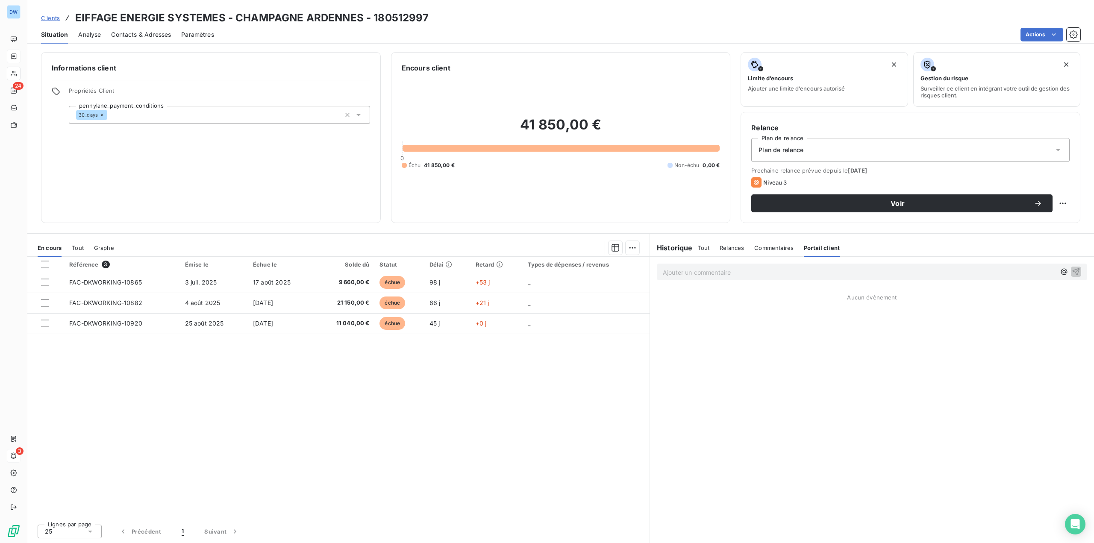
click at [783, 248] on span "Commentaires" at bounding box center [773, 247] width 39 height 7
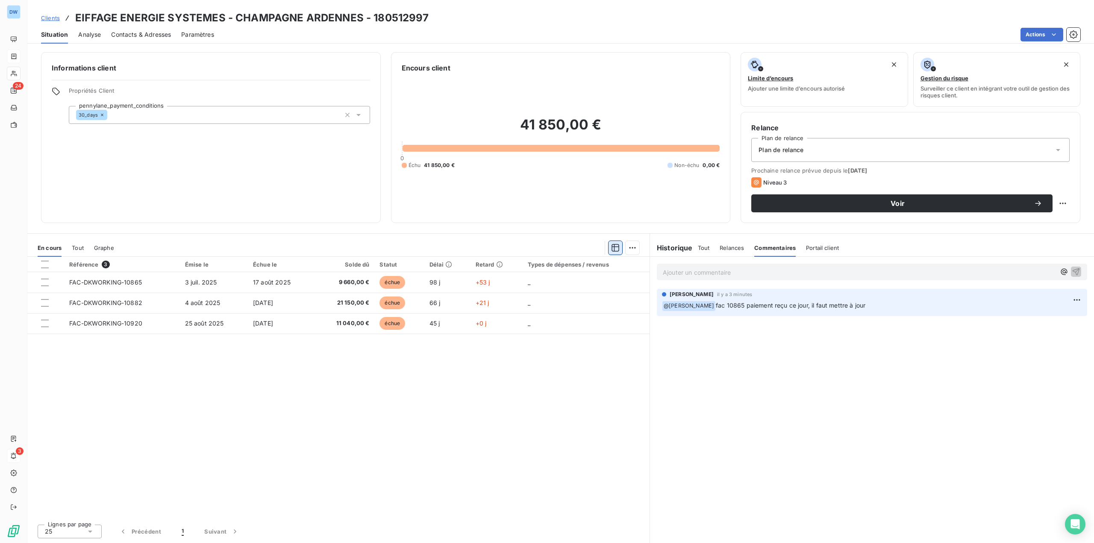
click at [615, 249] on icon "button" at bounding box center [615, 248] width 9 height 9
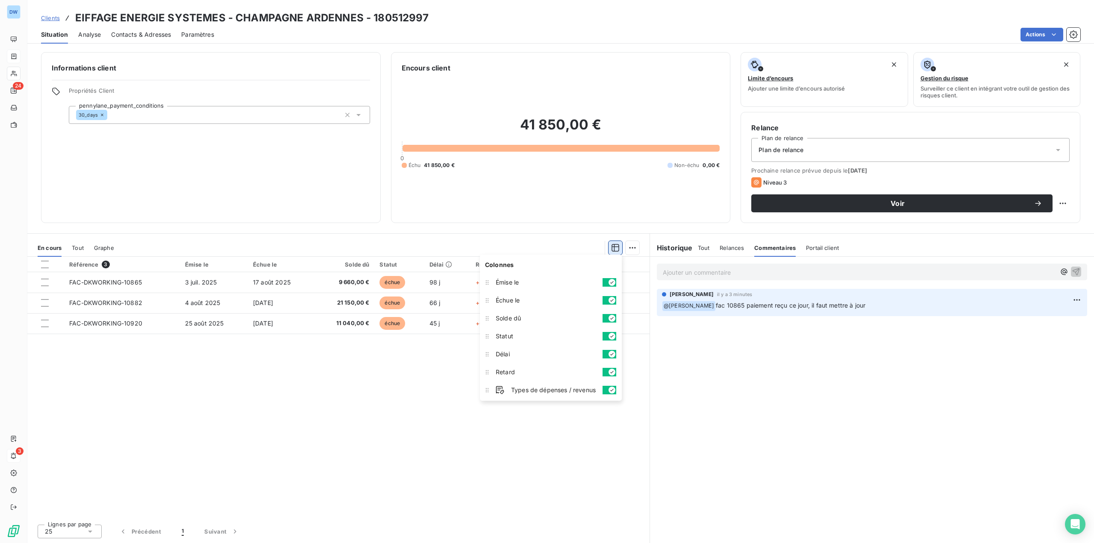
click at [615, 249] on icon "button" at bounding box center [615, 248] width 9 height 9
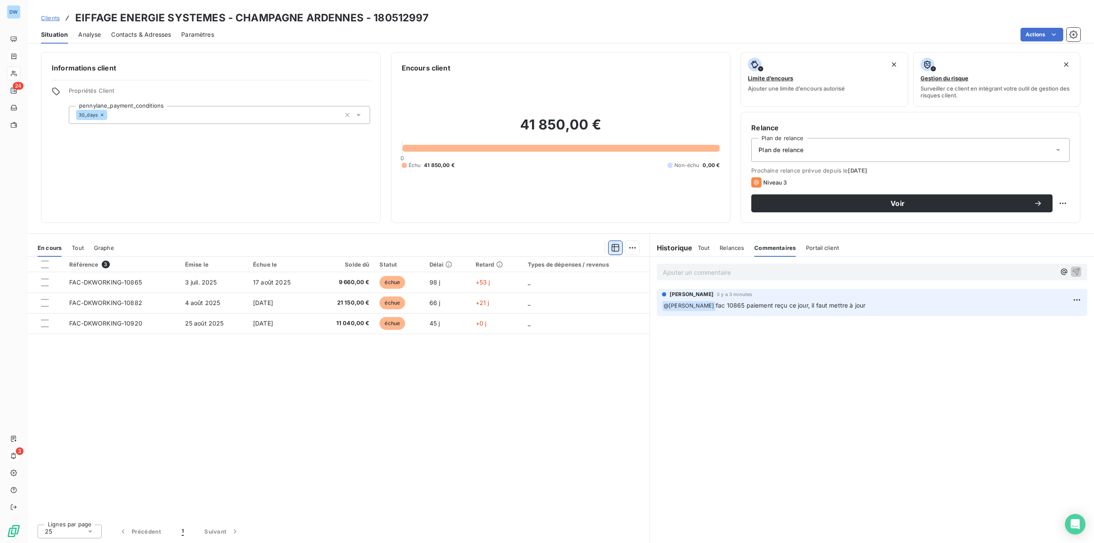
click at [615, 250] on icon "button" at bounding box center [615, 248] width 9 height 9
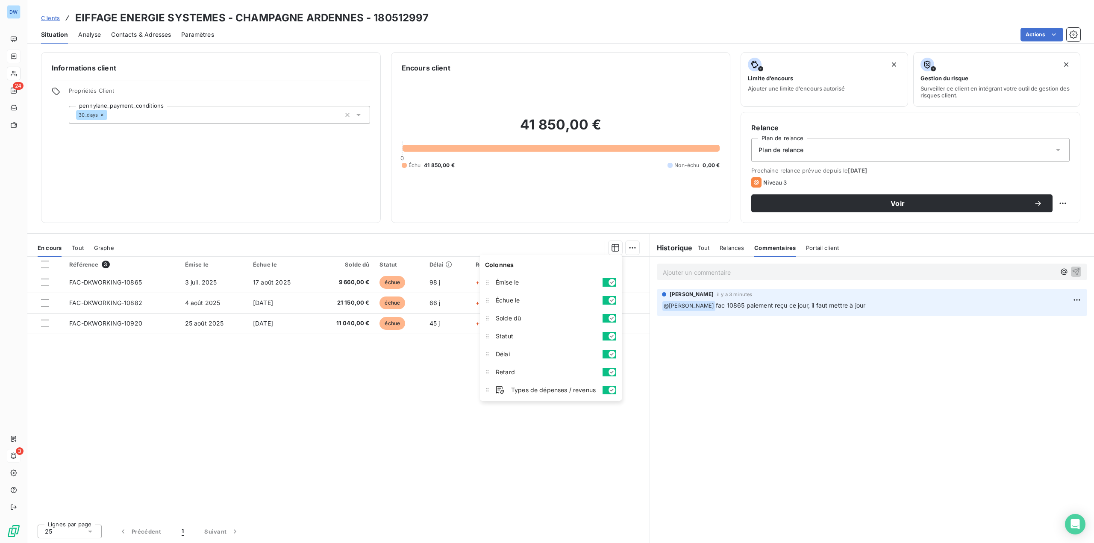
click at [793, 456] on div "Ajouter un commentaire ﻿ [PERSON_NAME] il y a 3 minutes ﻿ @ [PERSON_NAME] fac 1…" at bounding box center [872, 400] width 444 height 286
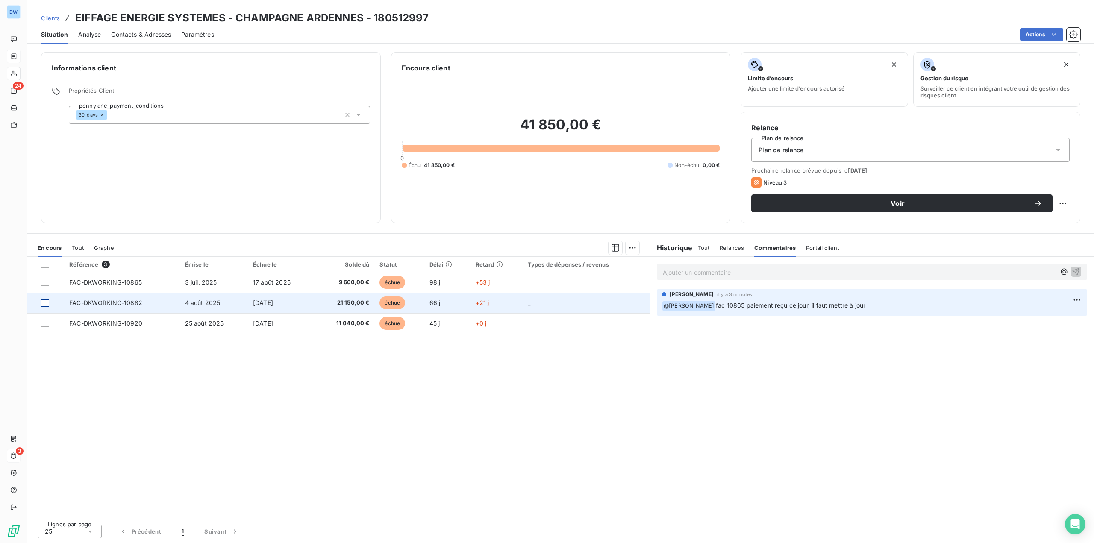
click at [44, 303] on div at bounding box center [45, 303] width 8 height 8
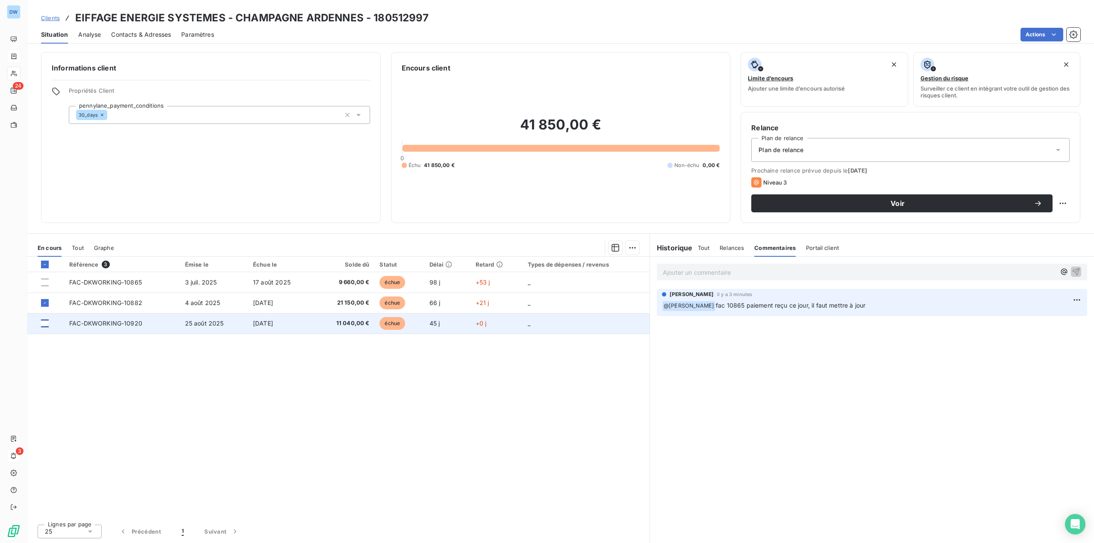
click at [43, 325] on div at bounding box center [45, 324] width 8 height 8
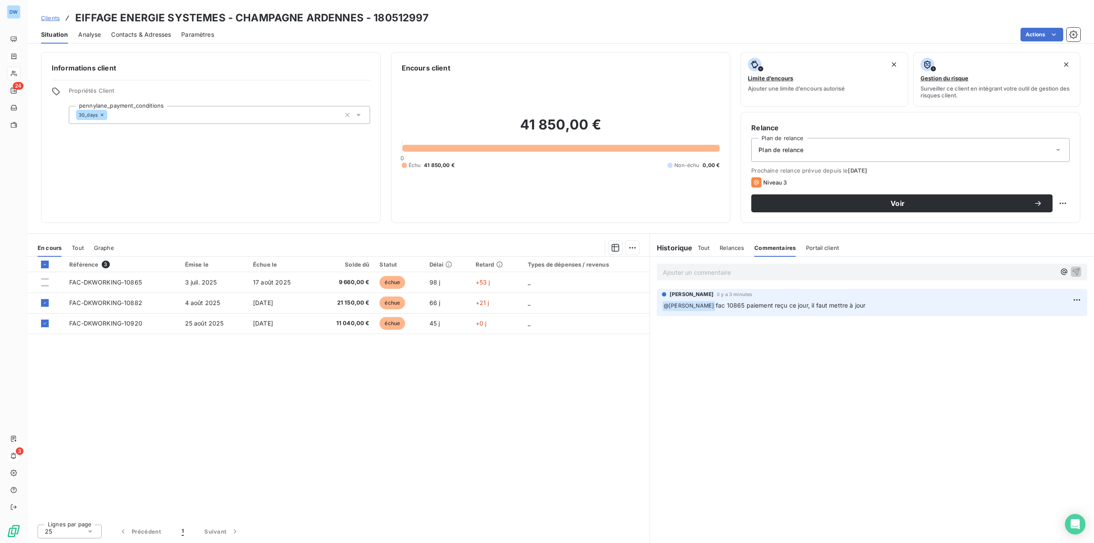
click at [1031, 42] on div "Situation Analyse Contacts & Adresses Paramètres Actions" at bounding box center [560, 35] width 1067 height 18
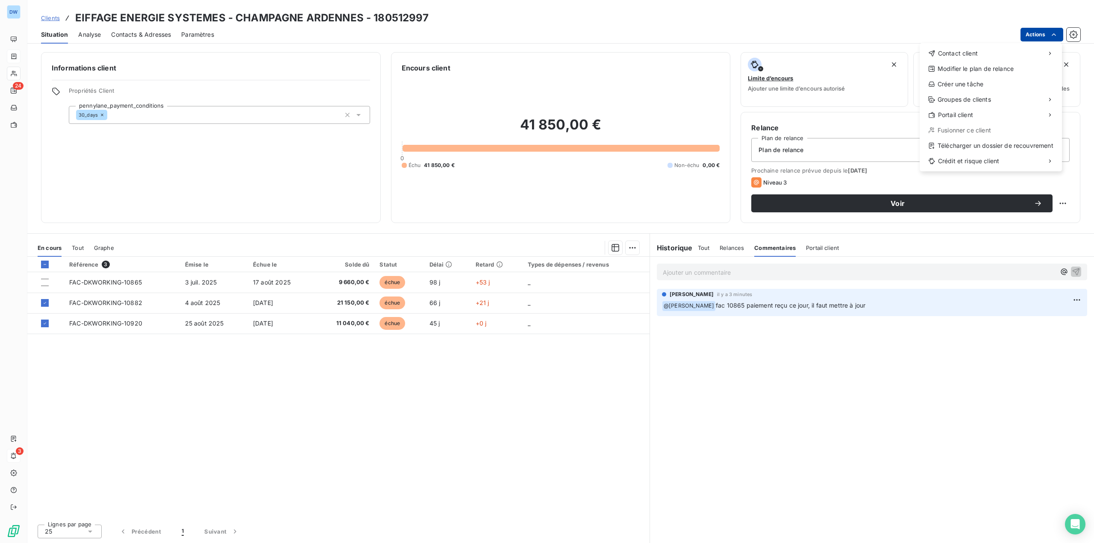
click at [1032, 38] on html "DW 24 3 Clients EIFFAGE ENERGIE SYSTEMES - CHAMPAGNE ARDENNES - 180512997 Situa…" at bounding box center [547, 271] width 1094 height 543
click at [966, 53] on span "Contact client" at bounding box center [958, 53] width 40 height 9
click at [879, 59] on div "Envoyer un email" at bounding box center [856, 57] width 115 height 14
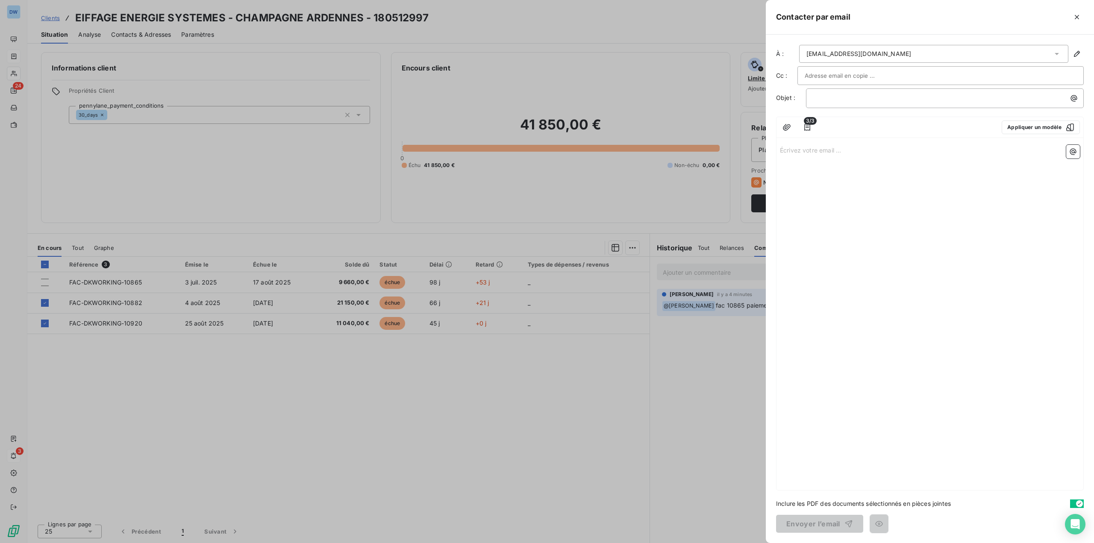
paste input "[PERSON_NAME][EMAIL_ADDRESS][DOMAIN_NAME]"
type input "[PERSON_NAME][EMAIL_ADDRESS][DOMAIN_NAME]"
click at [842, 96] on li "[PERSON_NAME][EMAIL_ADDRESS][DOMAIN_NAME]" at bounding box center [941, 94] width 286 height 15
click at [840, 99] on p "﻿" at bounding box center [947, 99] width 268 height 10
click at [786, 130] on icon "button" at bounding box center [787, 128] width 8 height 6
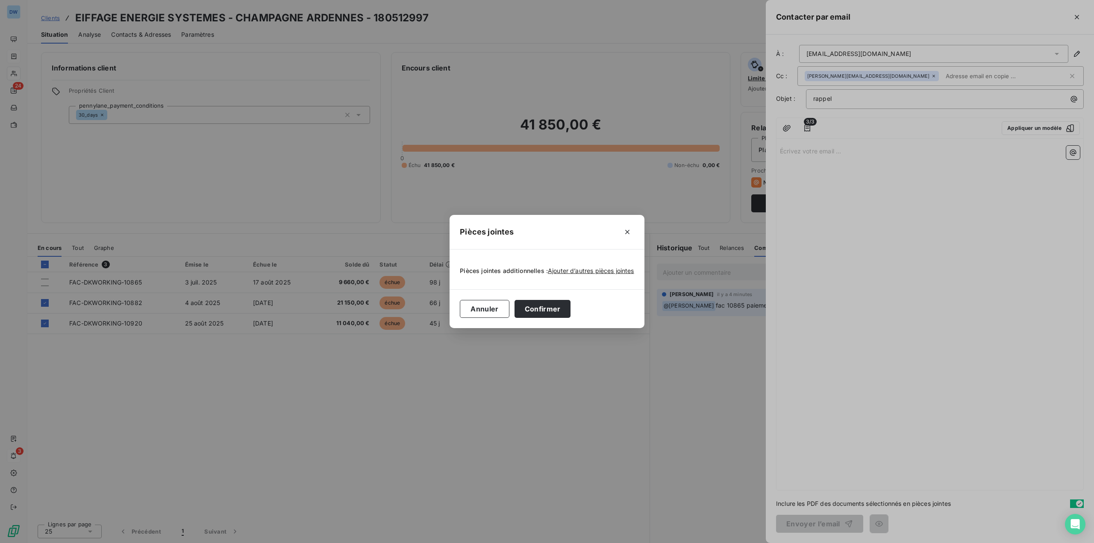
click at [843, 99] on div "Pièces jointes Pièces jointes additionnelles : Ajouter d’autres pièces jointes …" at bounding box center [547, 271] width 1094 height 543
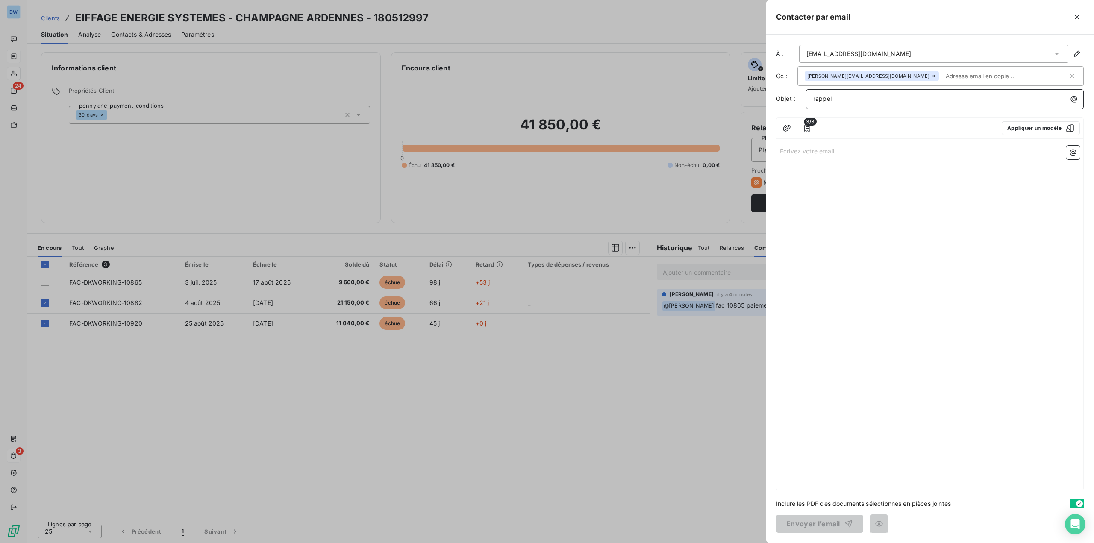
click at [843, 98] on p "rappel" at bounding box center [947, 99] width 268 height 10
click at [863, 148] on p "Écrivez votre email ... ﻿" at bounding box center [930, 151] width 300 height 10
click at [1040, 132] on button "Appliquer un modèle" at bounding box center [1041, 128] width 78 height 14
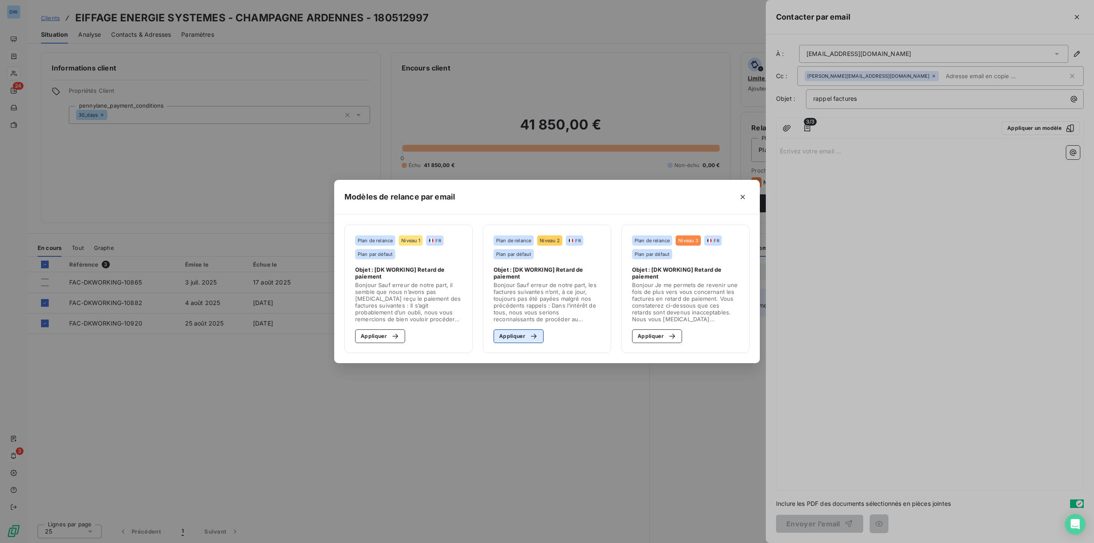
click at [515, 333] on button "Appliquer" at bounding box center [519, 337] width 50 height 14
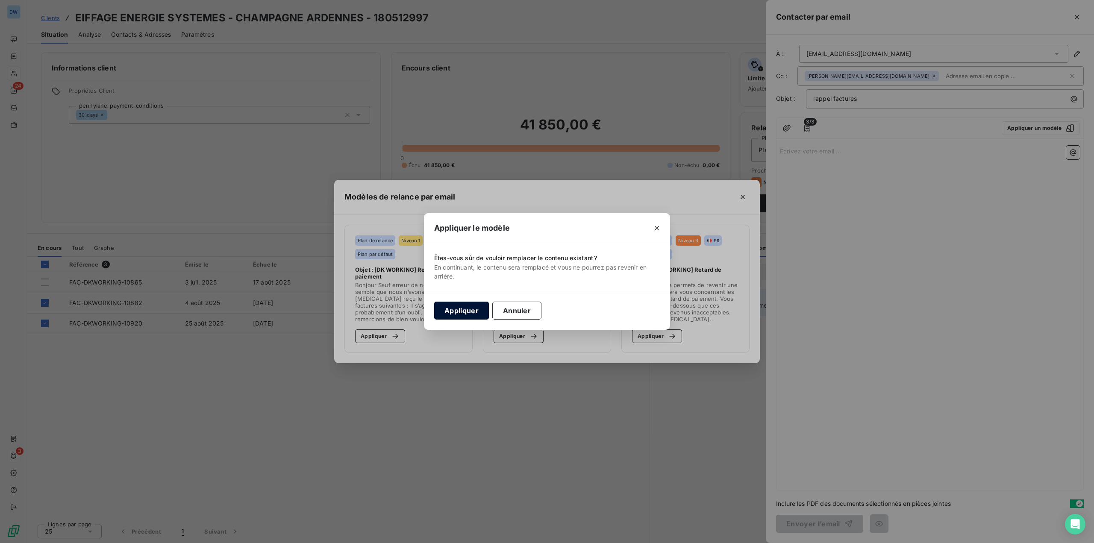
click at [456, 311] on button "Appliquer" at bounding box center [461, 311] width 55 height 18
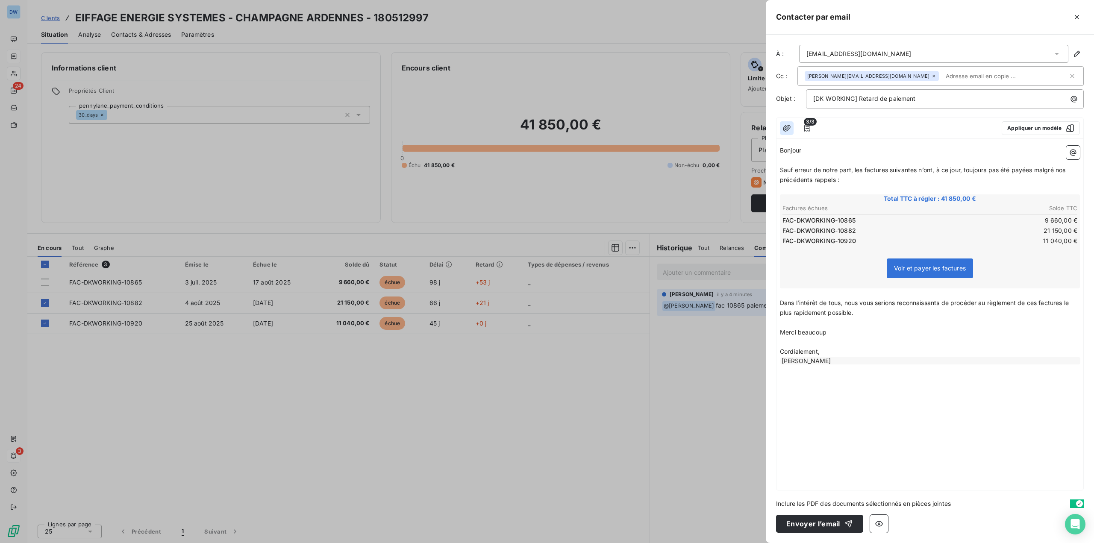
click at [789, 128] on icon "button" at bounding box center [787, 128] width 9 height 9
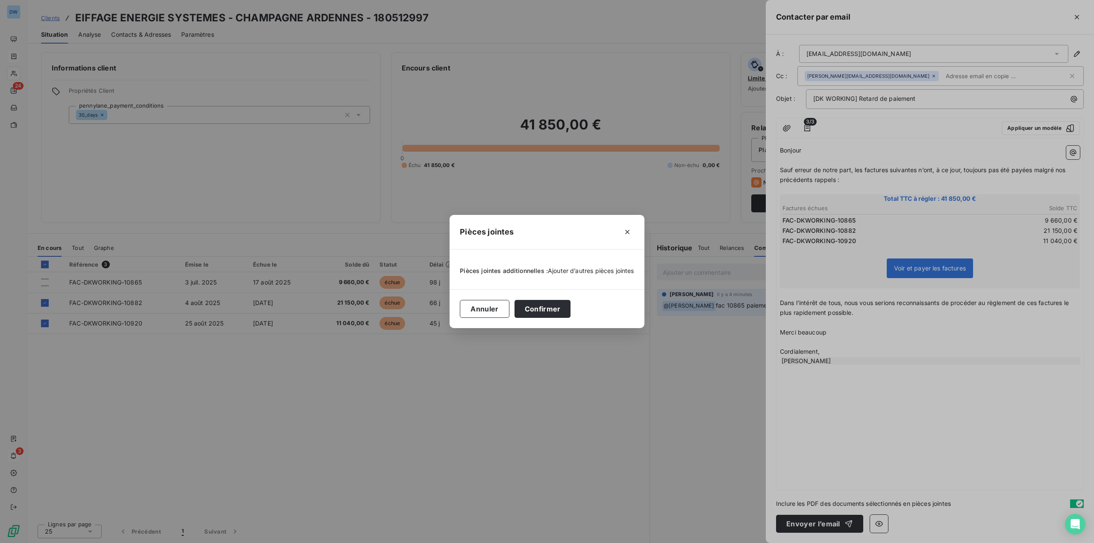
click at [593, 272] on span "Ajouter d’autres pièces jointes" at bounding box center [591, 270] width 86 height 7
click at [632, 272] on span "Ajouter d’autres pièces jointes" at bounding box center [591, 270] width 86 height 7
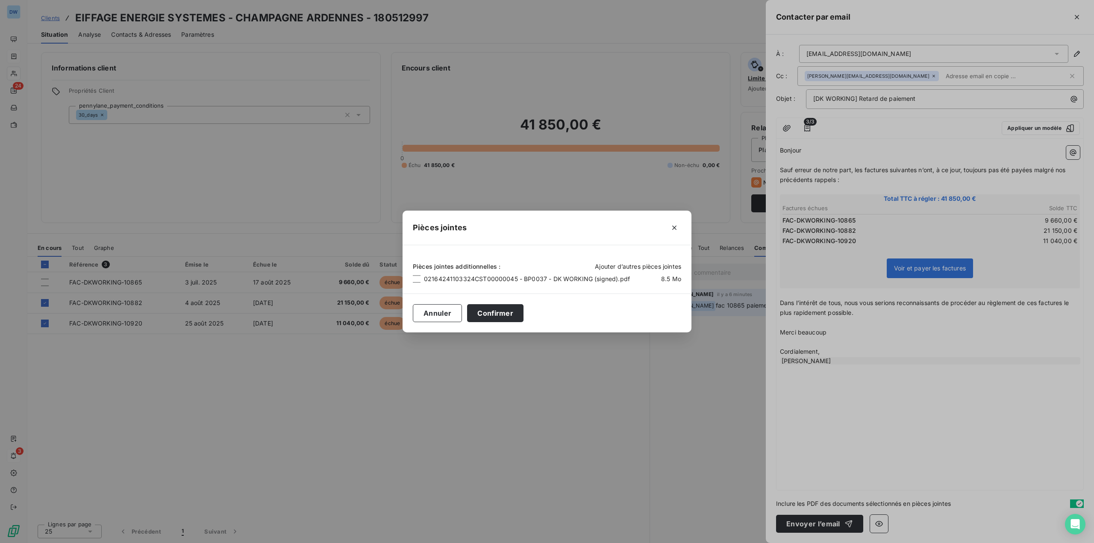
click at [636, 265] on span "Ajouter d’autres pièces jointes" at bounding box center [638, 266] width 86 height 7
click at [500, 315] on button "Confirmer" at bounding box center [495, 313] width 56 height 18
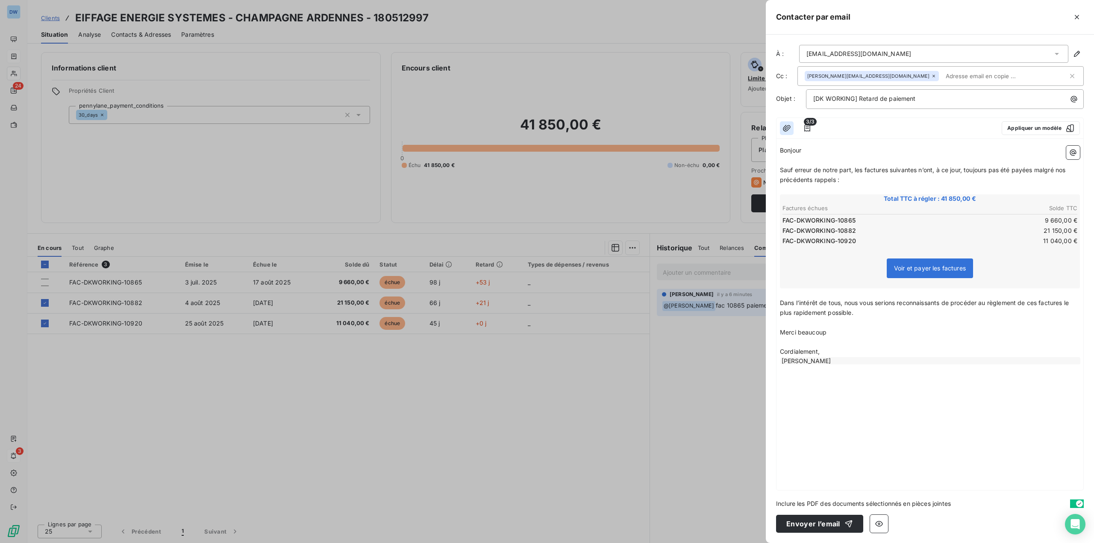
click at [787, 127] on icon "button" at bounding box center [787, 128] width 8 height 6
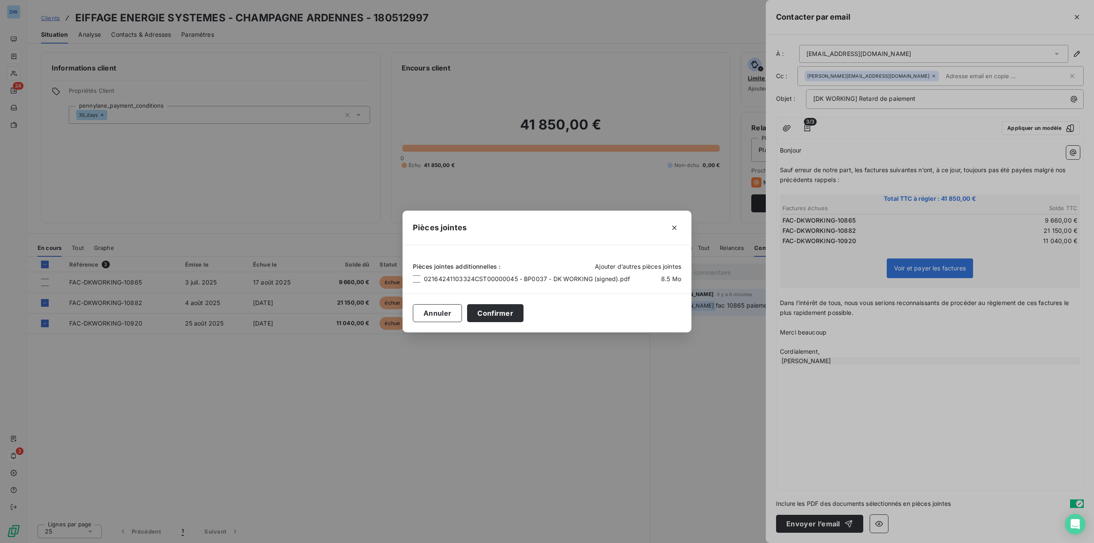
click at [607, 263] on span "Ajouter d’autres pièces jointes" at bounding box center [638, 266] width 86 height 7
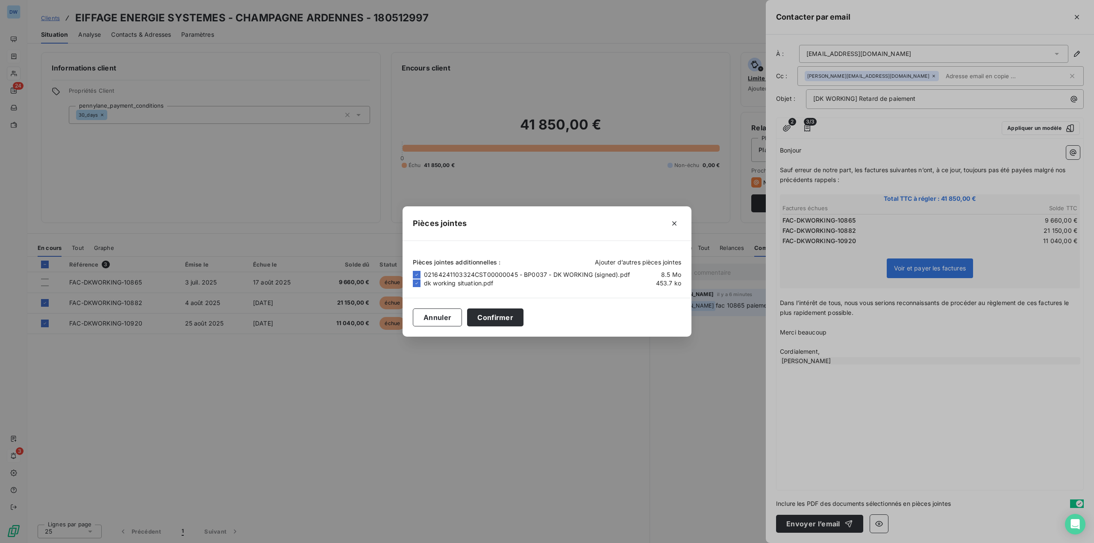
click at [650, 263] on span "Ajouter d’autres pièces jointes" at bounding box center [638, 262] width 86 height 7
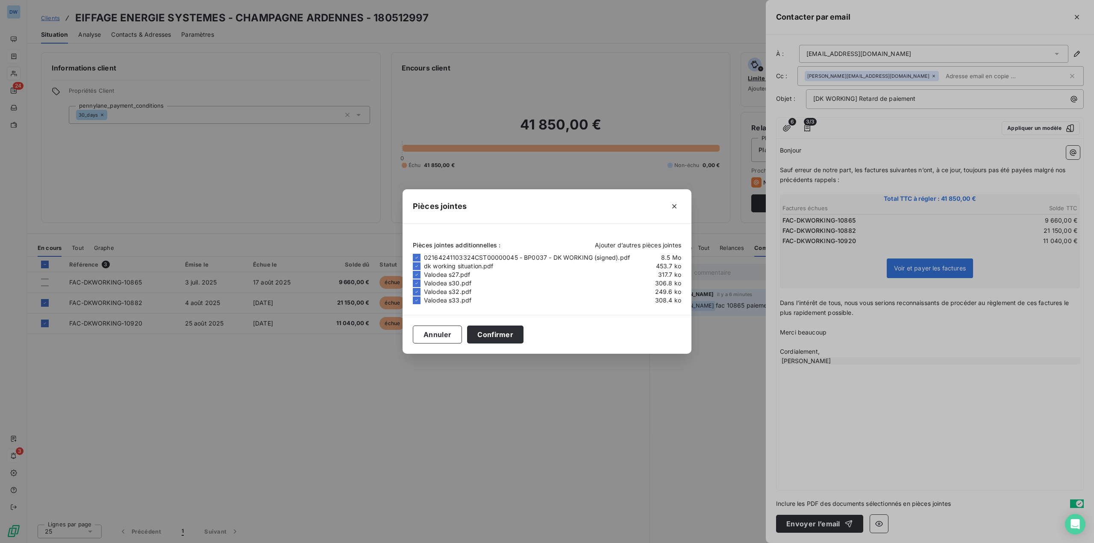
click at [656, 249] on span "Ajouter d’autres pièces jointes" at bounding box center [638, 244] width 86 height 7
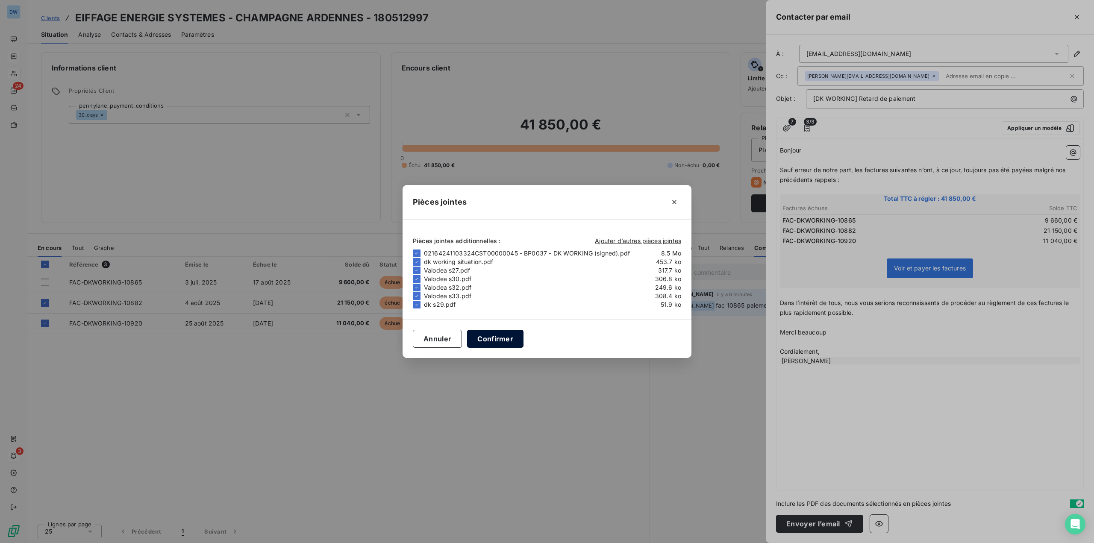
click at [489, 337] on button "Confirmer" at bounding box center [495, 339] width 56 height 18
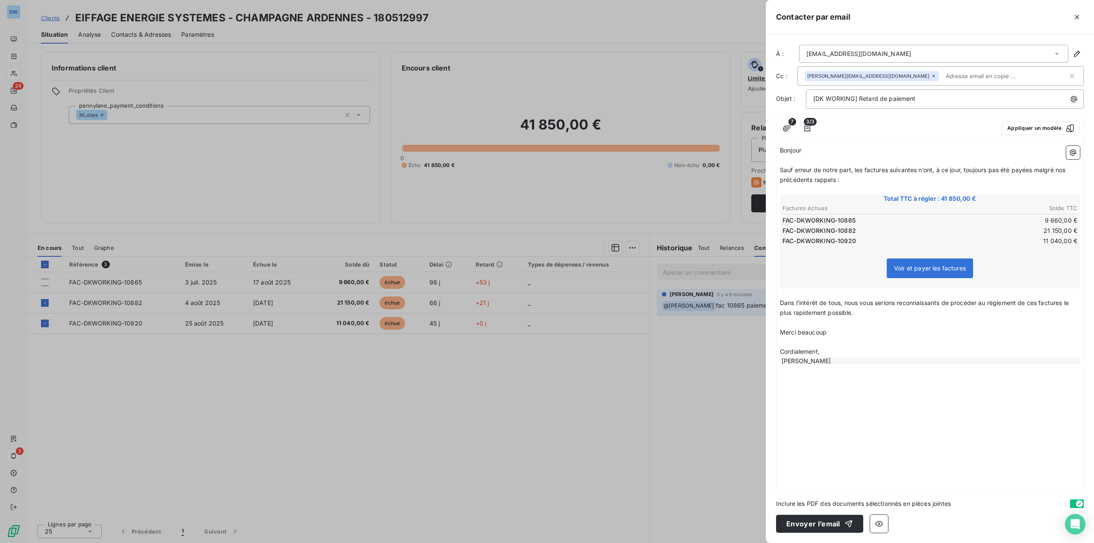
click at [929, 271] on span "Voir et payer les factures" at bounding box center [930, 268] width 72 height 7
click at [807, 528] on button "Envoyer l’email" at bounding box center [819, 524] width 87 height 18
